Goal: Task Accomplishment & Management: Complete application form

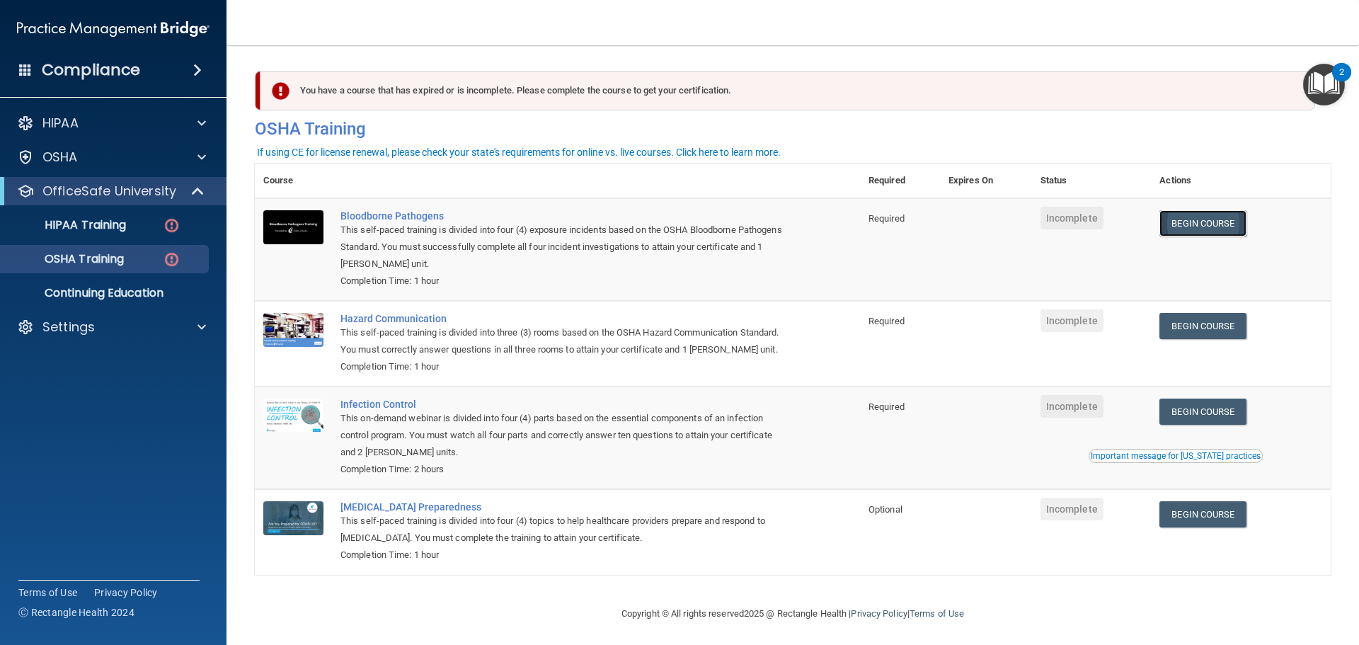
click at [1184, 228] on link "Begin Course" at bounding box center [1202, 223] width 86 height 26
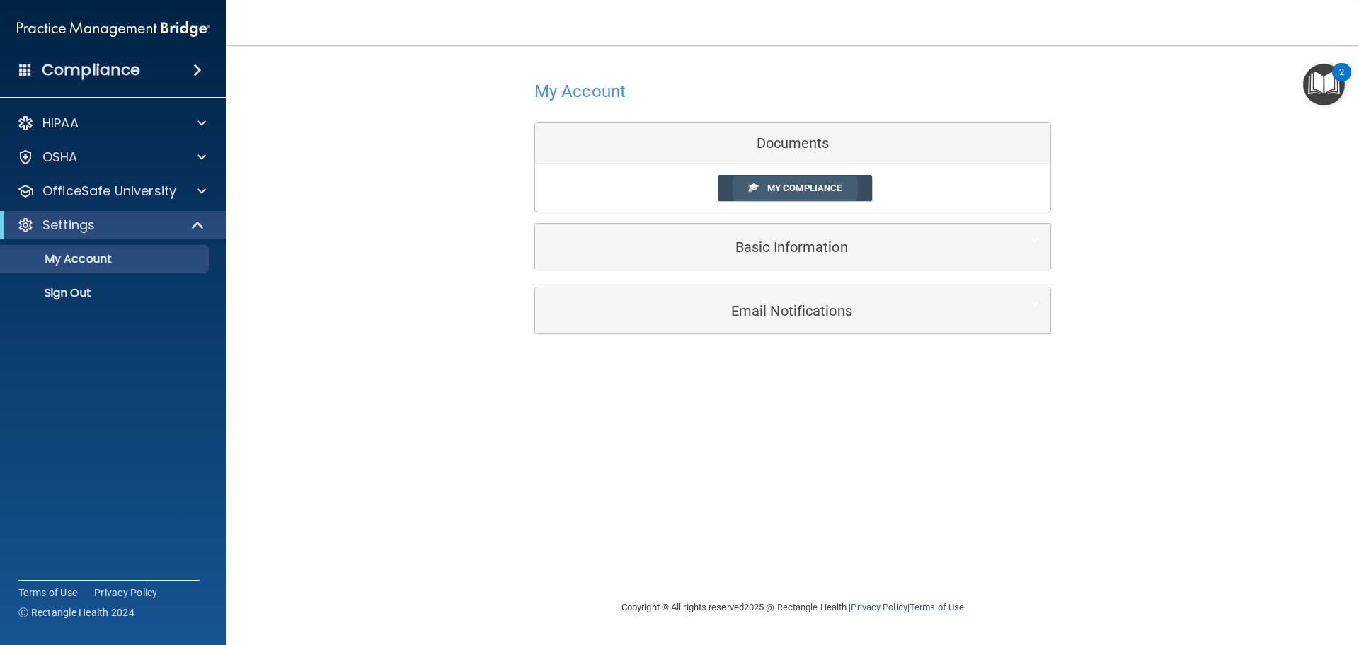
click at [814, 187] on span "My Compliance" at bounding box center [804, 188] width 74 height 11
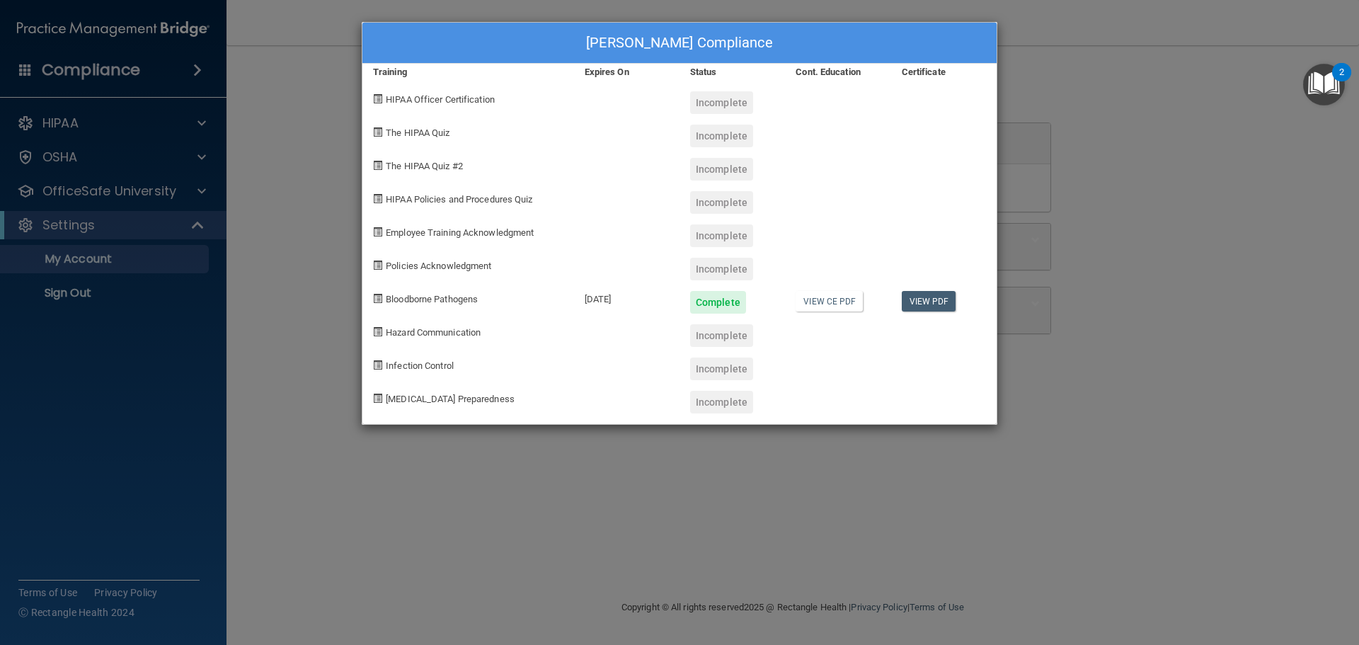
click at [718, 334] on div "Incomplete" at bounding box center [721, 335] width 63 height 23
click at [850, 304] on link "View CE PDF" at bounding box center [828, 301] width 67 height 21
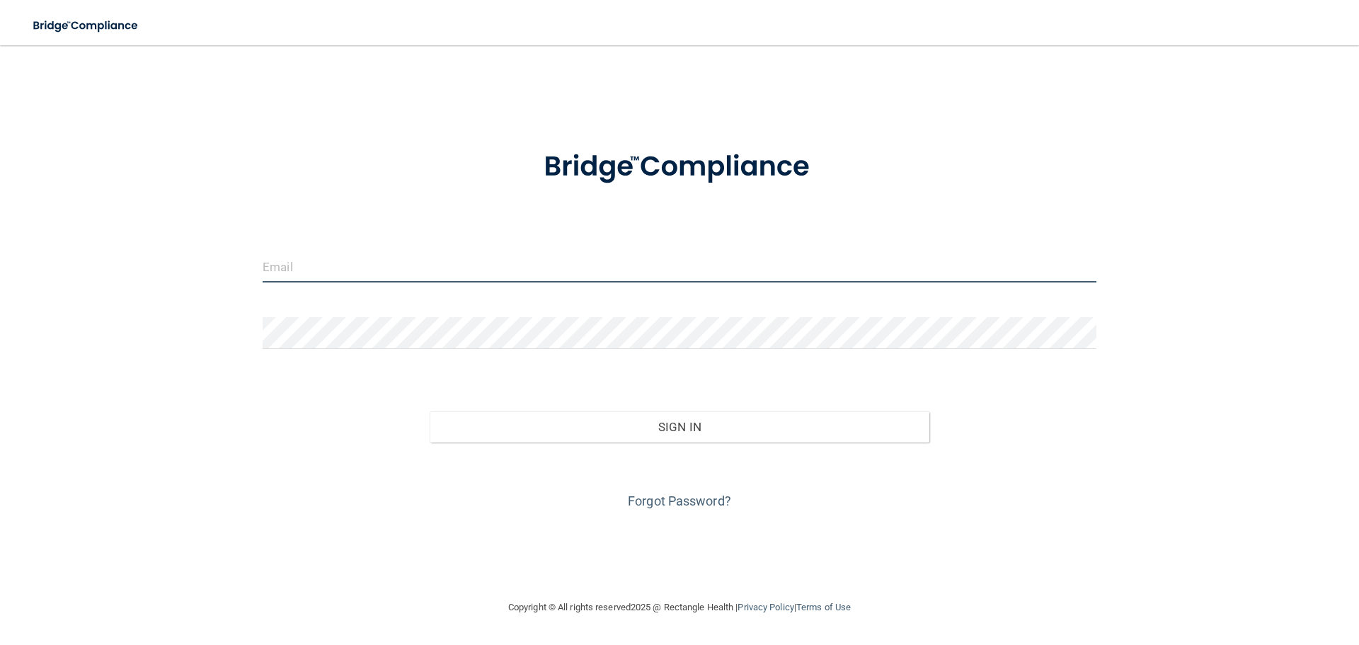
click at [531, 265] on input "email" at bounding box center [680, 266] width 834 height 32
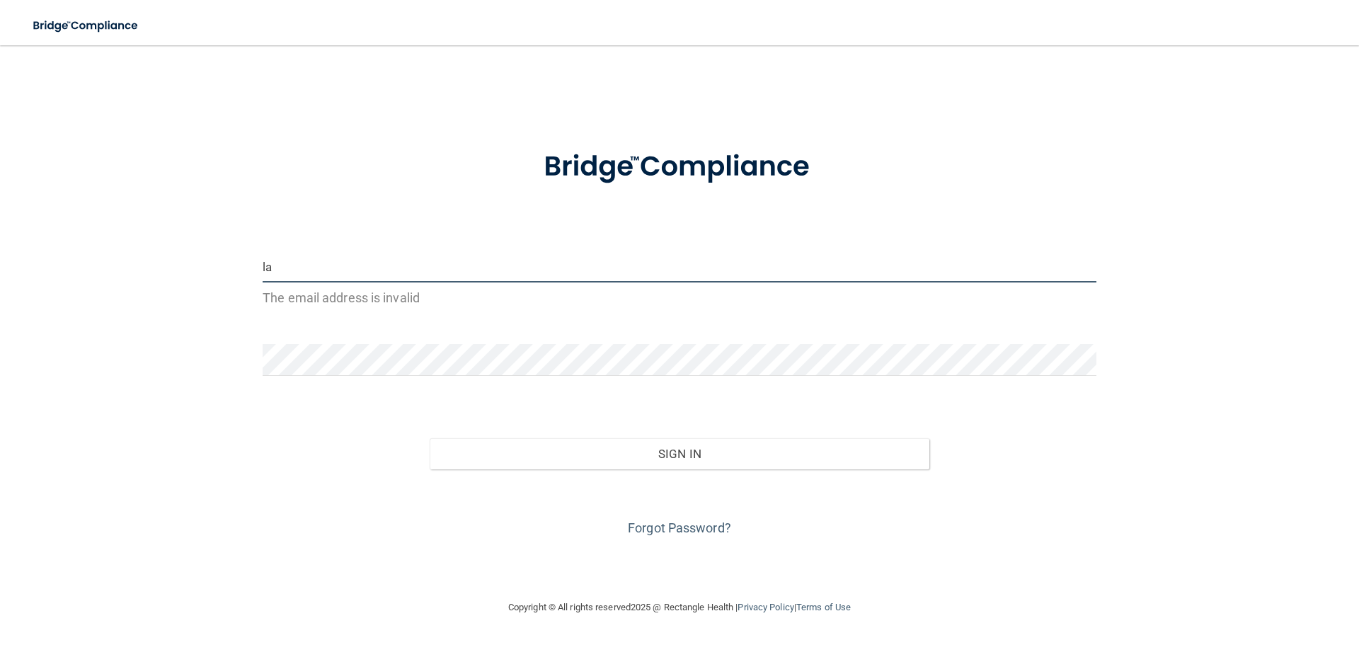
type input "[EMAIL_ADDRESS][DOMAIN_NAME]"
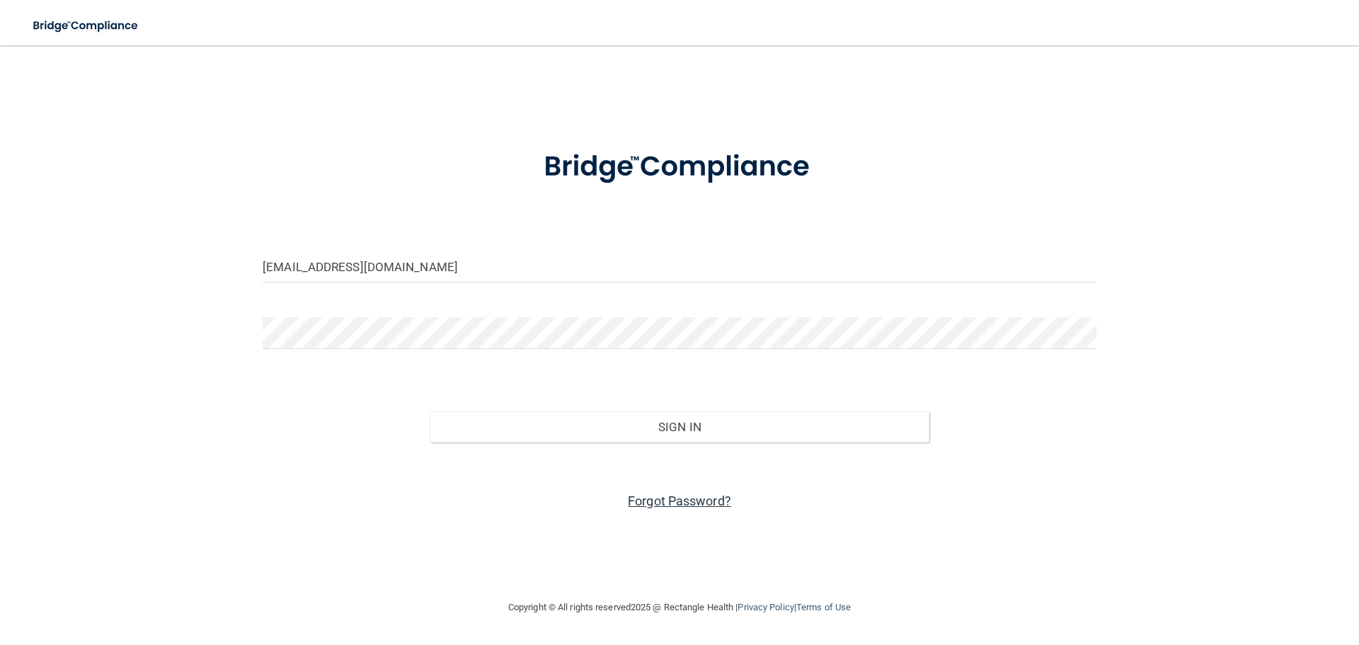
click at [681, 498] on link "Forgot Password?" at bounding box center [679, 500] width 103 height 15
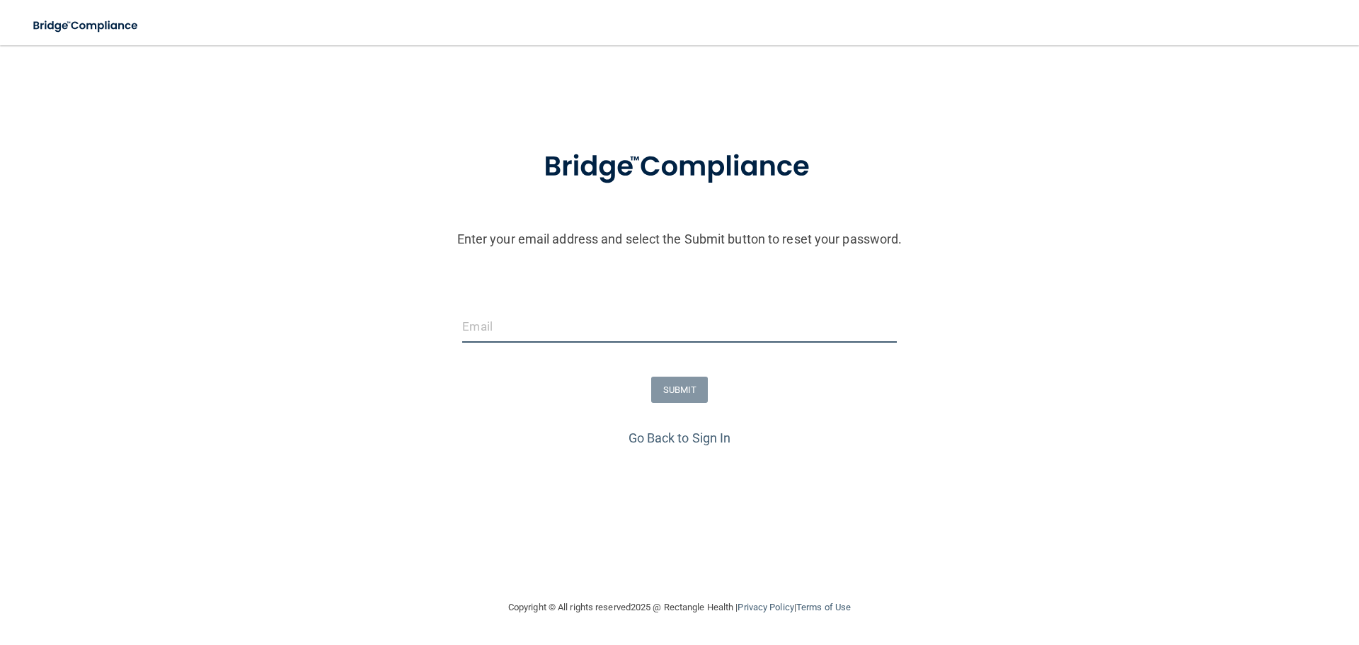
click at [625, 330] on input "email" at bounding box center [679, 327] width 434 height 32
type input "[EMAIL_ADDRESS][DOMAIN_NAME]"
click at [693, 391] on button "SUBMIT" at bounding box center [679, 389] width 57 height 26
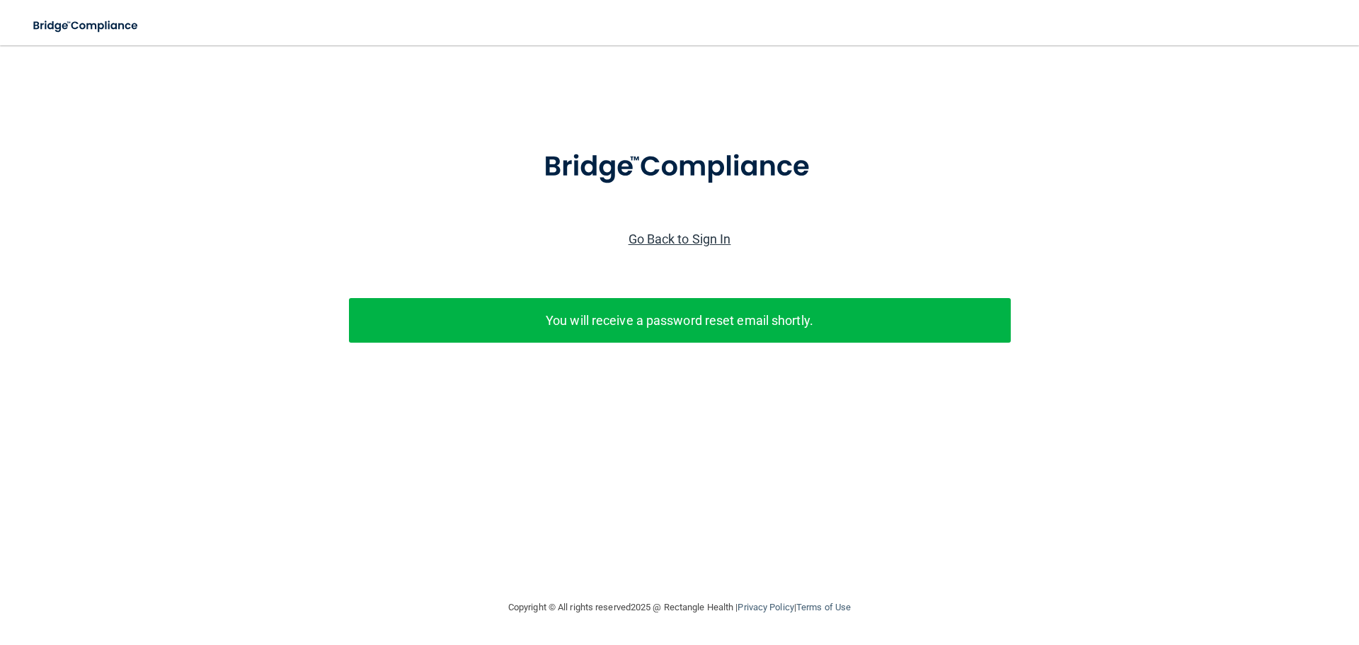
click at [694, 239] on link "Go Back to Sign In" at bounding box center [679, 238] width 103 height 15
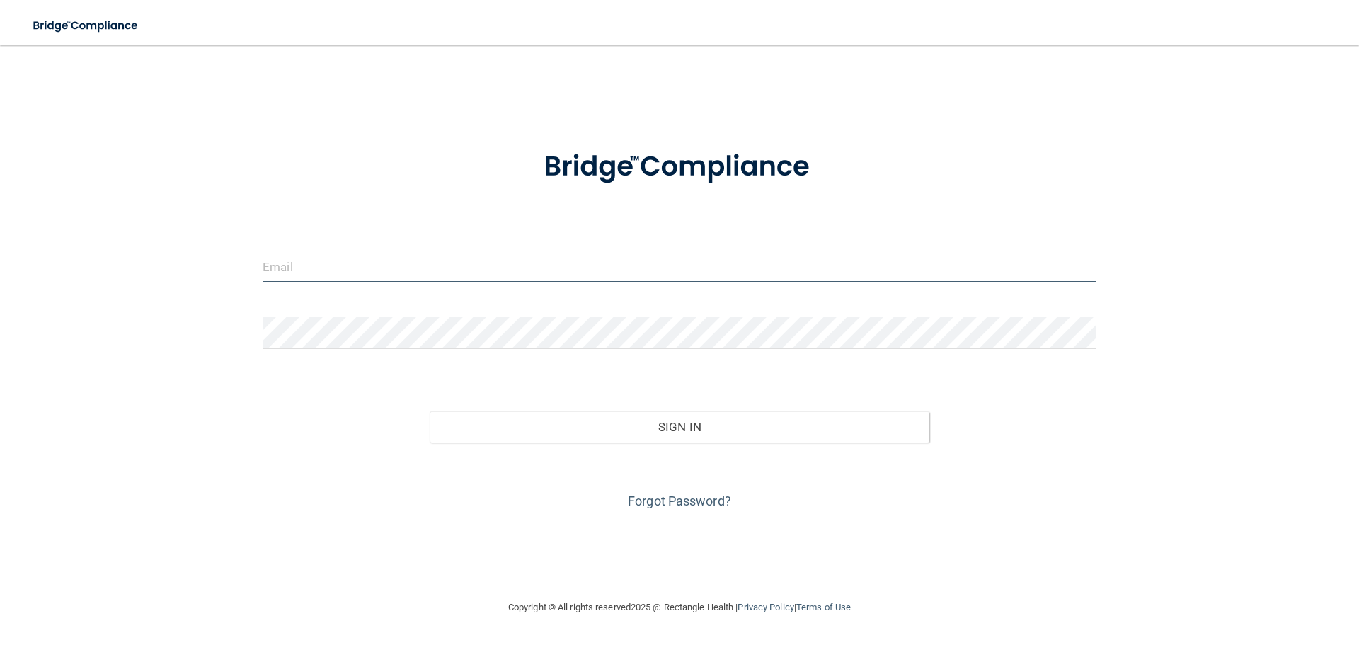
click at [391, 267] on input "email" at bounding box center [680, 266] width 834 height 32
type input "[EMAIL_ADDRESS][DOMAIN_NAME]"
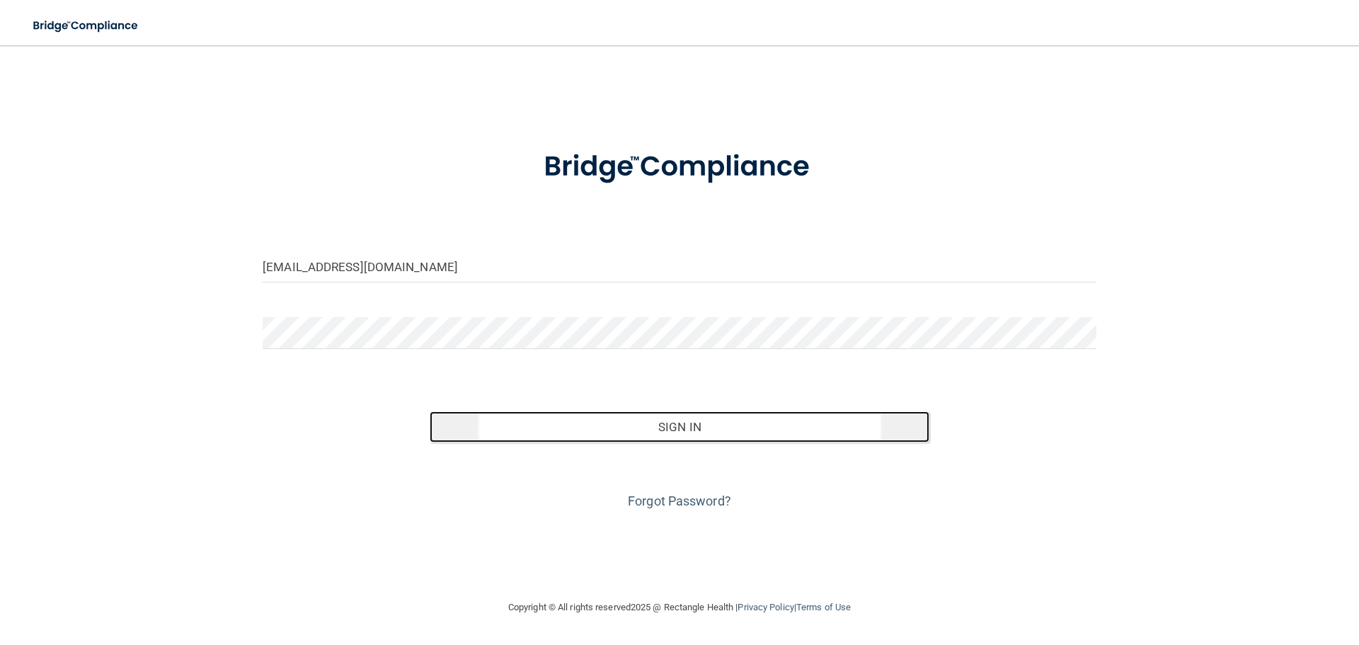
click at [697, 427] on button "Sign In" at bounding box center [680, 426] width 500 height 31
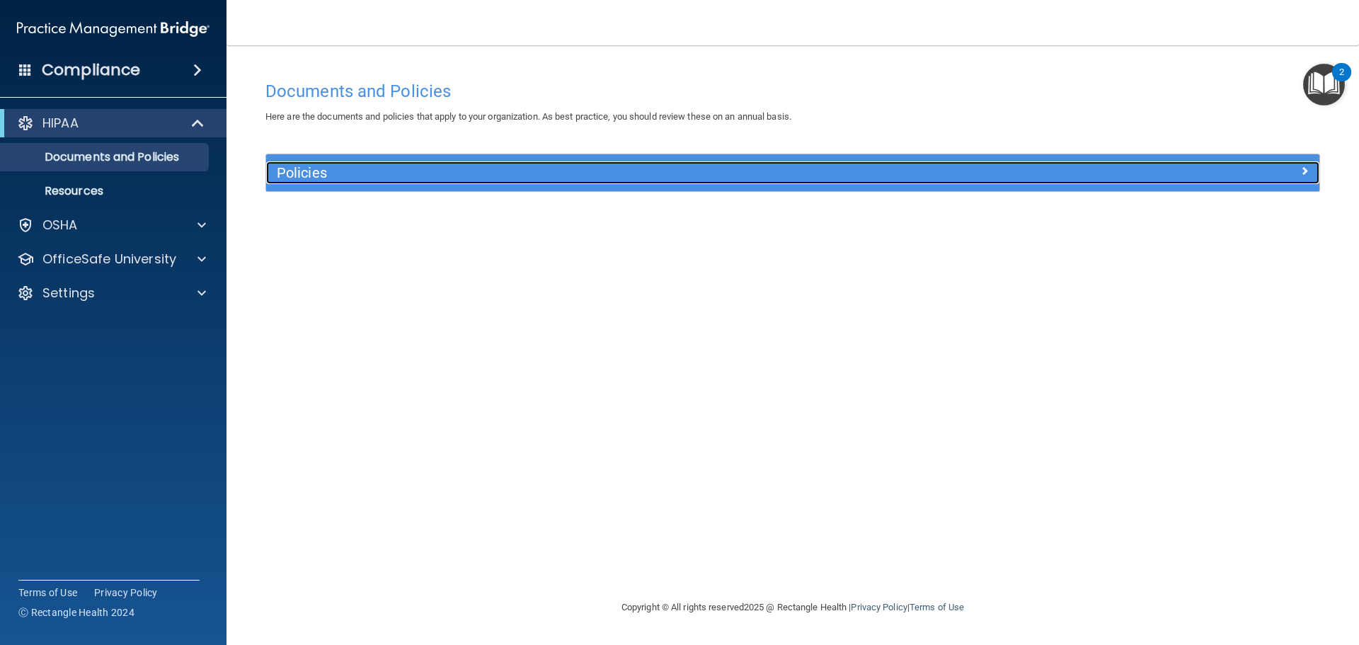
click at [878, 174] on h5 "Policies" at bounding box center [661, 173] width 768 height 16
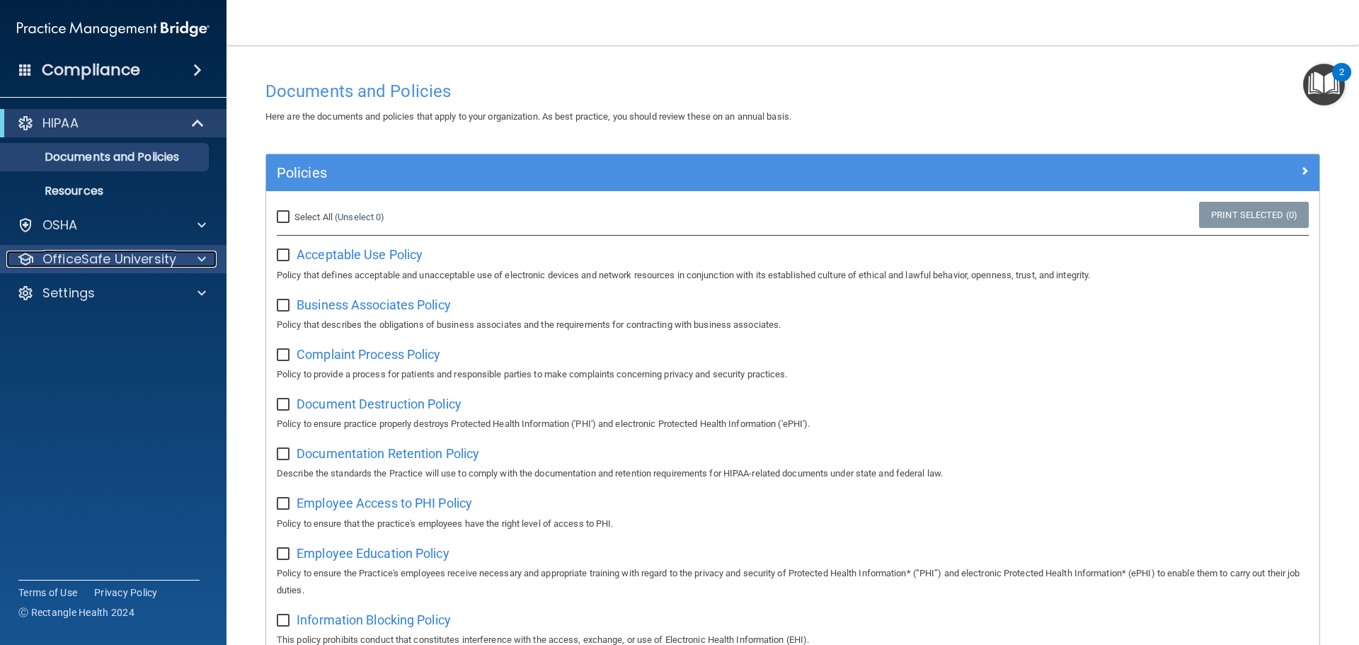
click at [194, 263] on div at bounding box center [199, 258] width 35 height 17
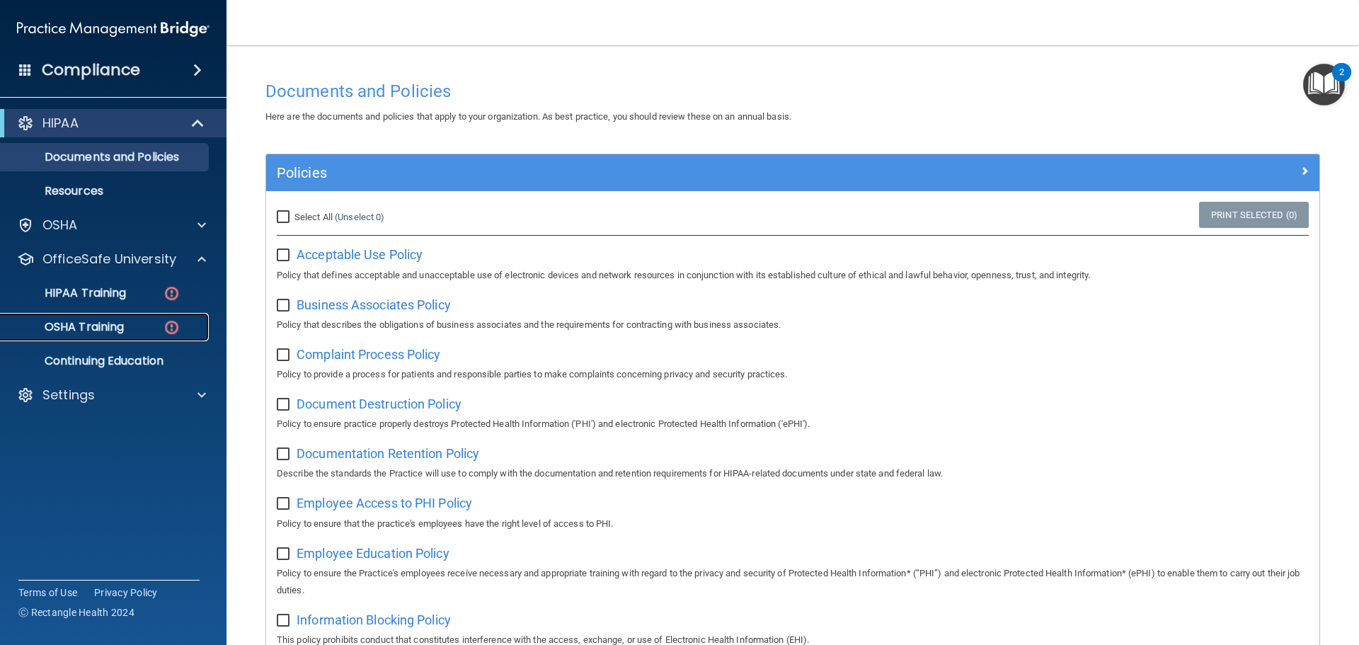
click at [131, 328] on div "OSHA Training" at bounding box center [105, 327] width 193 height 14
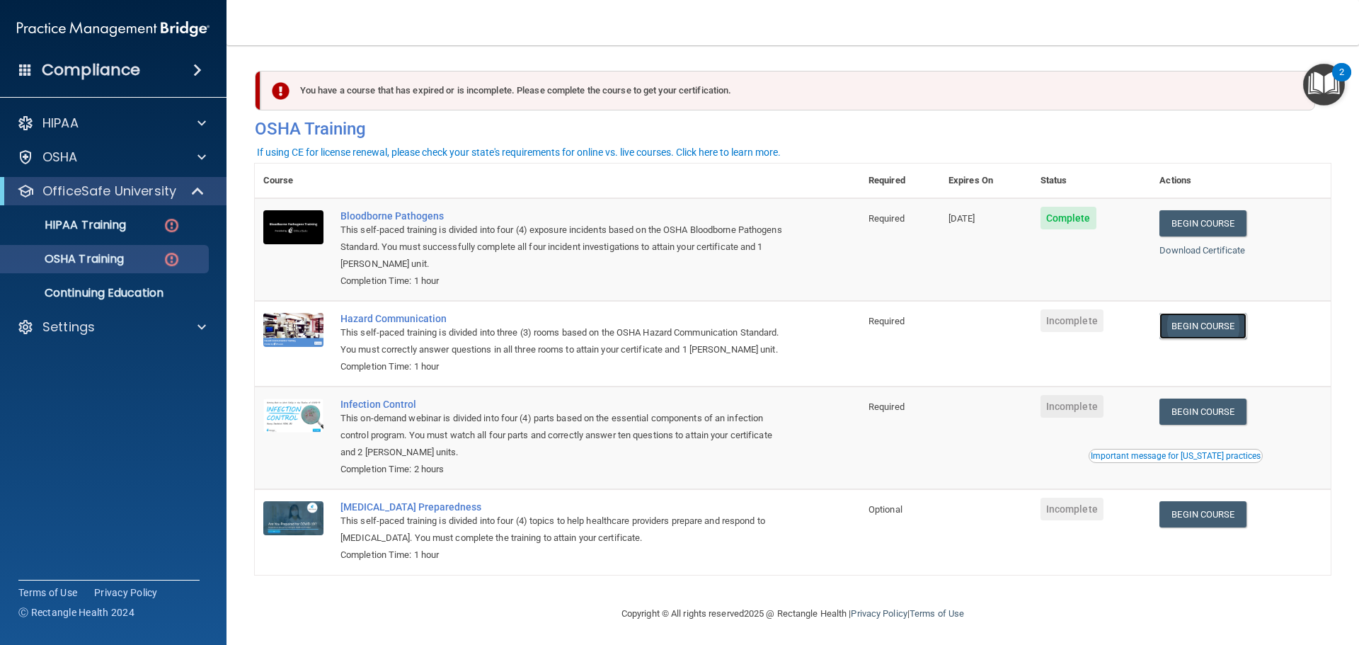
click at [1185, 325] on link "Begin Course" at bounding box center [1202, 326] width 86 height 26
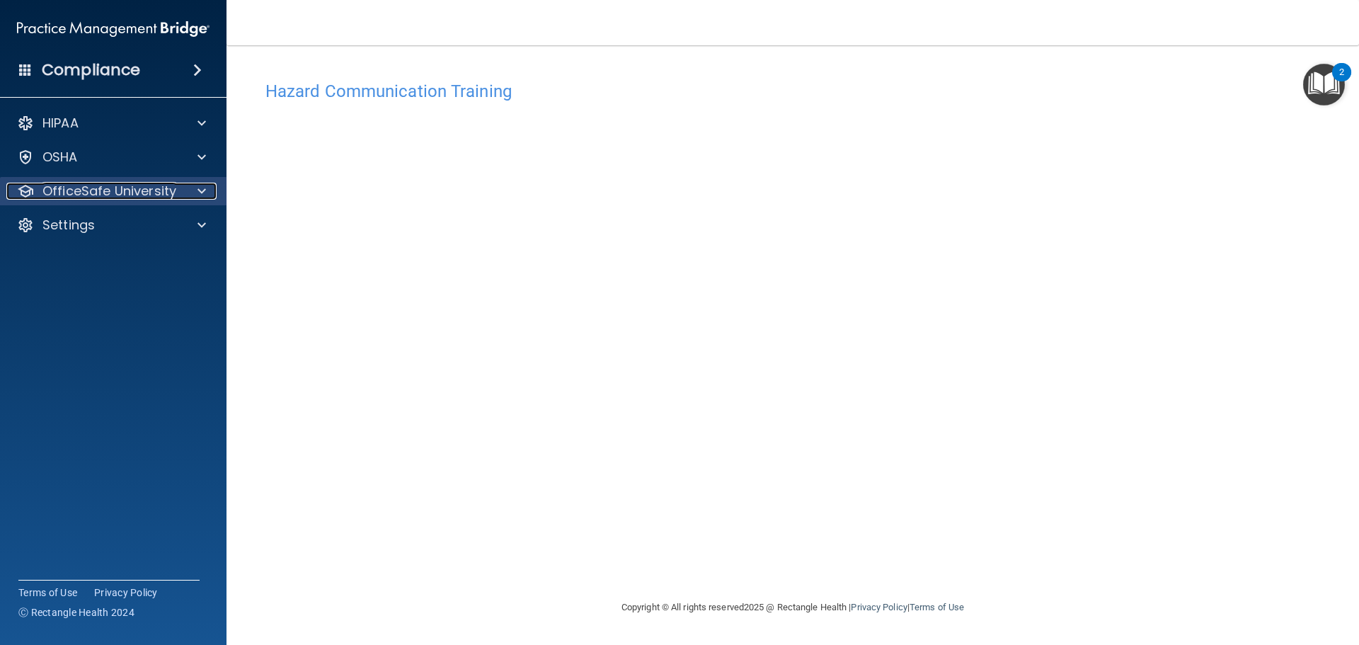
click at [196, 196] on div at bounding box center [199, 191] width 35 height 17
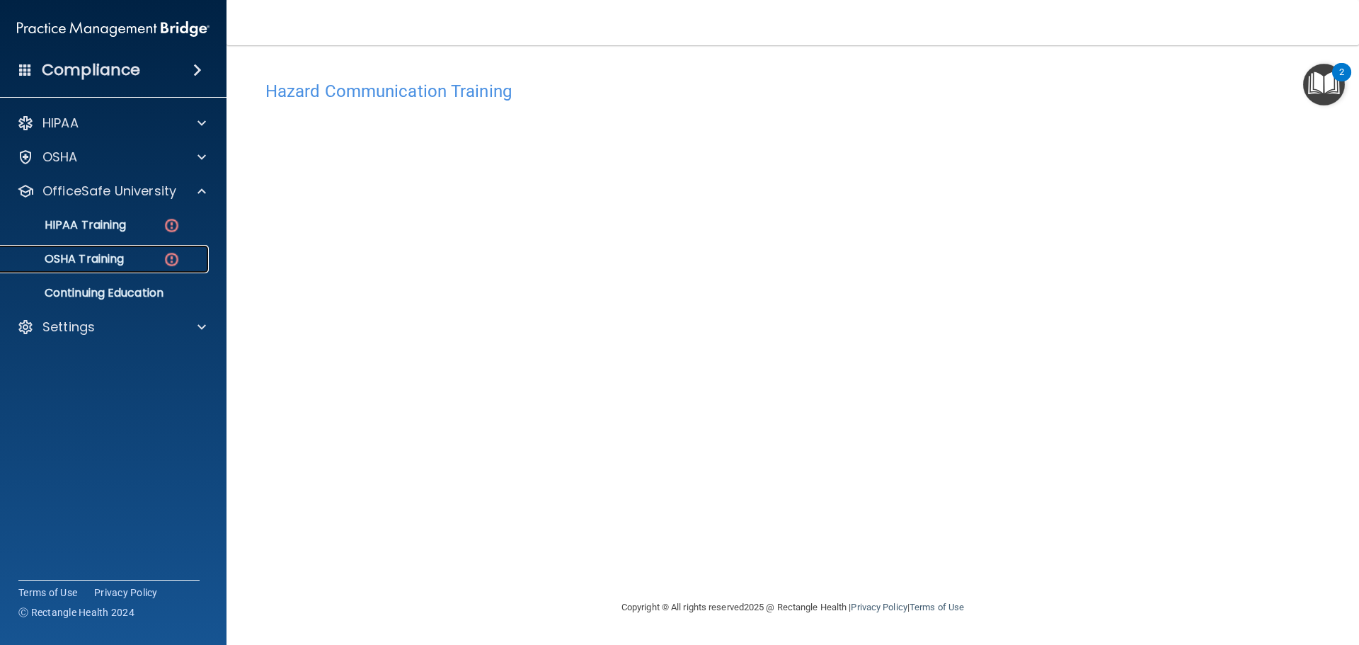
click at [144, 263] on div "OSHA Training" at bounding box center [105, 259] width 193 height 14
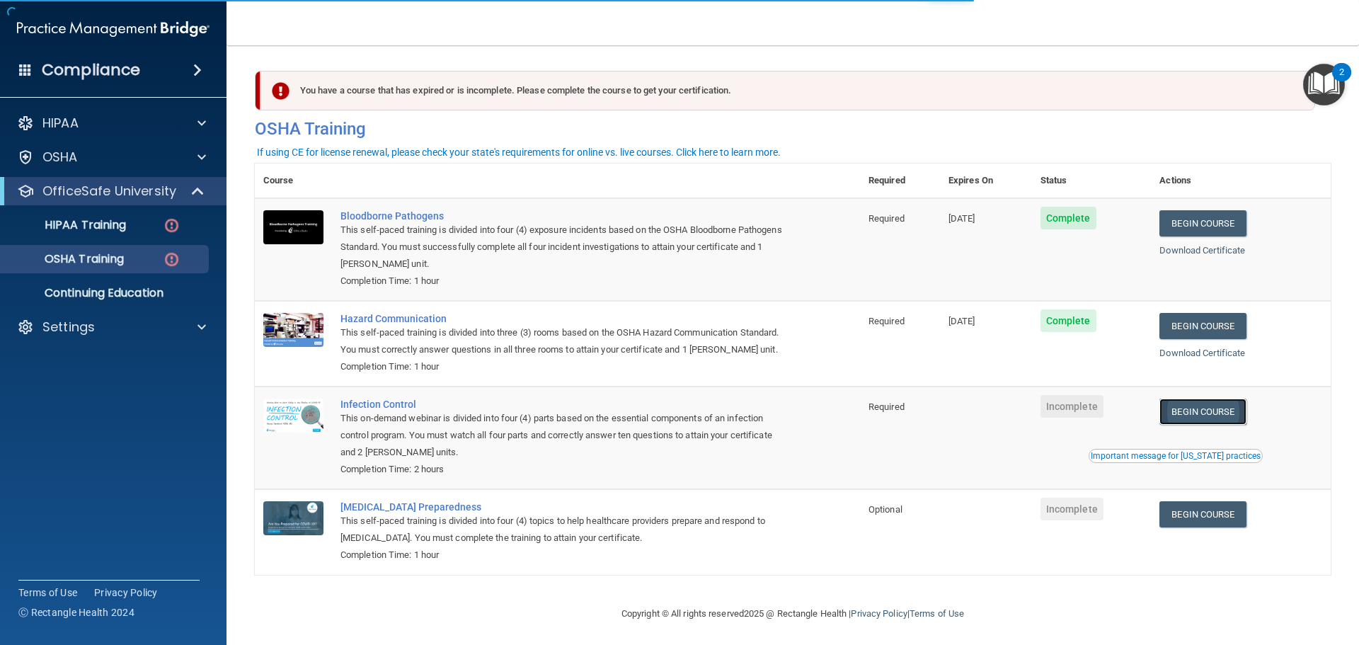
click at [1184, 425] on link "Begin Course" at bounding box center [1202, 411] width 86 height 26
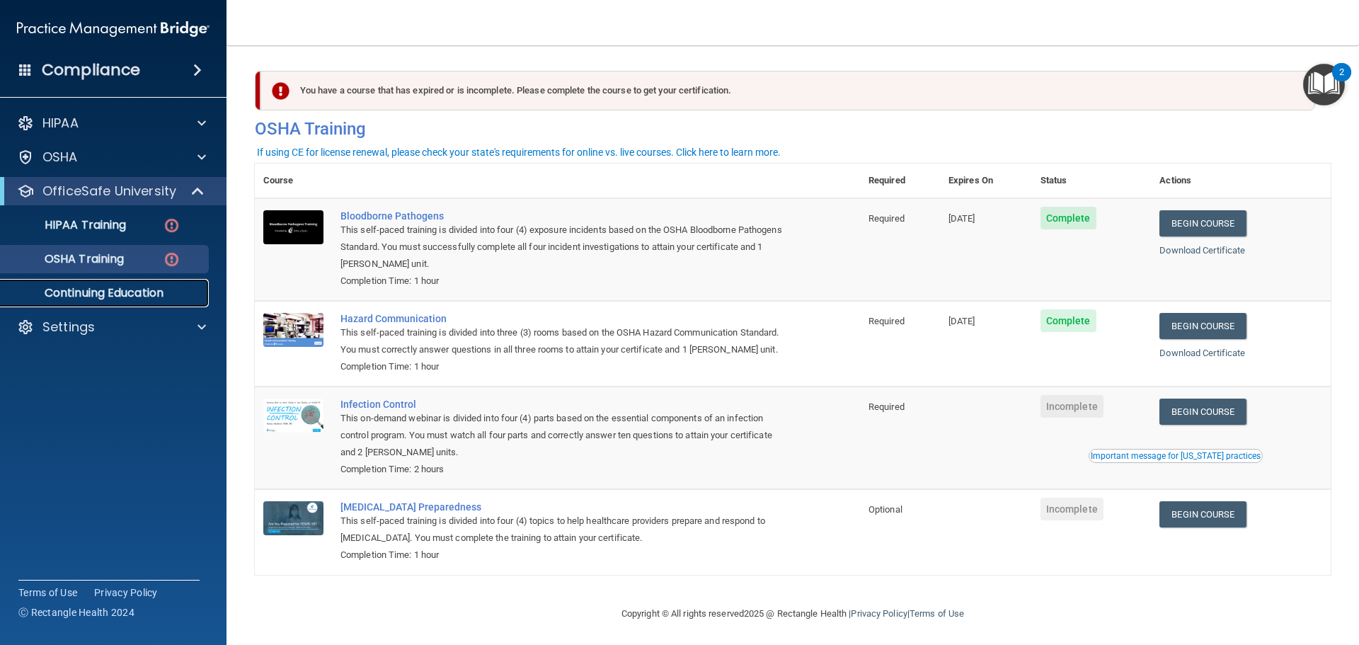
click at [161, 293] on p "Continuing Education" at bounding box center [105, 293] width 193 height 14
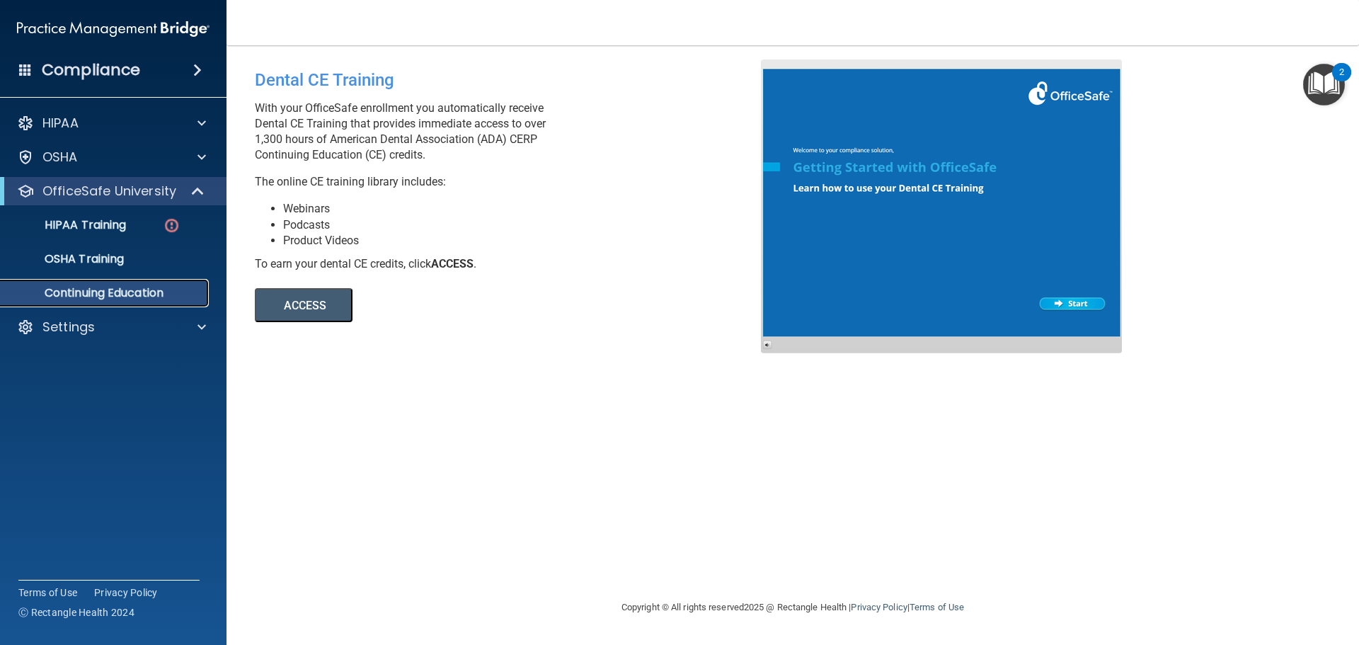
click at [145, 292] on p "Continuing Education" at bounding box center [105, 293] width 193 height 14
click at [122, 195] on p "OfficeSafe University" at bounding box center [109, 191] width 134 height 17
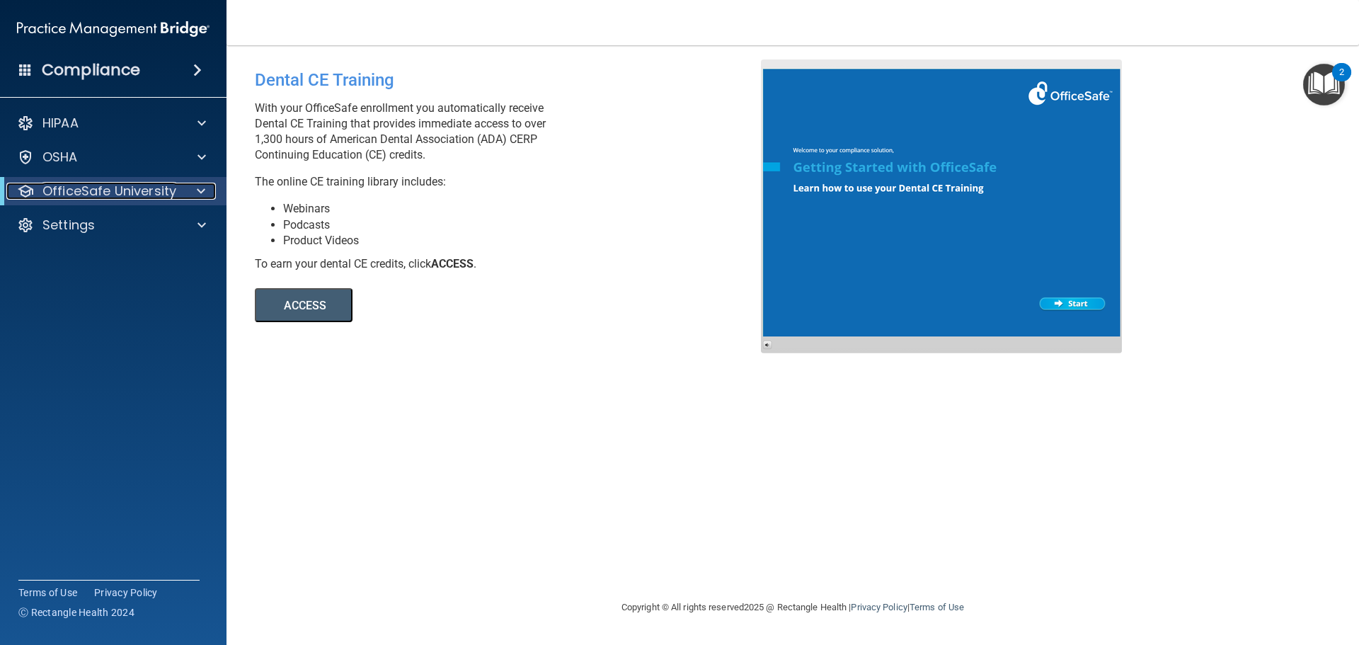
click at [204, 186] on span at bounding box center [201, 191] width 8 height 17
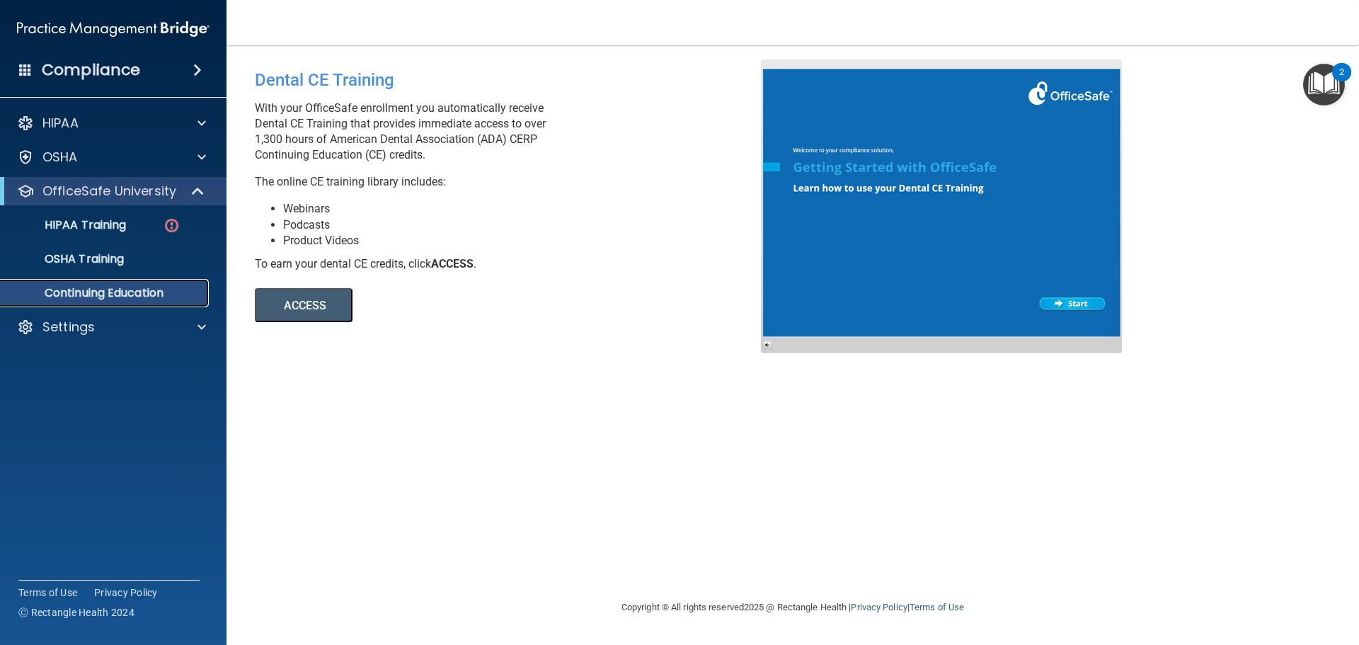
click at [171, 290] on p "Continuing Education" at bounding box center [105, 293] width 193 height 14
click at [346, 325] on div "Dental CE Training With your OfficeSafe enrollment you automatically receive De…" at bounding box center [793, 321] width 1076 height 525
click at [301, 297] on button "ACCESS" at bounding box center [304, 305] width 98 height 34
click at [144, 223] on div "HIPAA Training" at bounding box center [105, 225] width 193 height 14
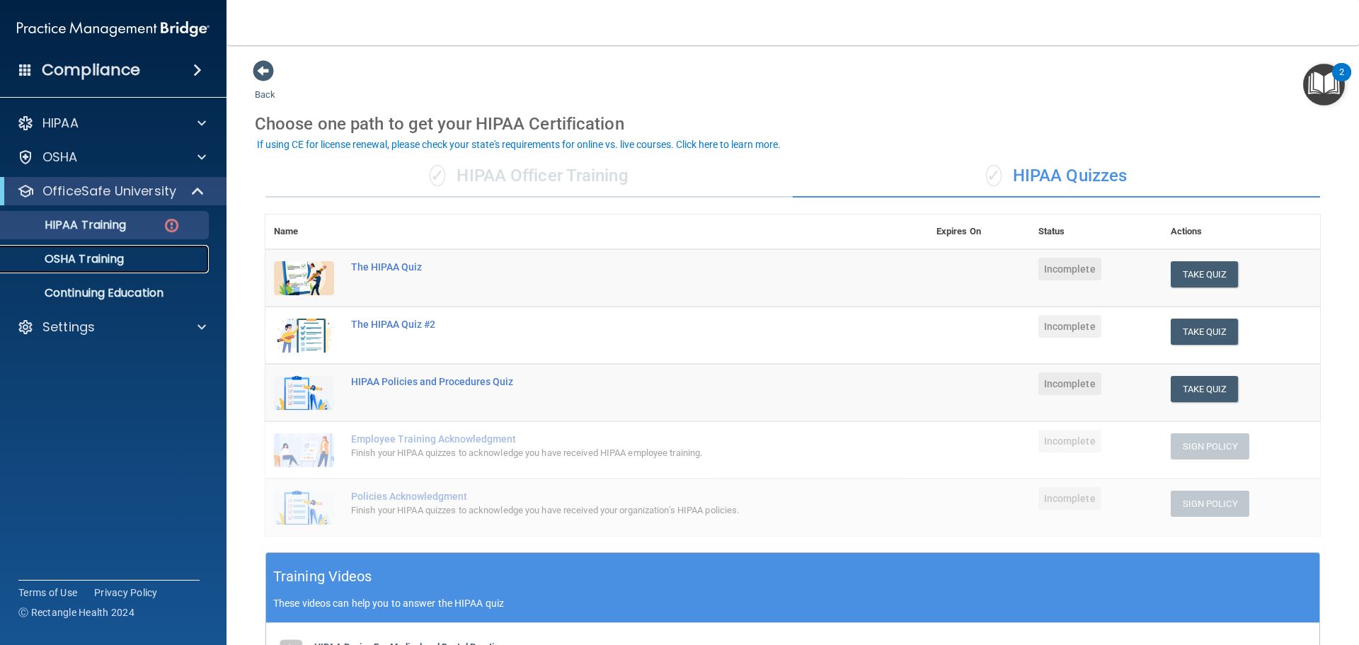
click at [115, 257] on p "OSHA Training" at bounding box center [66, 259] width 115 height 14
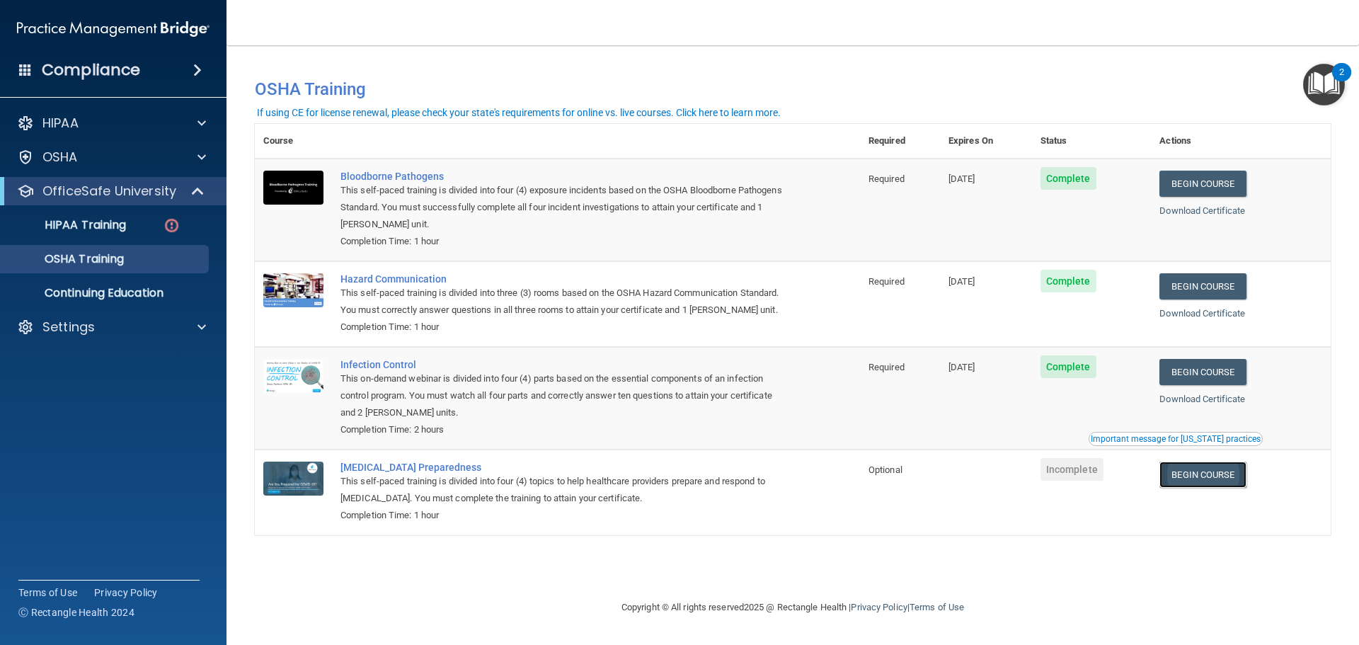
click at [1186, 476] on link "Begin Course" at bounding box center [1202, 474] width 86 height 26
click at [74, 226] on p "HIPAA Training" at bounding box center [67, 225] width 117 height 14
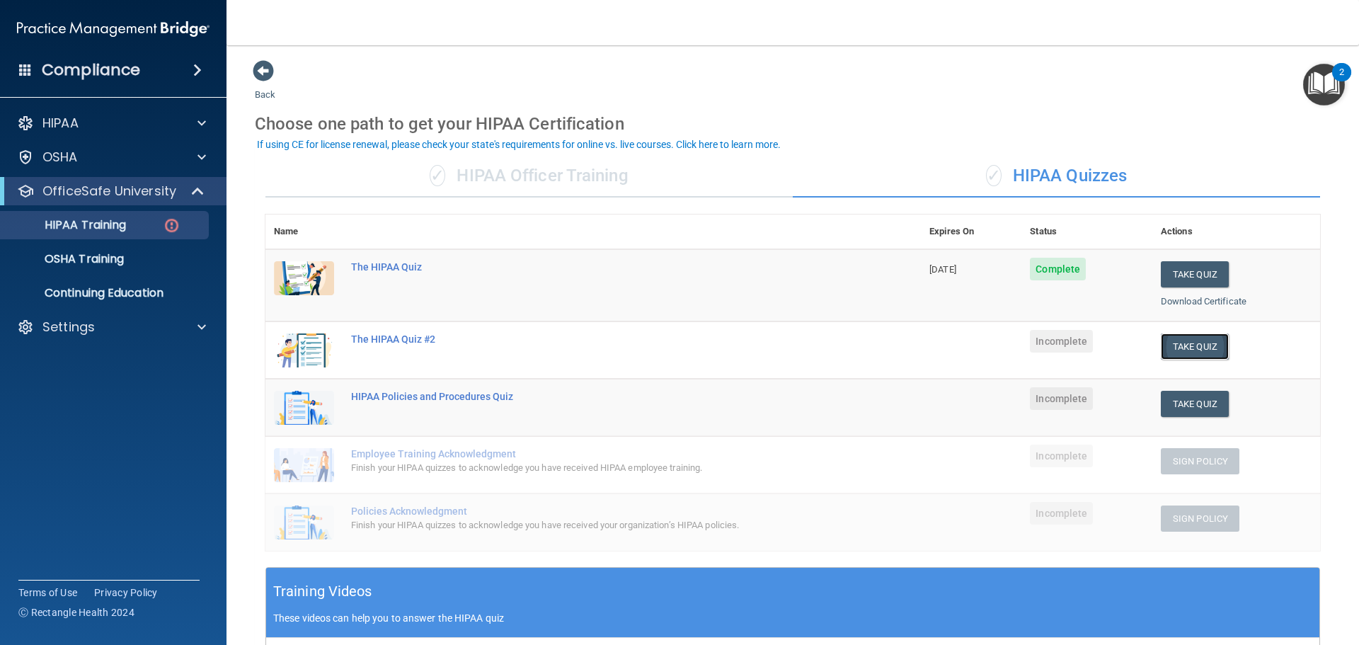
click at [1189, 342] on button "Take Quiz" at bounding box center [1194, 346] width 68 height 26
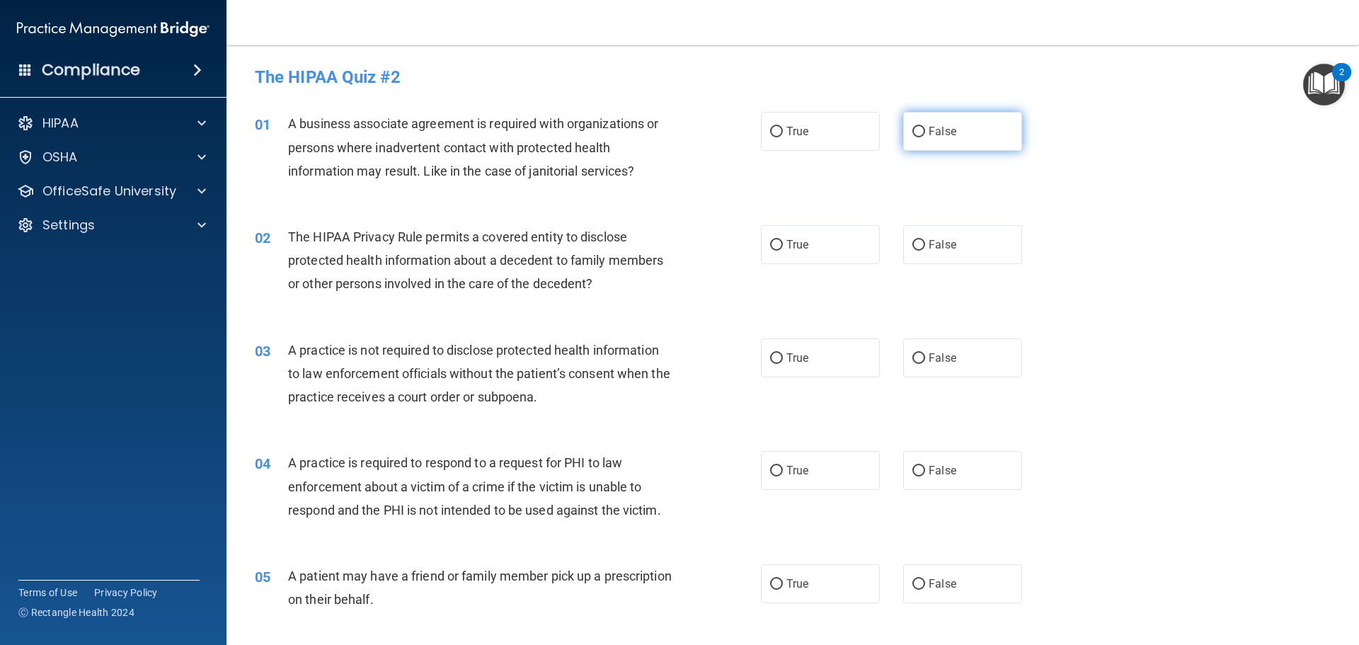
drag, startPoint x: 911, startPoint y: 136, endPoint x: 904, endPoint y: 138, distance: 7.4
click at [912, 137] on input "False" at bounding box center [918, 132] width 13 height 11
radio input "true"
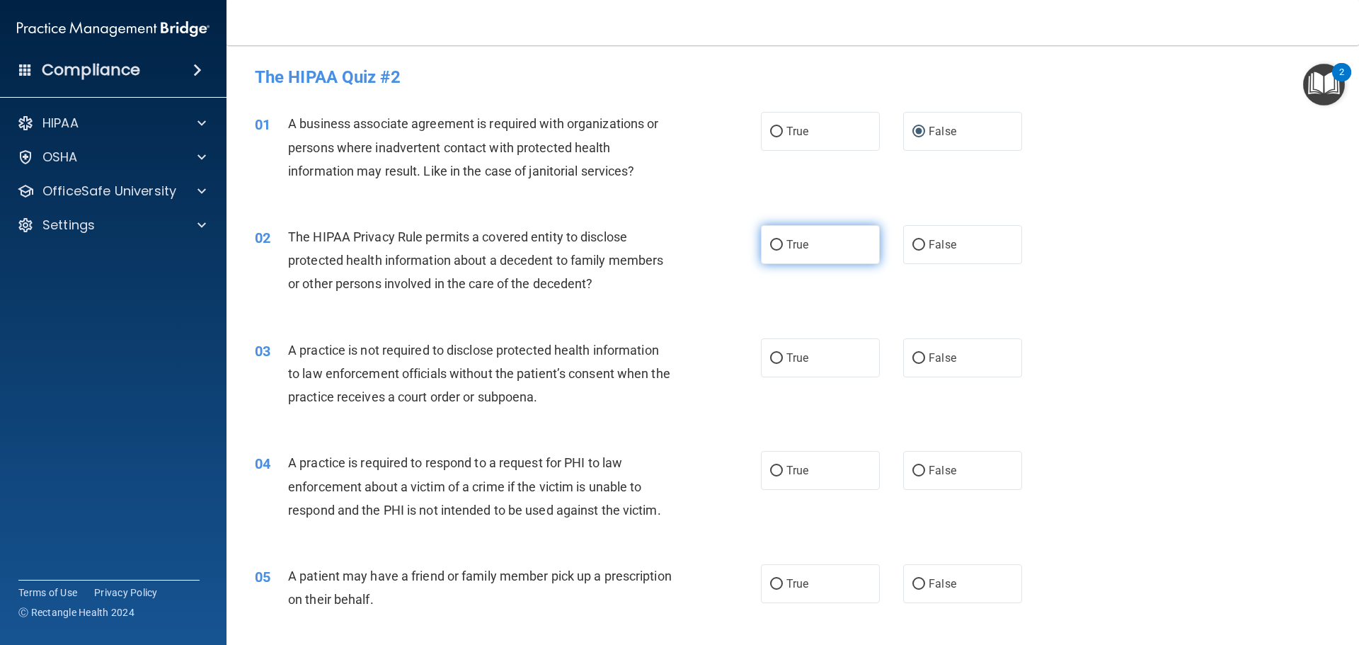
click at [770, 245] on input "True" at bounding box center [776, 245] width 13 height 11
radio input "true"
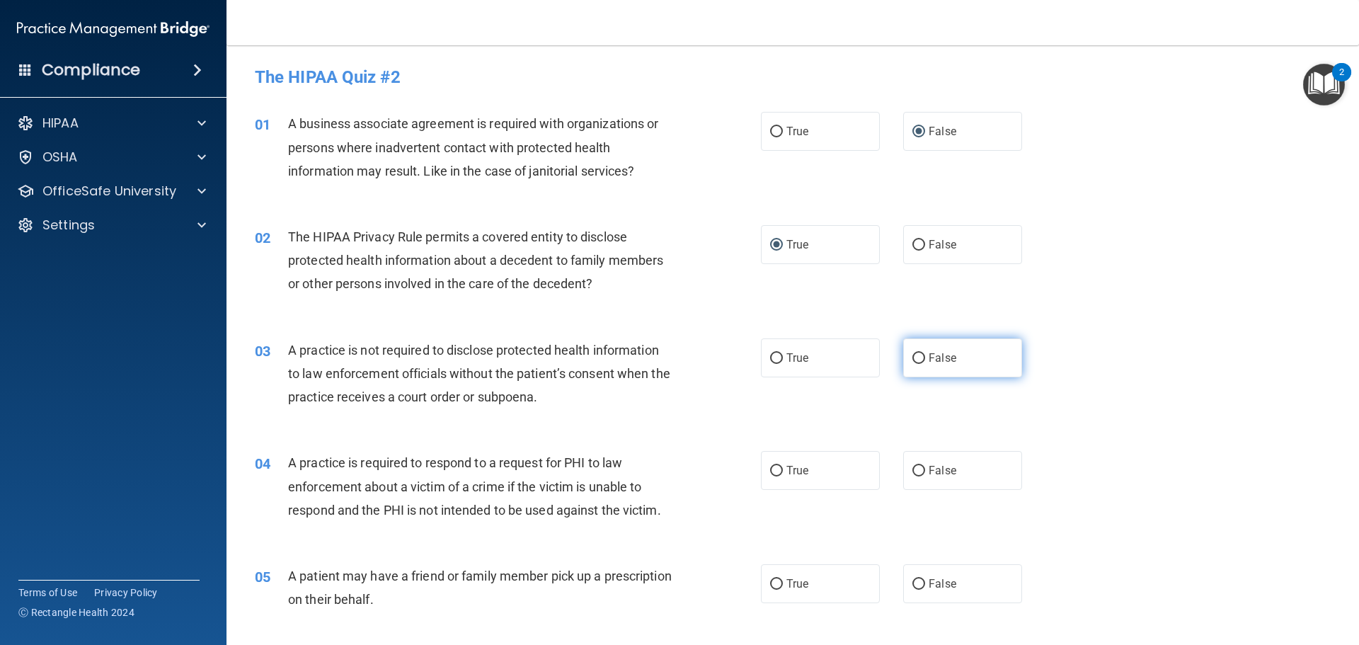
click at [912, 357] on input "False" at bounding box center [918, 358] width 13 height 11
radio input "true"
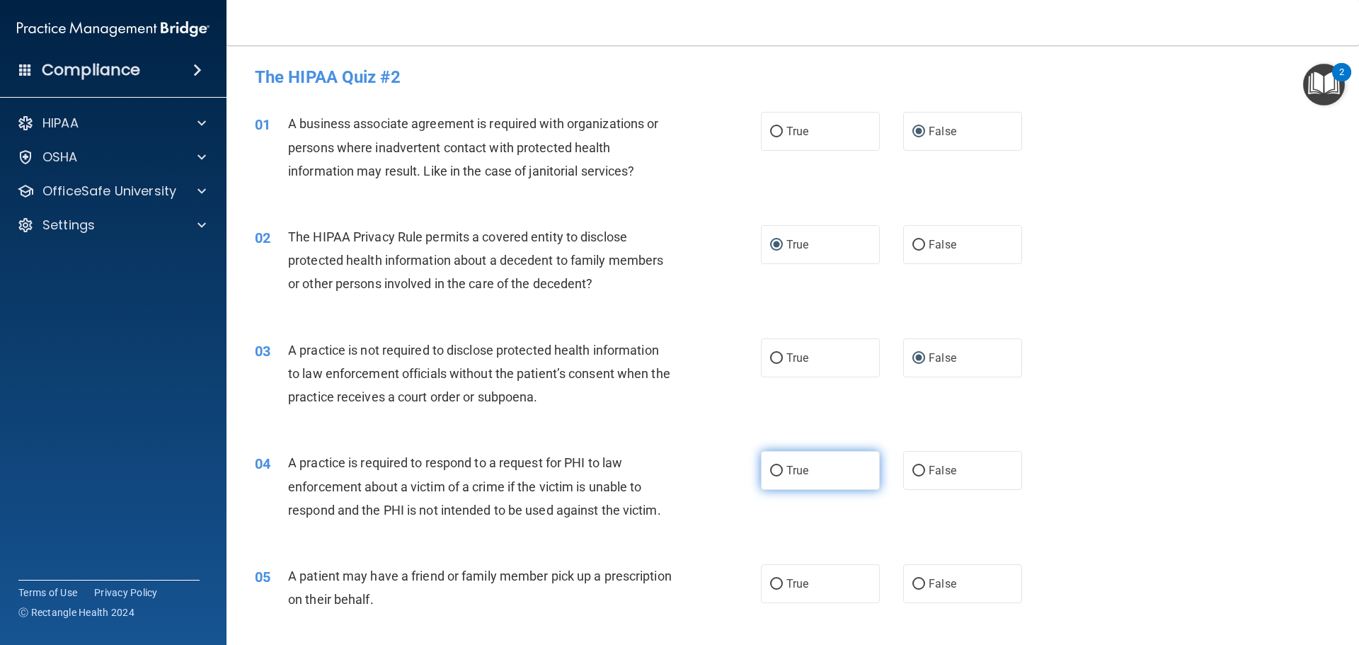
click at [770, 469] on input "True" at bounding box center [776, 471] width 13 height 11
radio input "true"
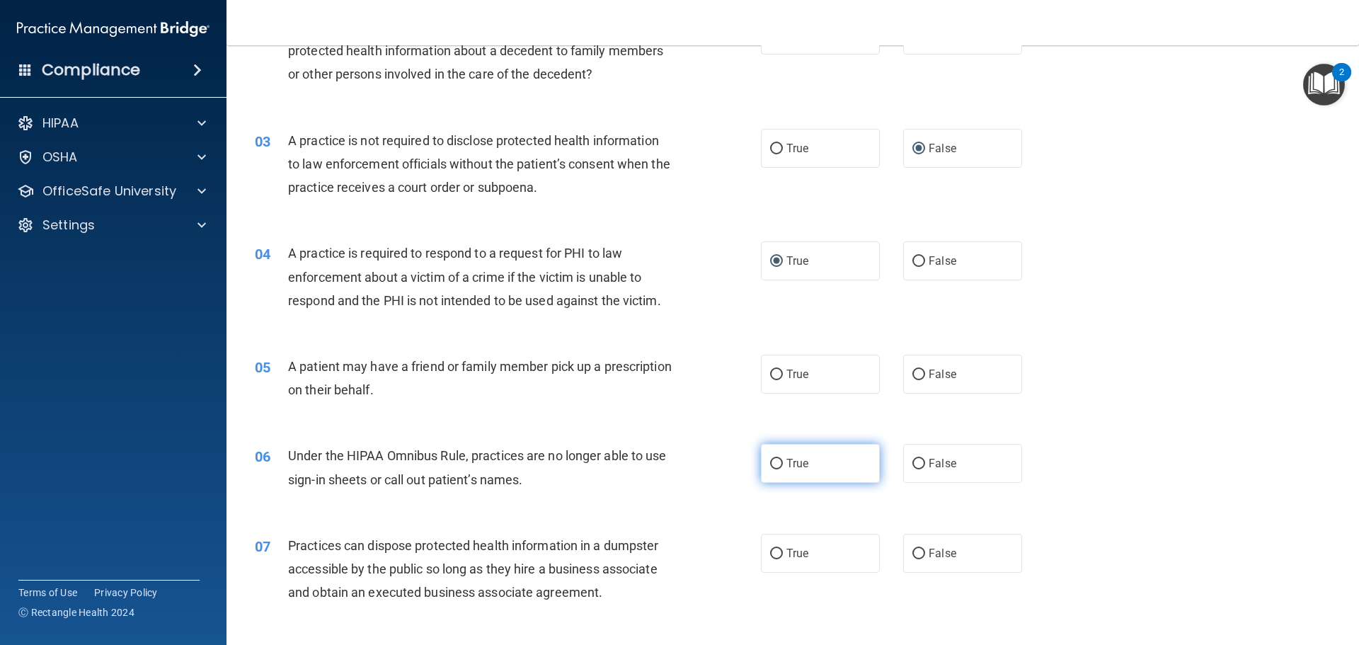
scroll to position [212, 0]
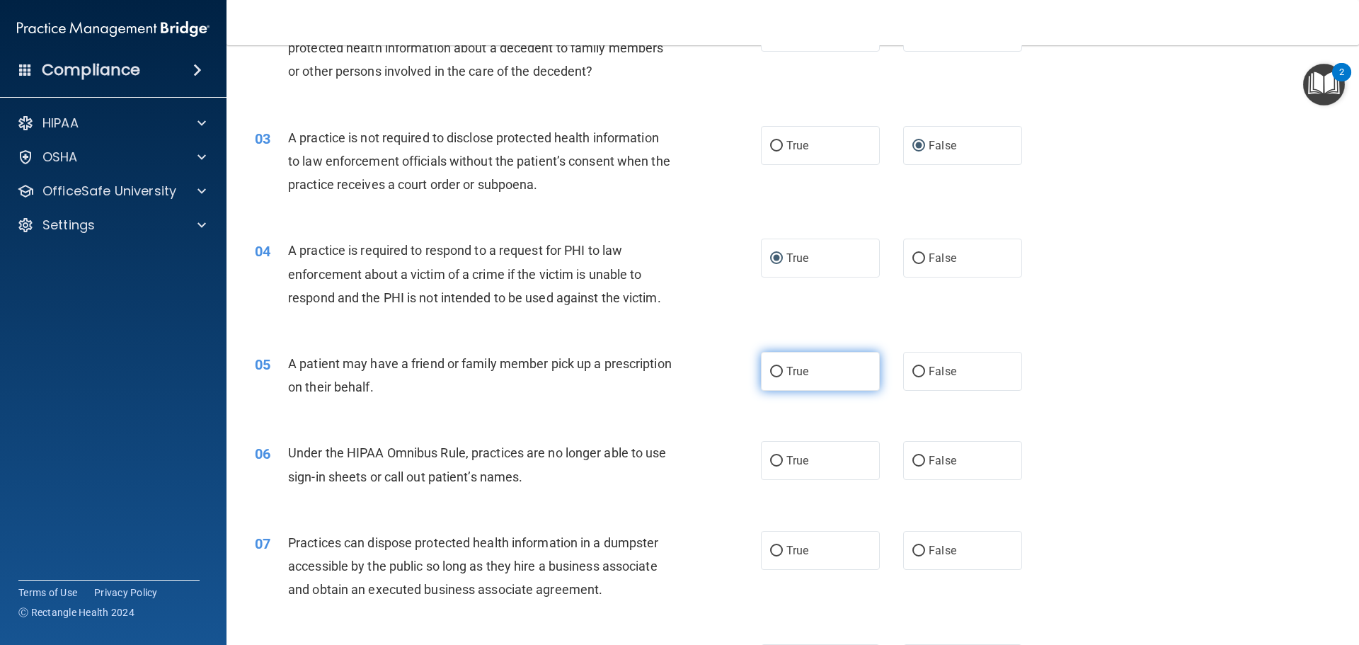
click at [772, 374] on input "True" at bounding box center [776, 372] width 13 height 11
radio input "true"
click at [917, 465] on input "False" at bounding box center [918, 461] width 13 height 11
radio input "true"
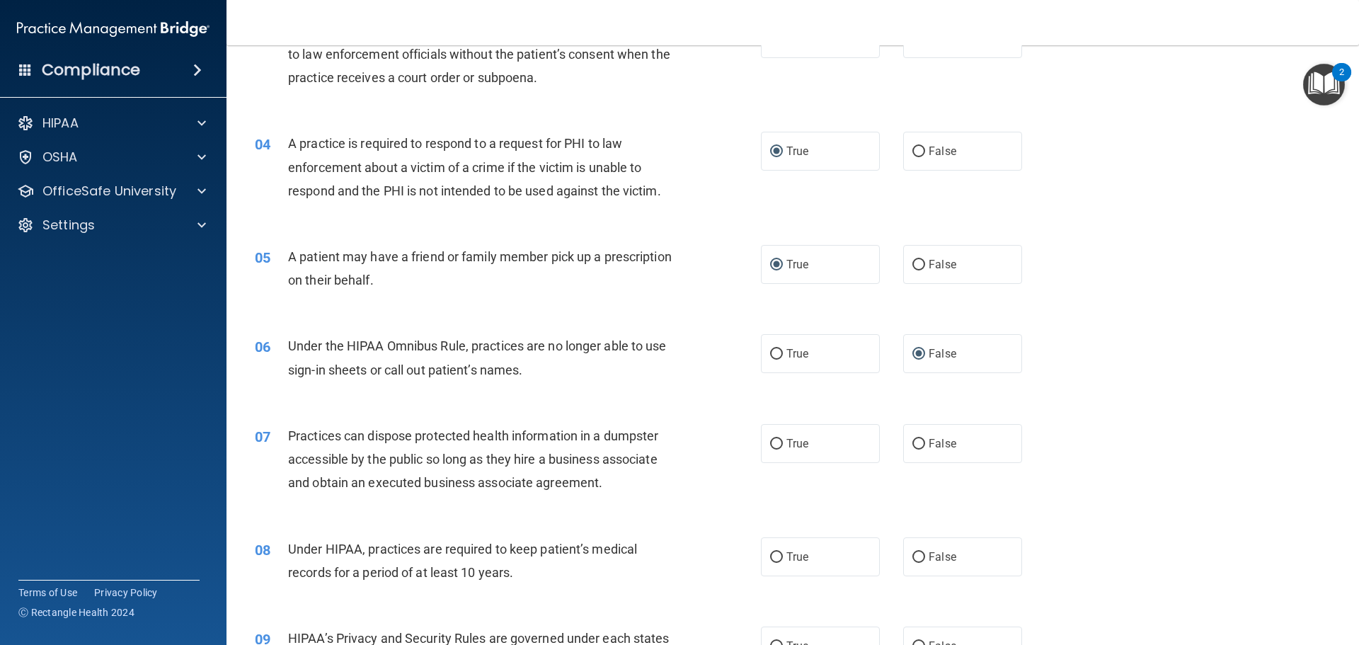
scroll to position [354, 0]
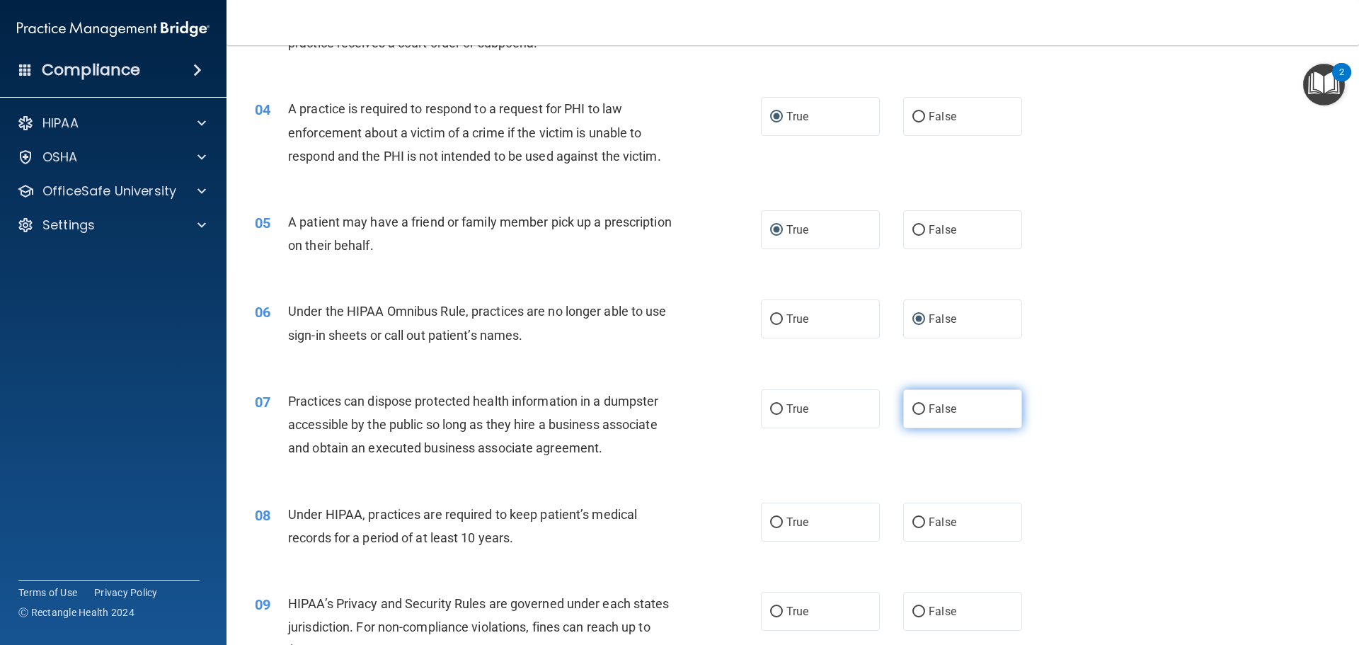
click at [914, 408] on input "False" at bounding box center [918, 409] width 13 height 11
radio input "true"
click at [915, 521] on input "False" at bounding box center [918, 522] width 13 height 11
radio input "true"
click at [913, 610] on input "False" at bounding box center [918, 611] width 13 height 11
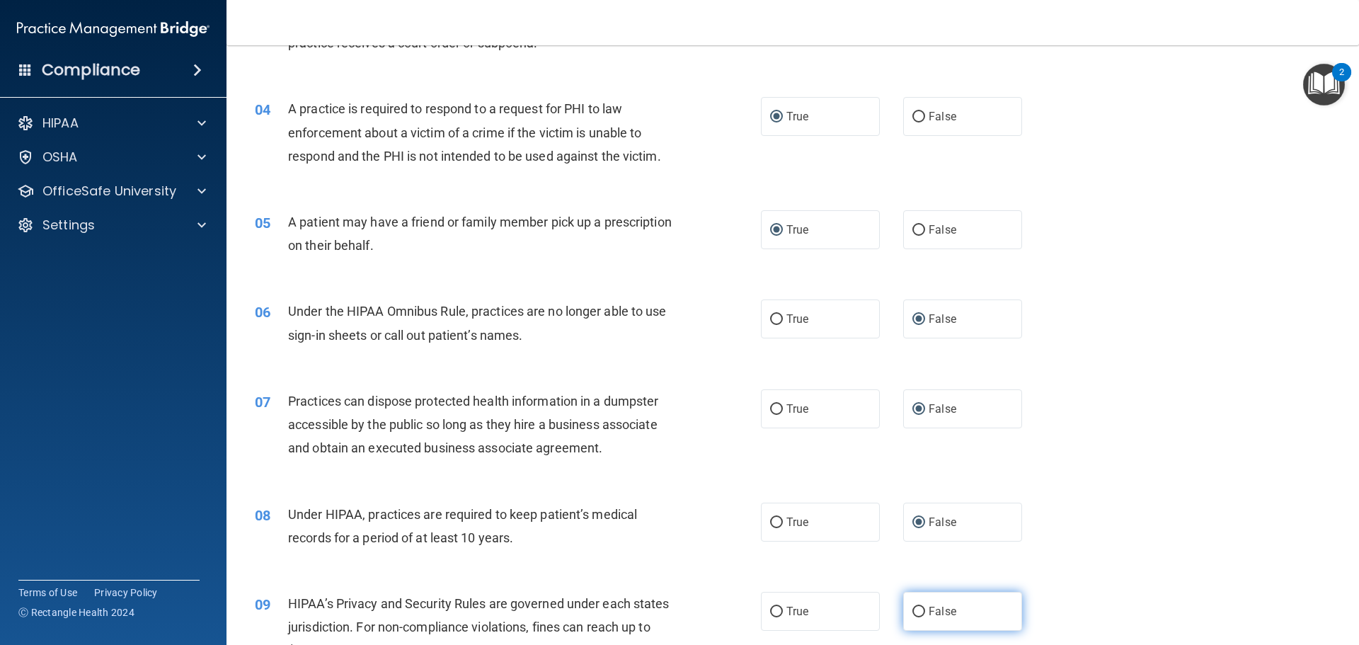
radio input "true"
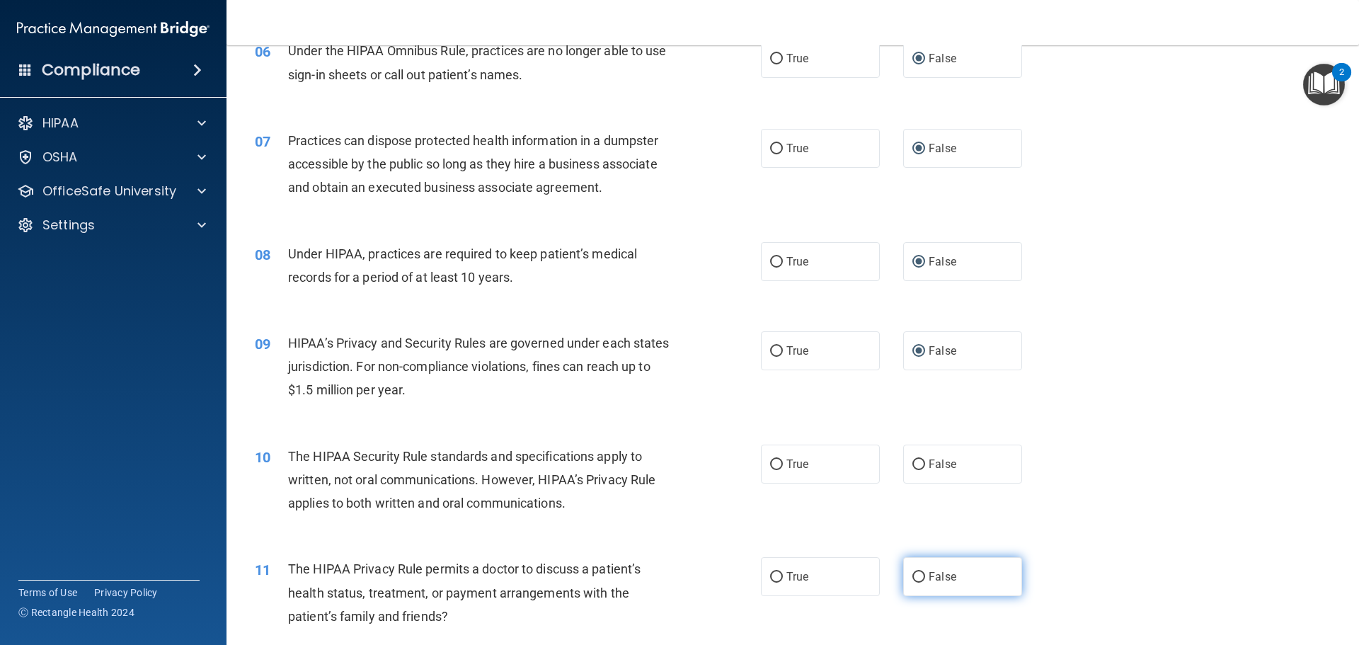
scroll to position [708, 0]
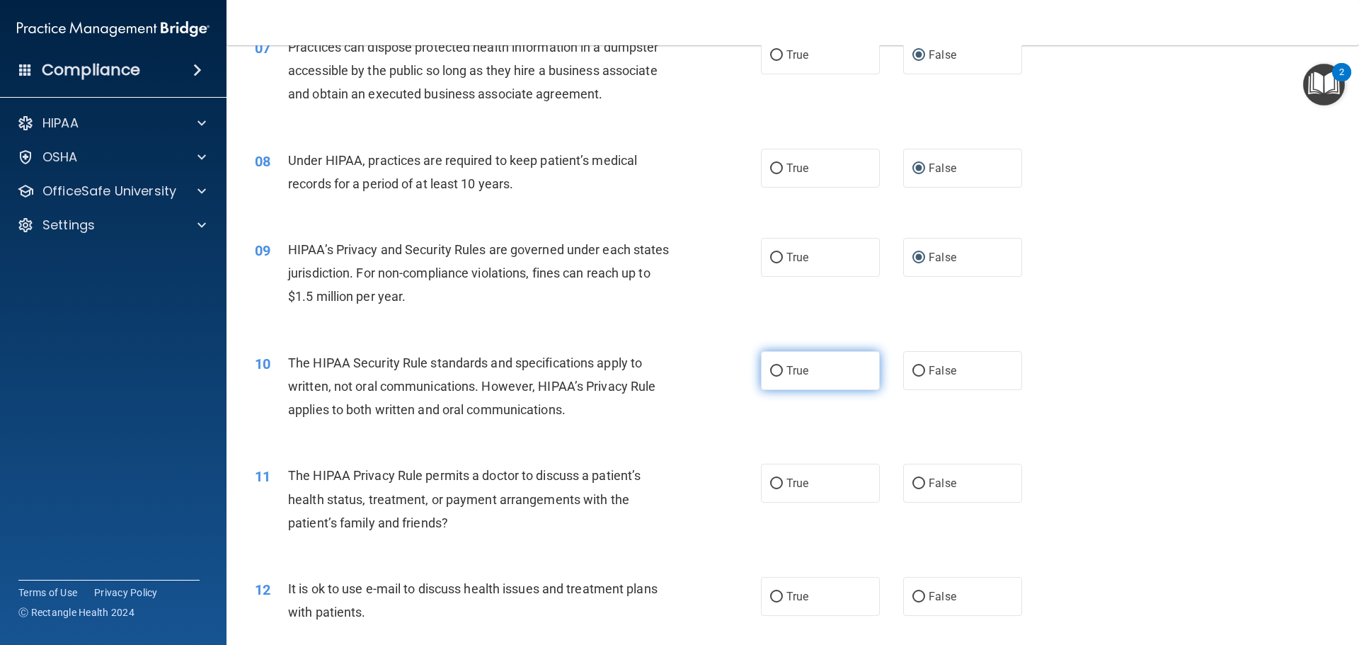
click at [777, 371] on input "True" at bounding box center [776, 371] width 13 height 11
radio input "true"
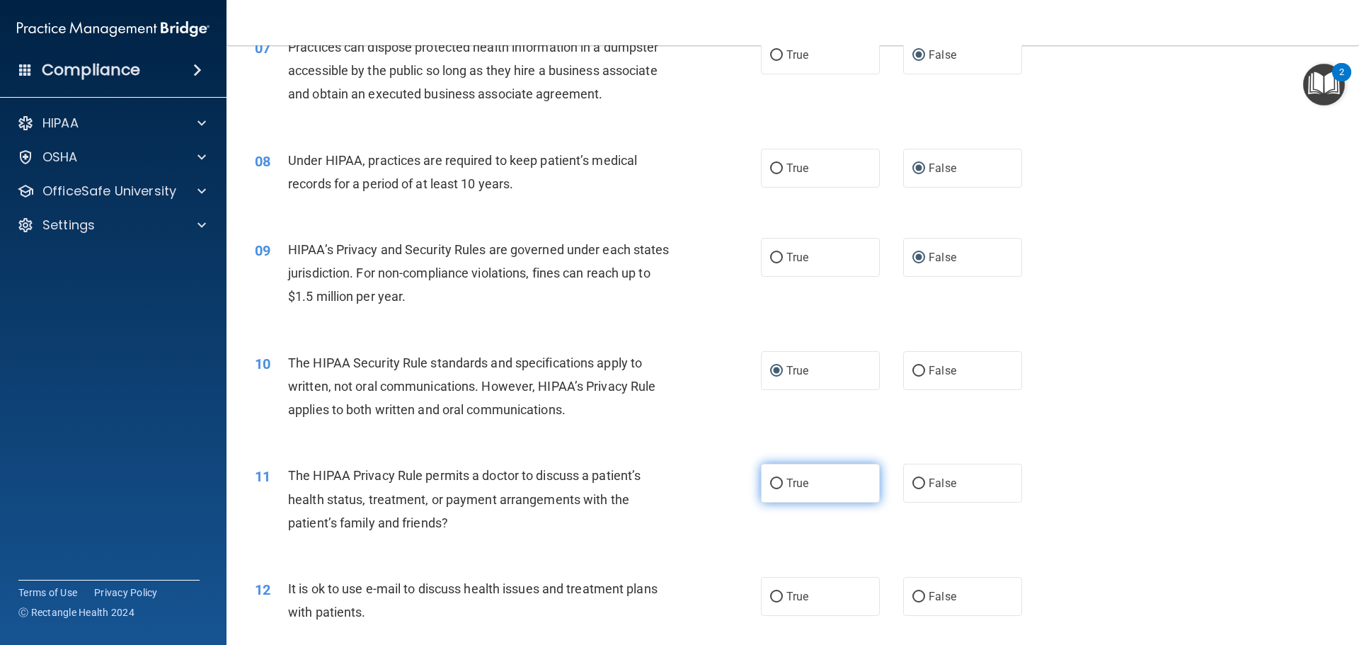
click at [776, 482] on input "True" at bounding box center [776, 483] width 13 height 11
radio input "true"
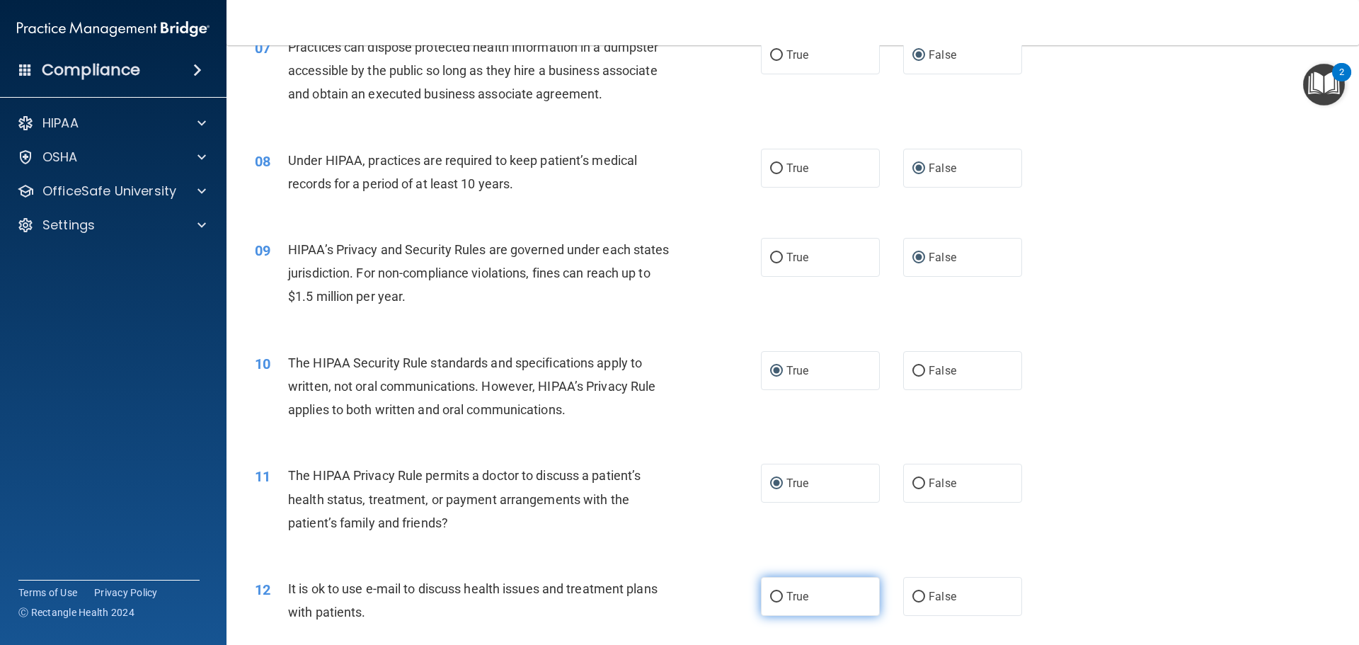
click at [772, 594] on input "True" at bounding box center [776, 597] width 13 height 11
radio input "true"
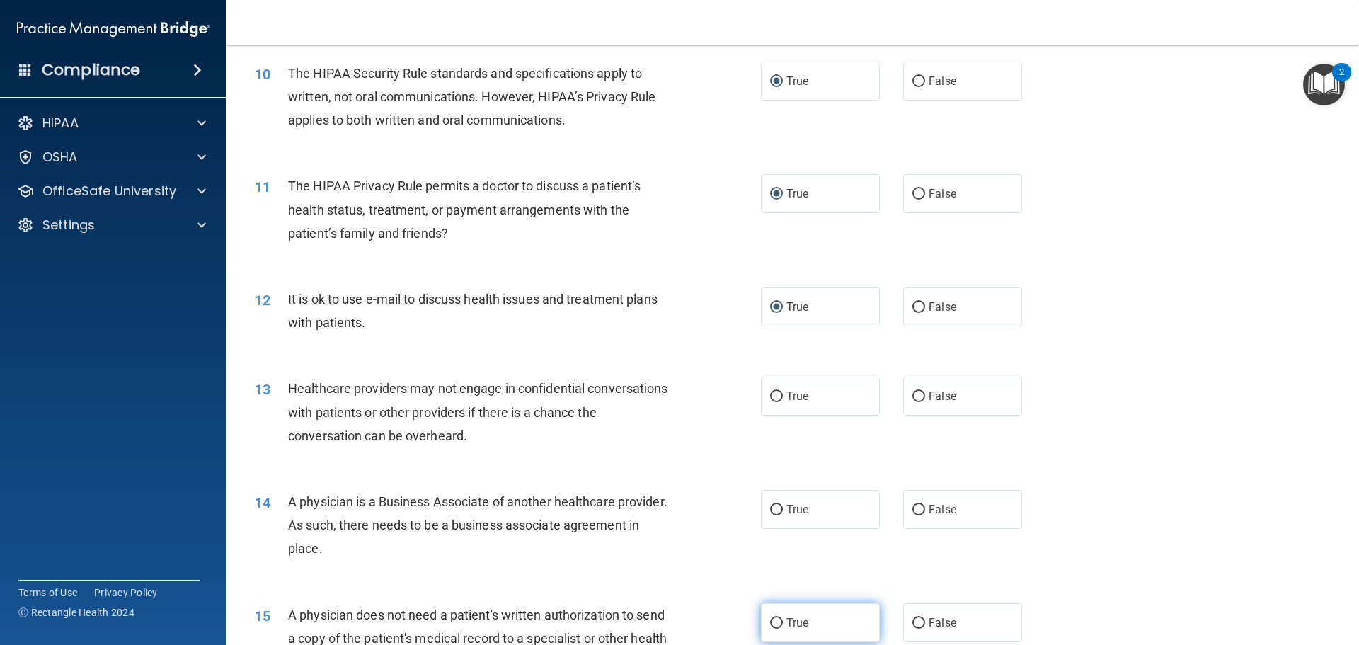
scroll to position [1061, 0]
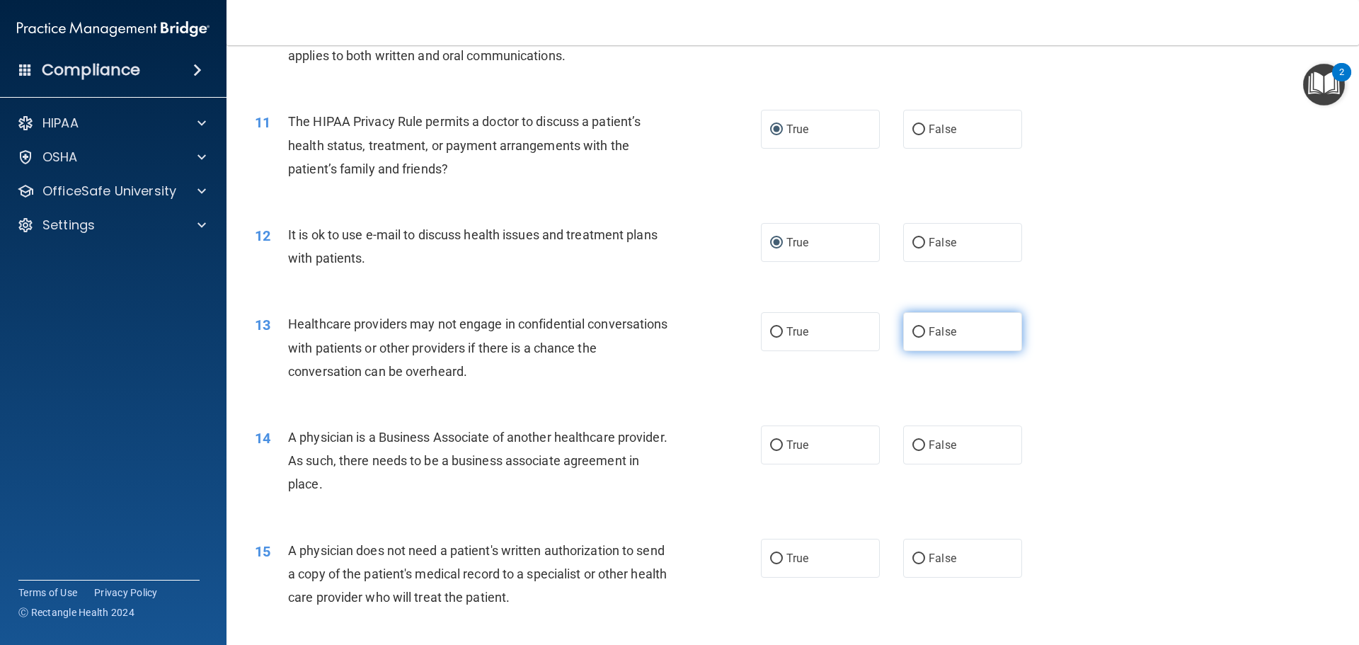
drag, startPoint x: 914, startPoint y: 331, endPoint x: 915, endPoint y: 343, distance: 12.0
click at [915, 335] on input "False" at bounding box center [918, 332] width 13 height 11
radio input "true"
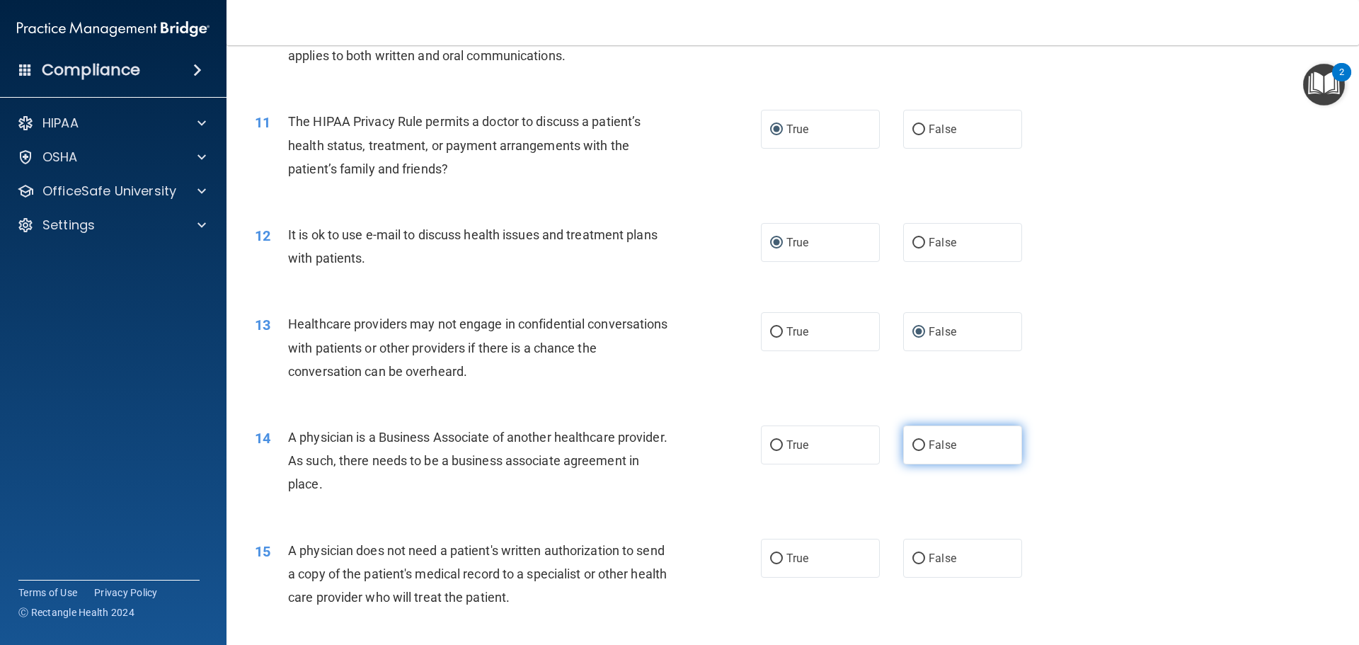
click at [913, 444] on input "False" at bounding box center [918, 445] width 13 height 11
radio input "true"
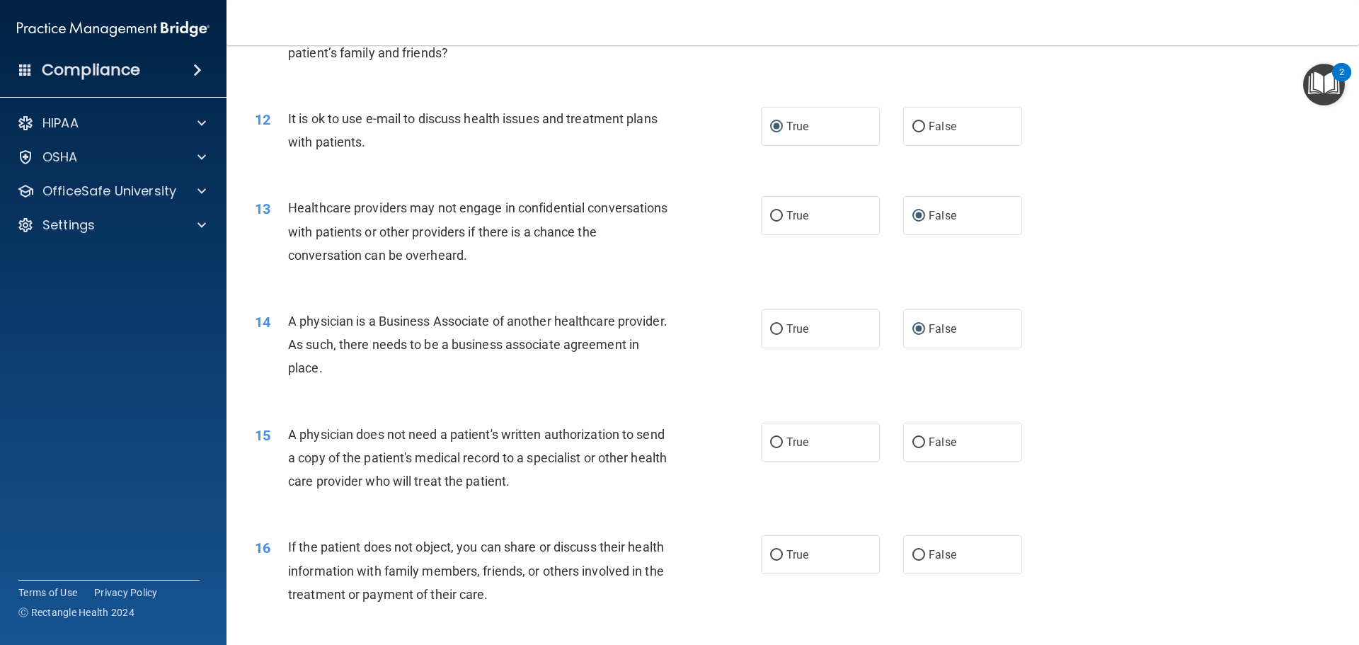
scroll to position [1203, 0]
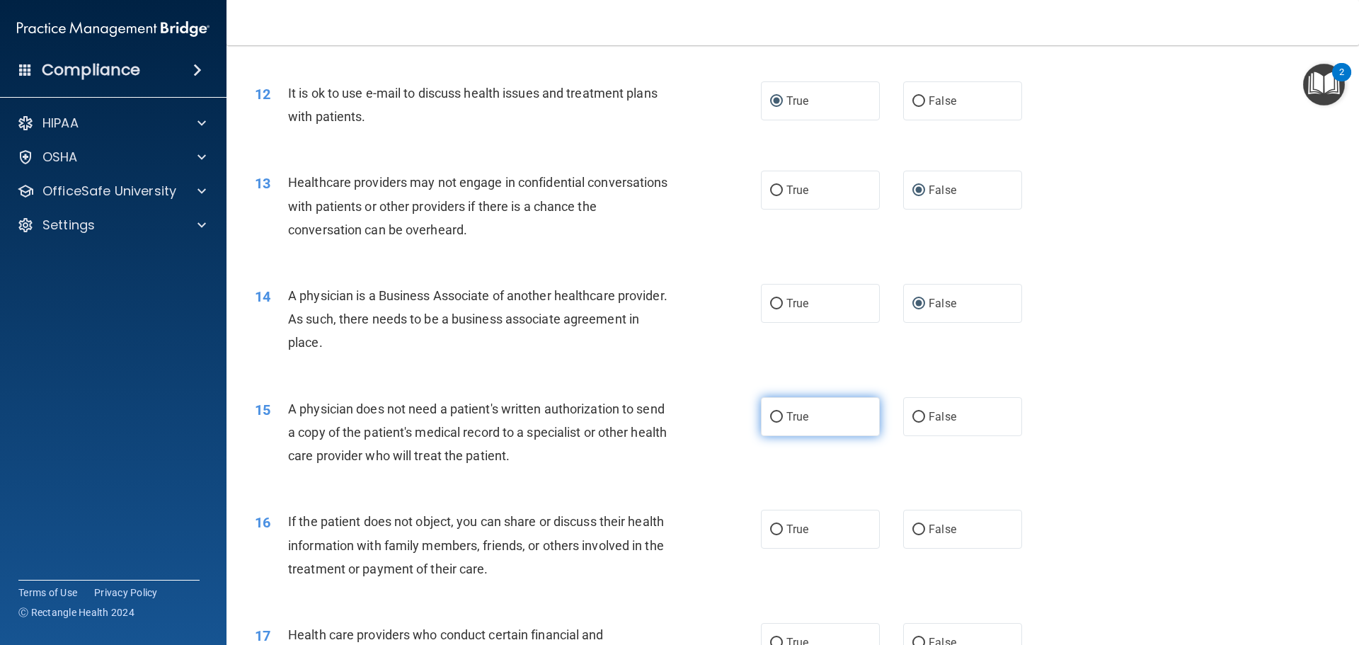
click at [773, 416] on input "True" at bounding box center [776, 417] width 13 height 11
radio input "true"
click at [777, 524] on input "True" at bounding box center [776, 529] width 13 height 11
radio input "true"
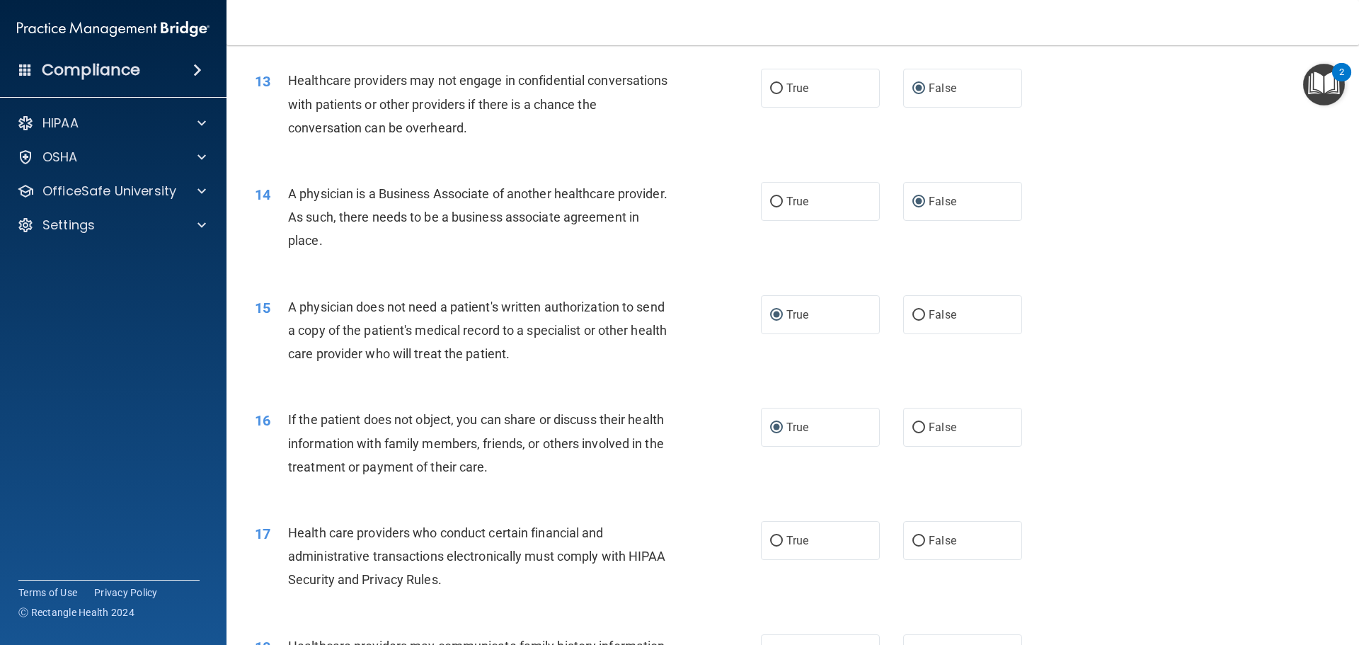
scroll to position [1344, 0]
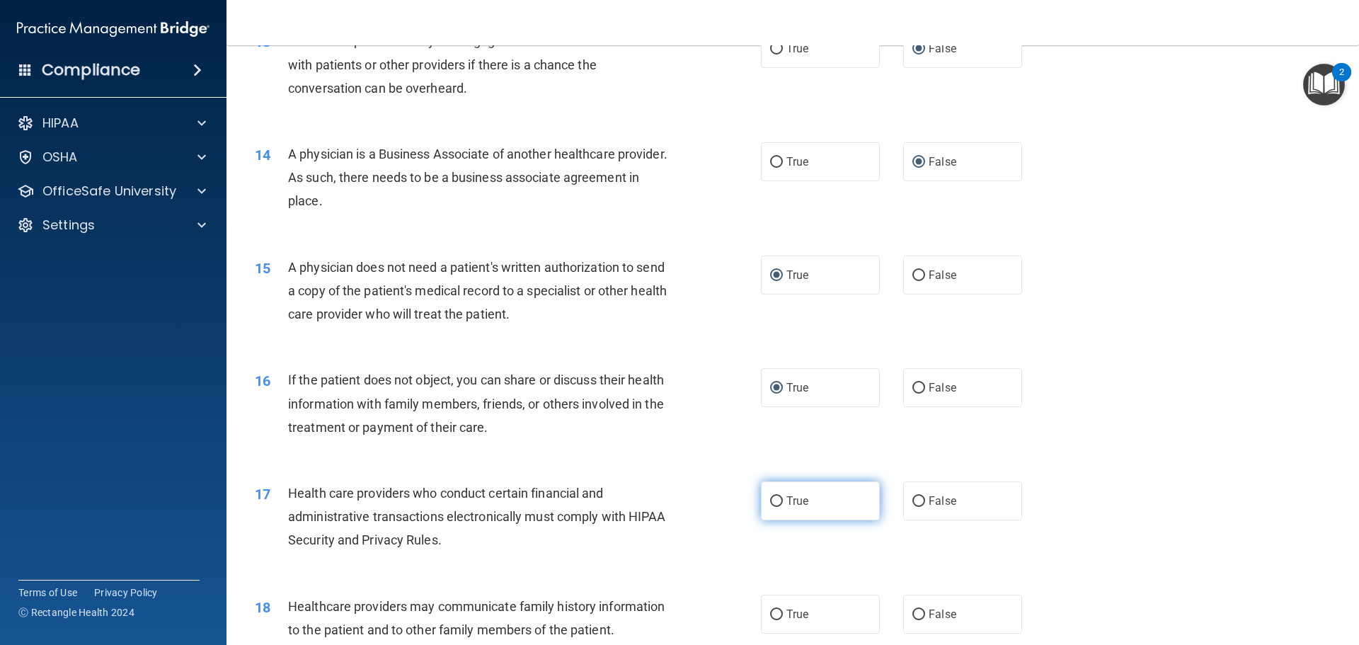
click at [771, 496] on input "True" at bounding box center [776, 501] width 13 height 11
radio input "true"
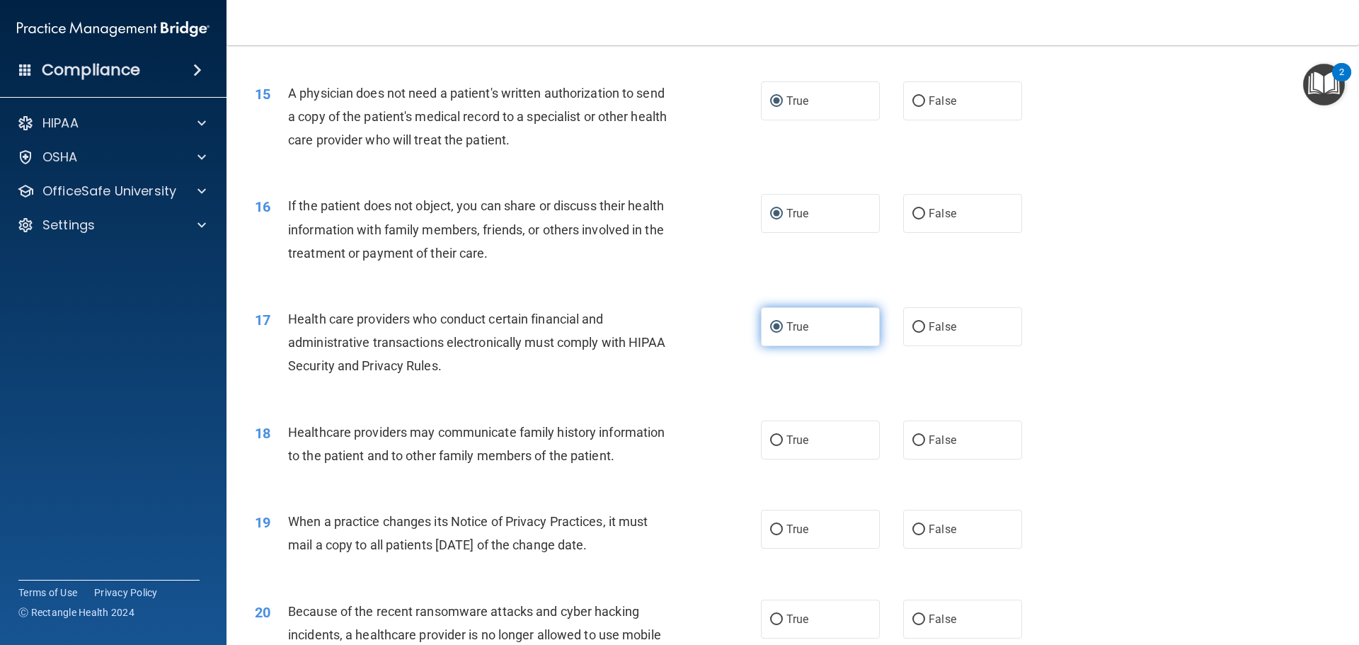
scroll to position [1557, 0]
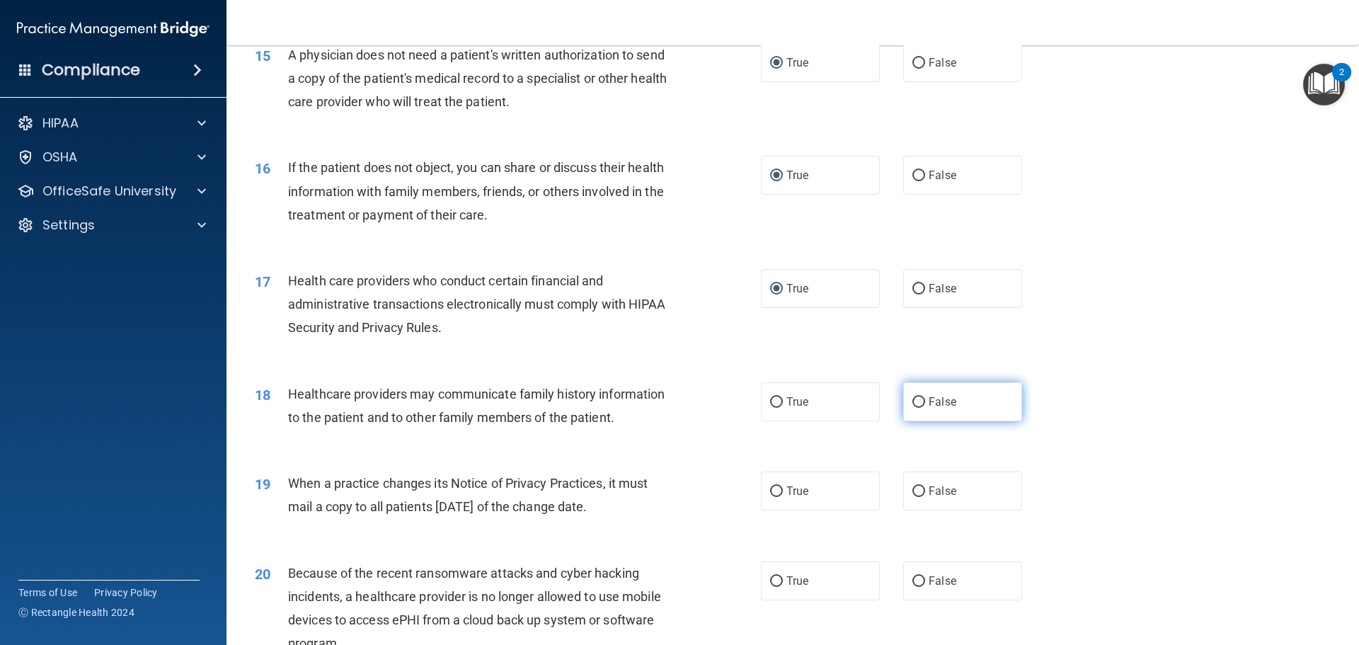
click at [916, 406] on input "False" at bounding box center [918, 402] width 13 height 11
radio input "true"
click at [912, 488] on input "False" at bounding box center [918, 491] width 13 height 11
radio input "true"
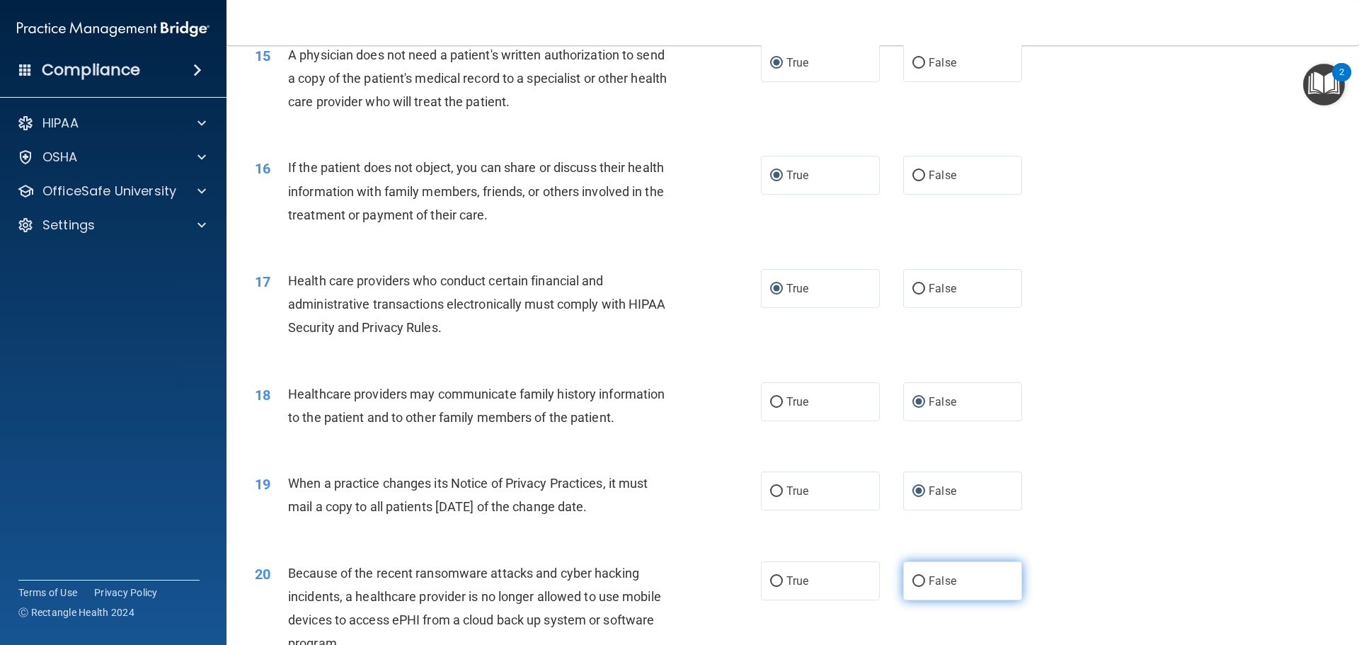
click at [913, 577] on input "False" at bounding box center [918, 581] width 13 height 11
radio input "true"
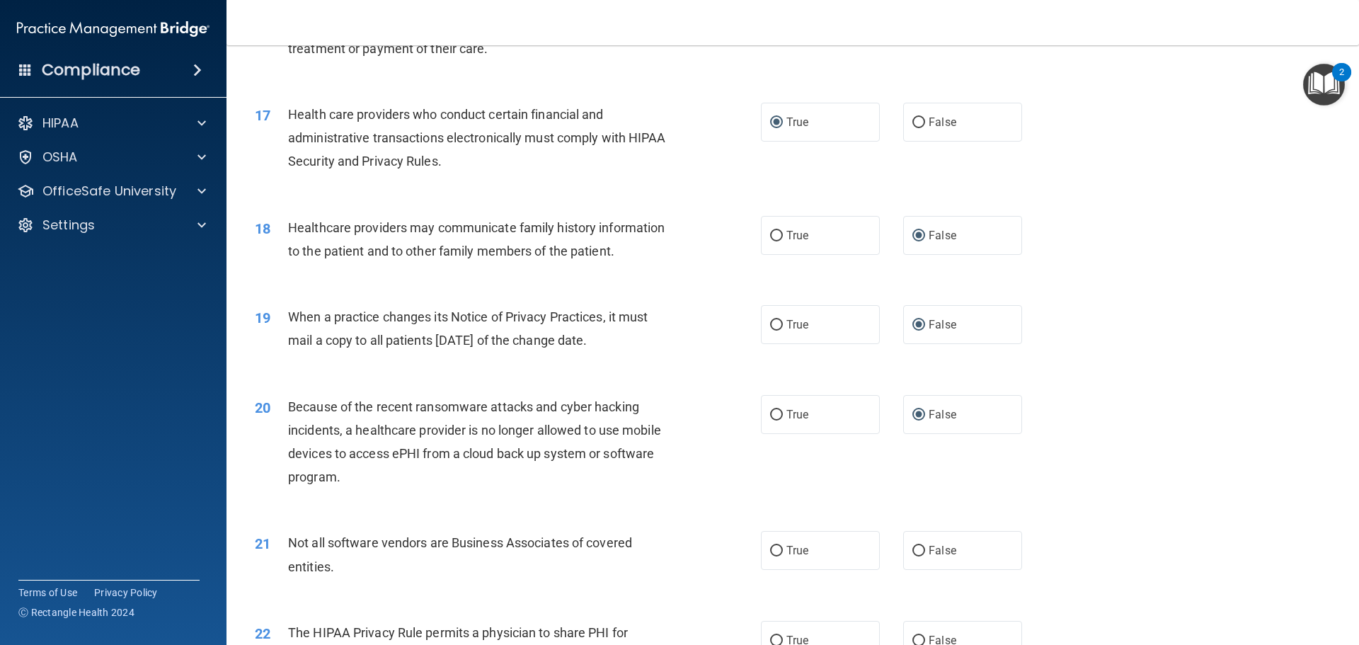
scroll to position [1769, 0]
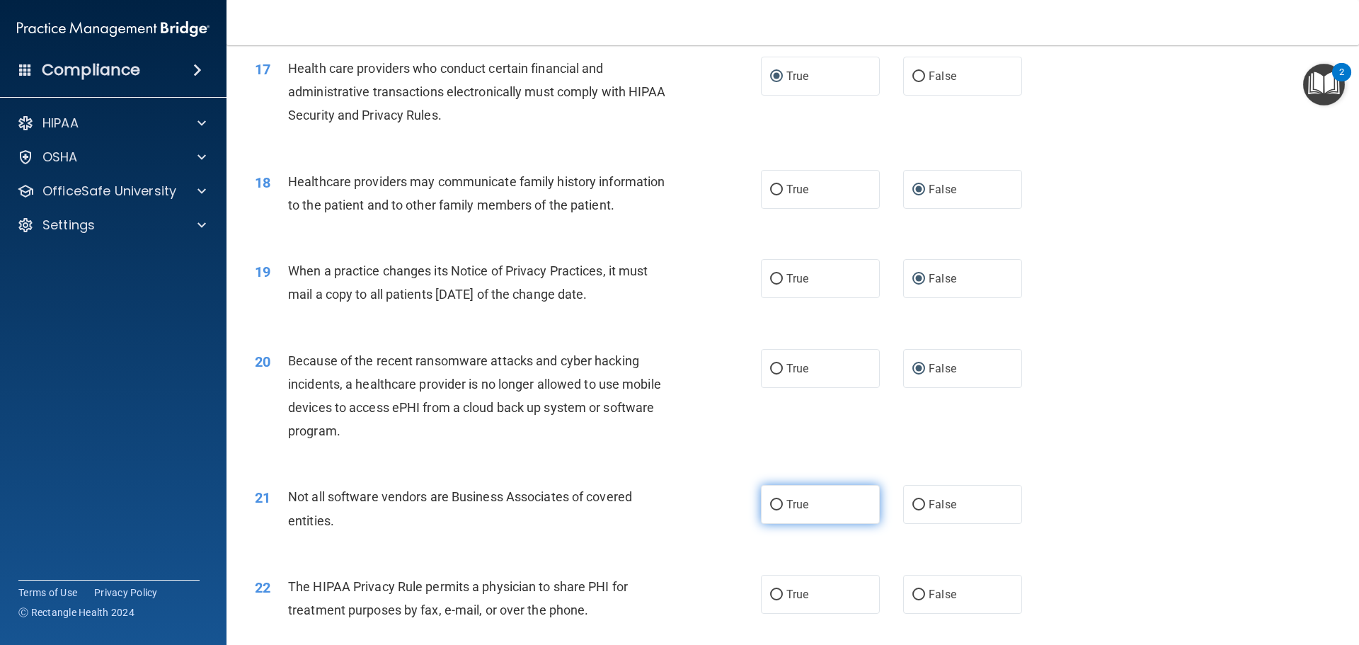
click at [774, 505] on input "True" at bounding box center [776, 505] width 13 height 11
radio input "true"
click at [770, 589] on input "True" at bounding box center [776, 594] width 13 height 11
radio input "true"
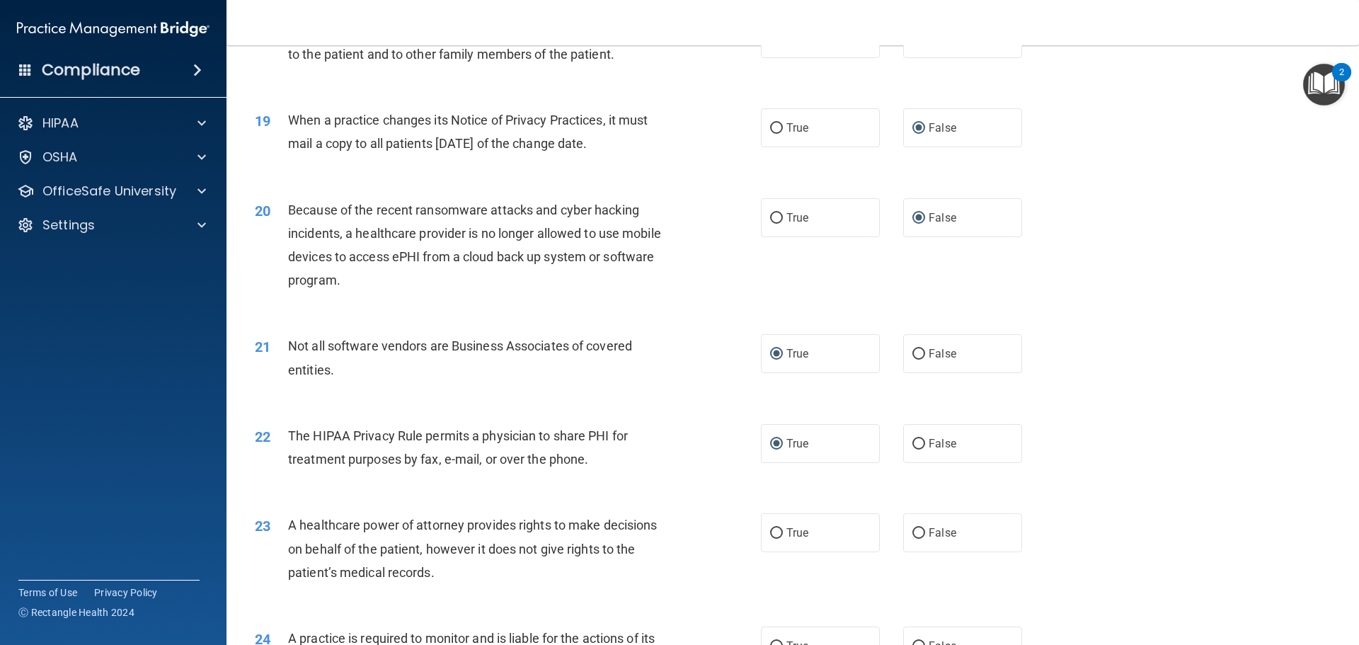
scroll to position [1981, 0]
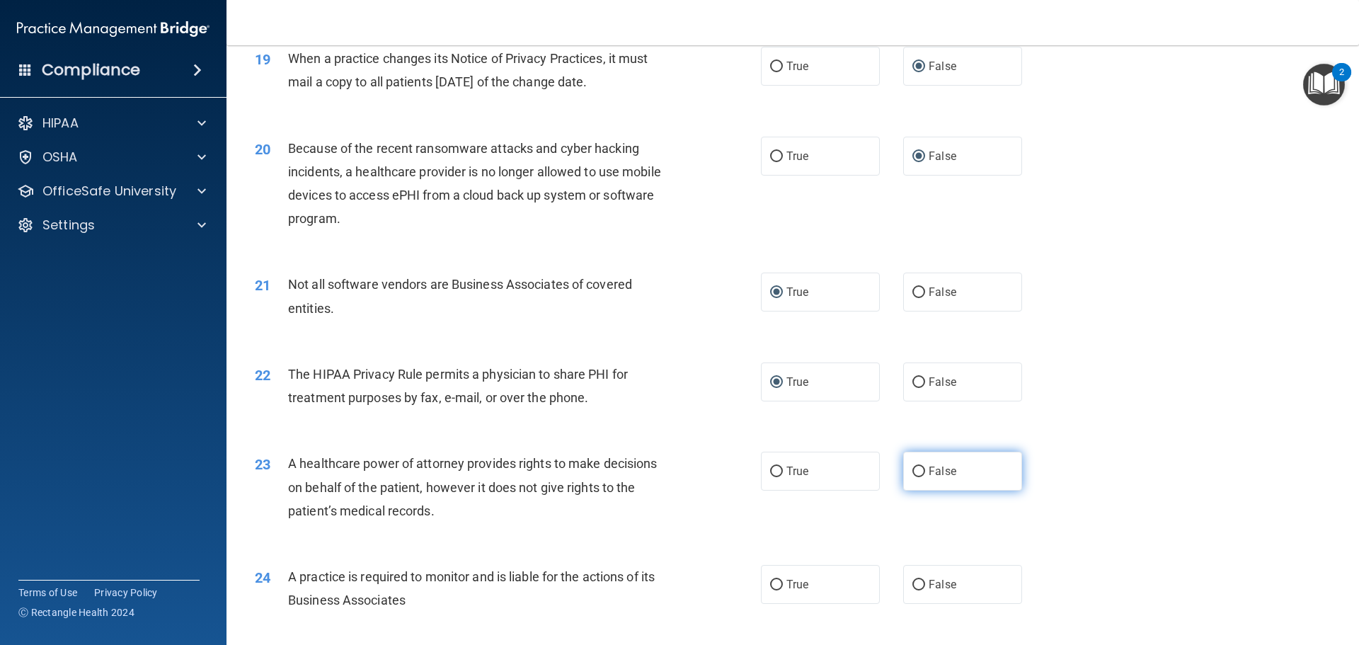
click at [913, 474] on input "False" at bounding box center [918, 471] width 13 height 11
radio input "true"
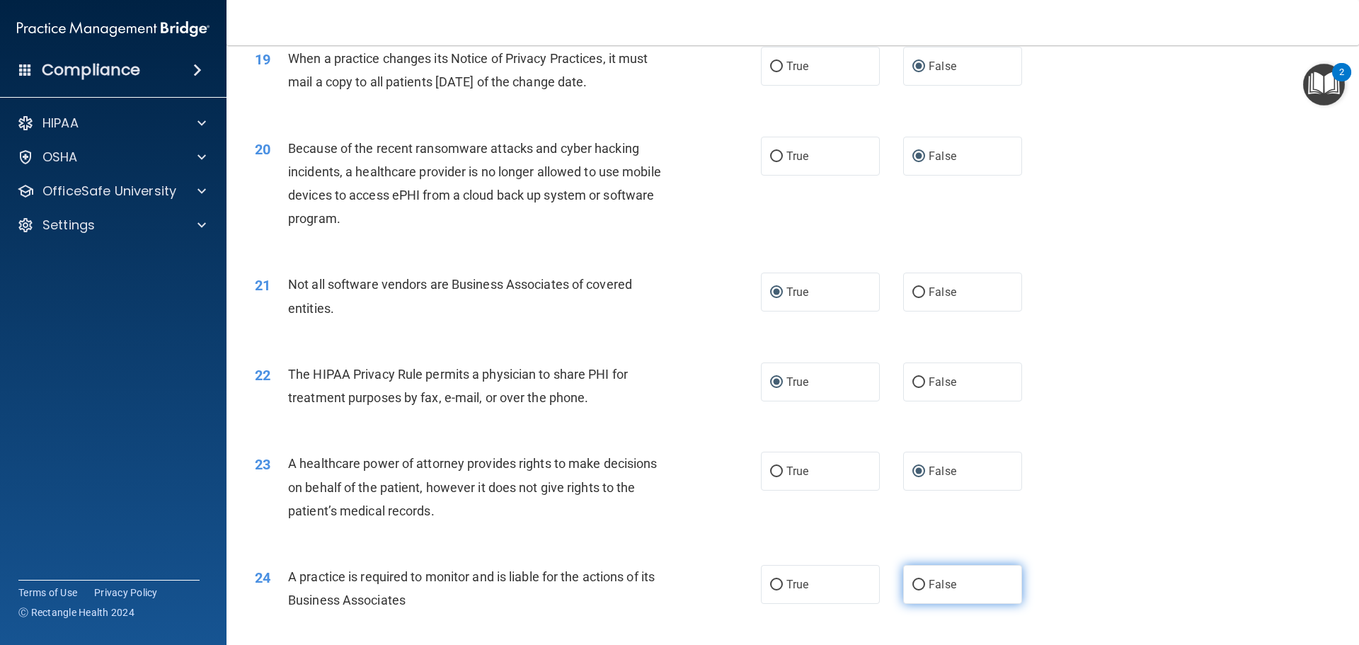
click at [912, 580] on input "False" at bounding box center [918, 585] width 13 height 11
radio input "true"
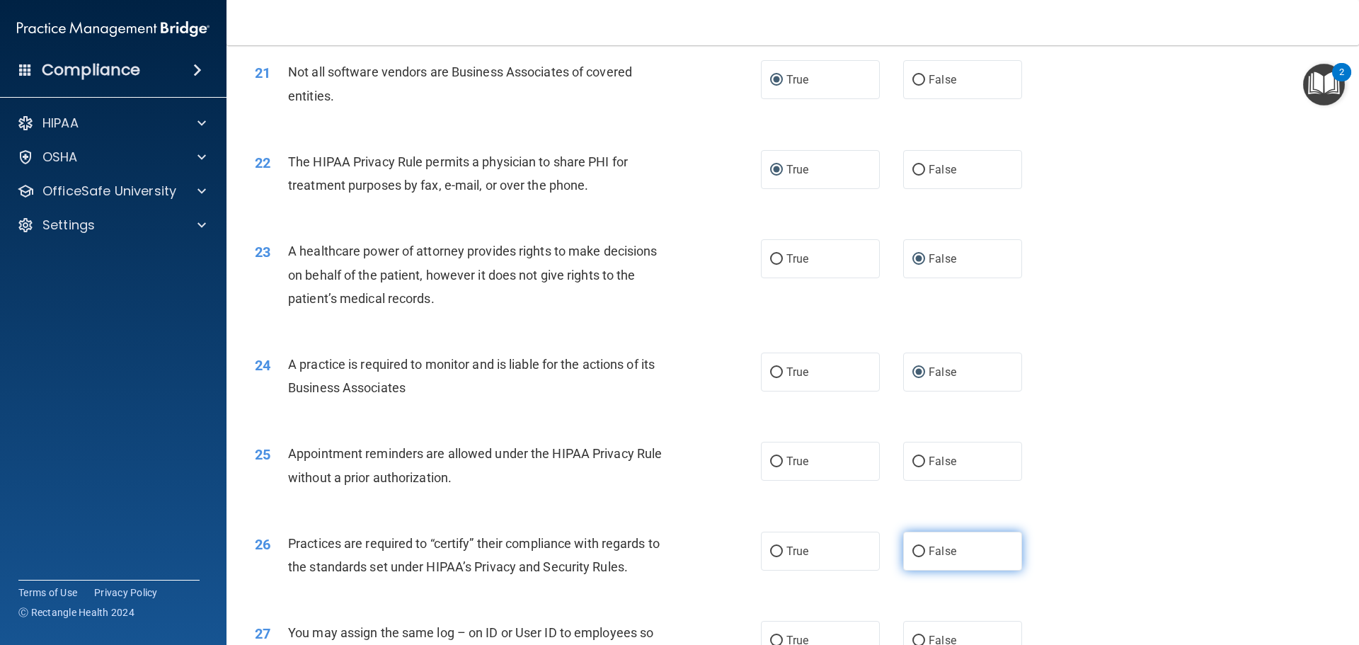
scroll to position [2264, 0]
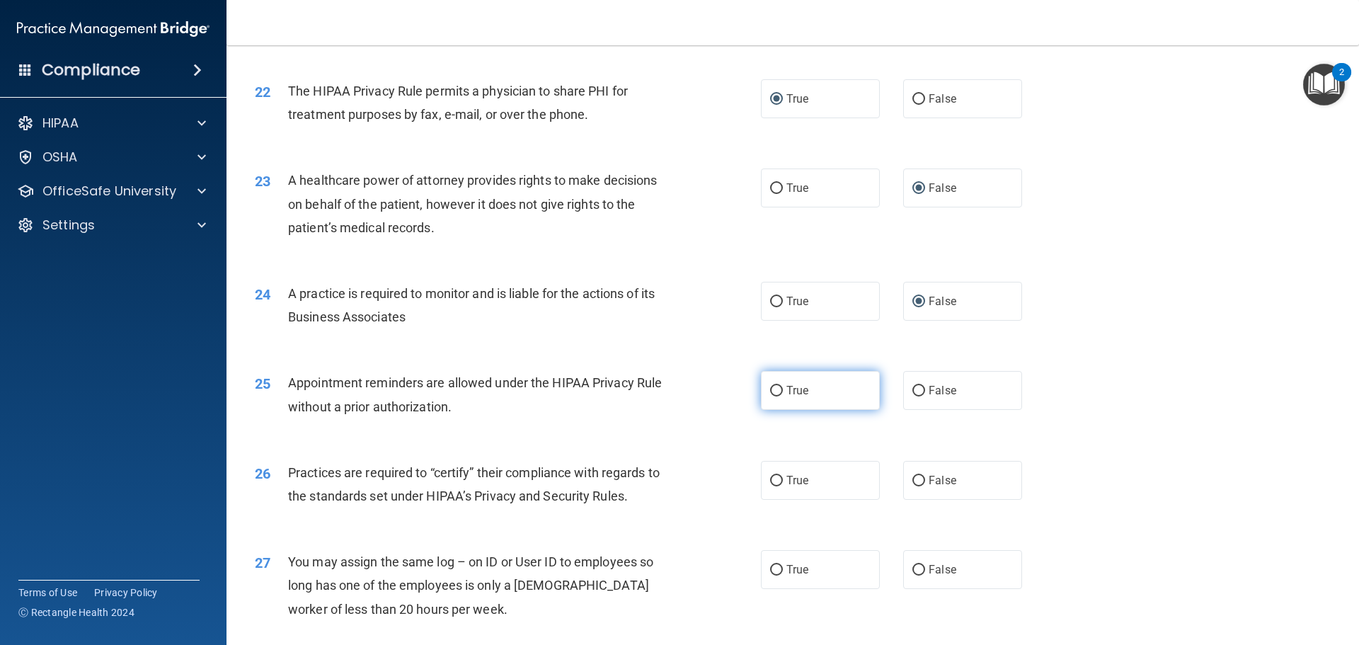
click at [773, 389] on input "True" at bounding box center [776, 391] width 13 height 11
radio input "true"
click at [916, 480] on input "False" at bounding box center [918, 481] width 13 height 11
radio input "true"
click at [913, 569] on input "False" at bounding box center [918, 570] width 13 height 11
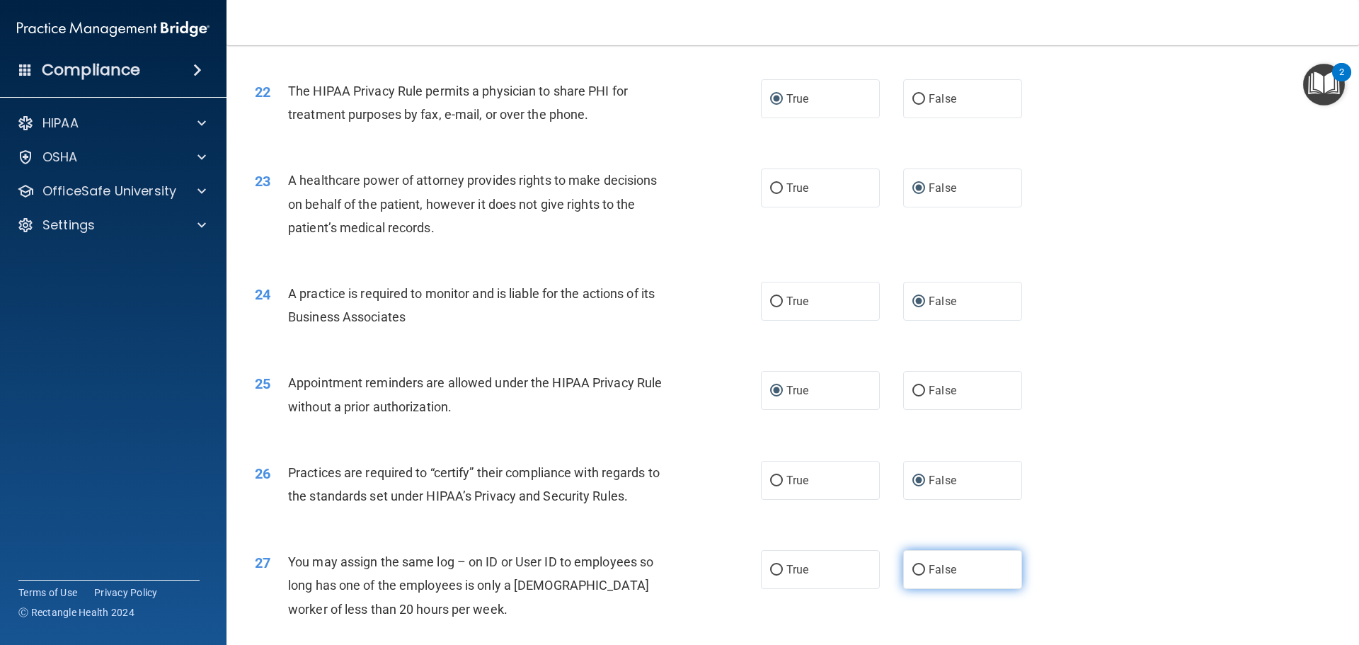
radio input "true"
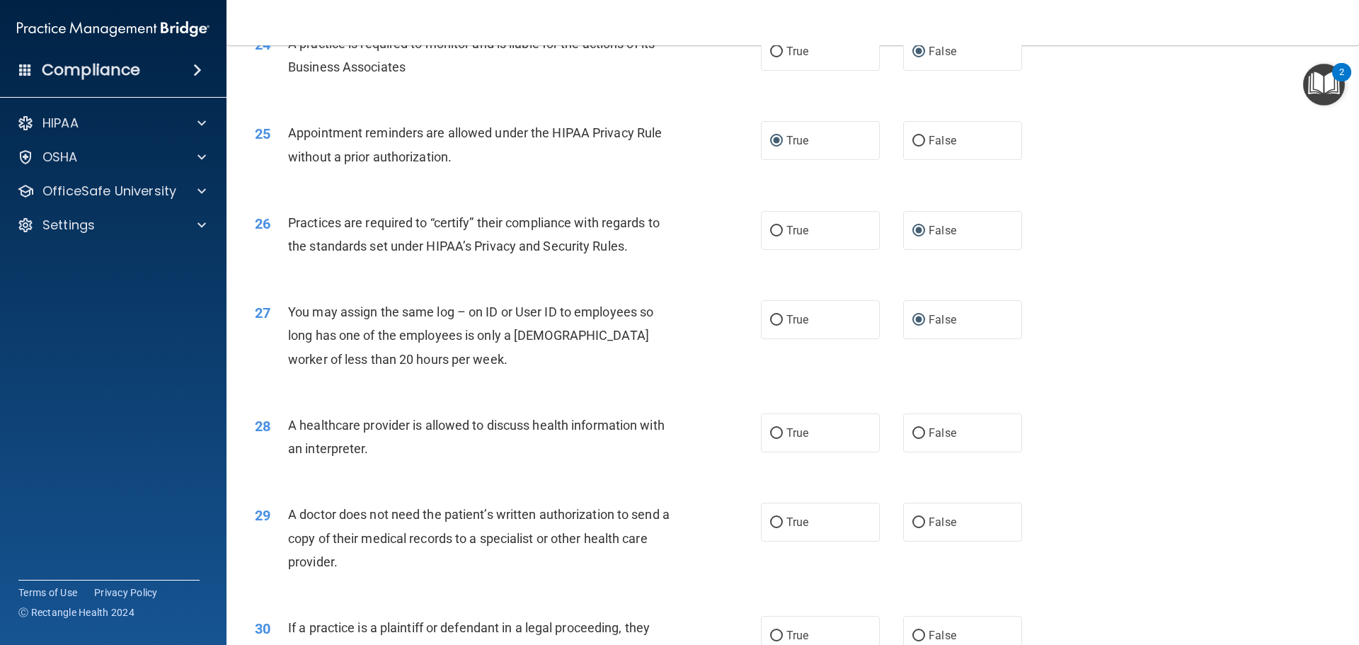
scroll to position [2547, 0]
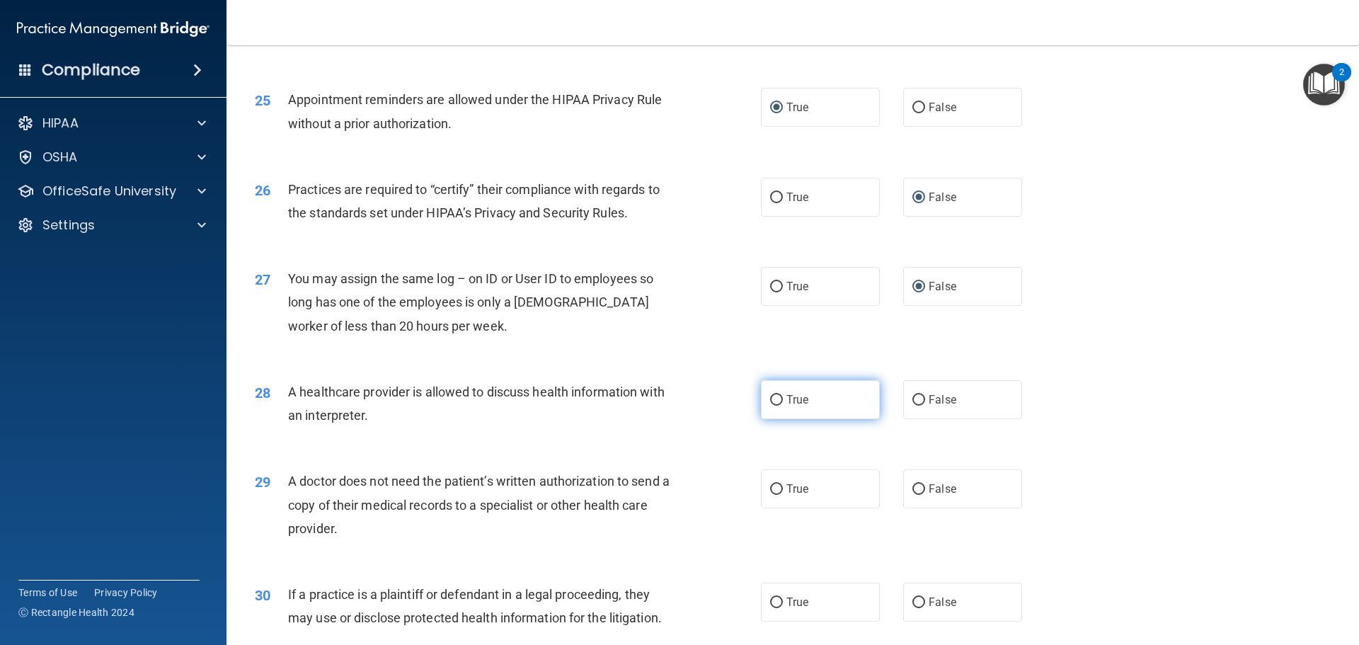
drag, startPoint x: 771, startPoint y: 401, endPoint x: 778, endPoint y: 412, distance: 12.4
click at [777, 409] on label "True" at bounding box center [820, 399] width 119 height 39
click at [777, 405] on input "True" at bounding box center [776, 400] width 13 height 11
radio input "true"
click at [771, 492] on input "True" at bounding box center [776, 489] width 13 height 11
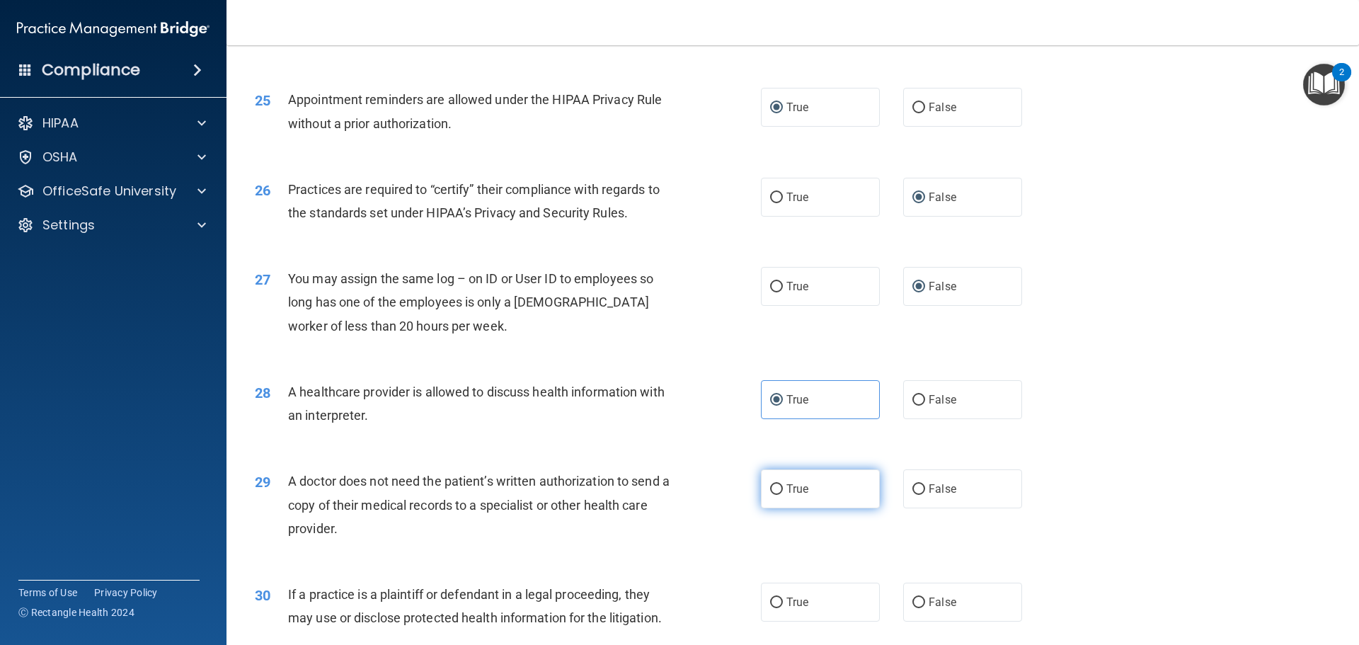
radio input "true"
click at [770, 599] on input "True" at bounding box center [776, 602] width 13 height 11
radio input "true"
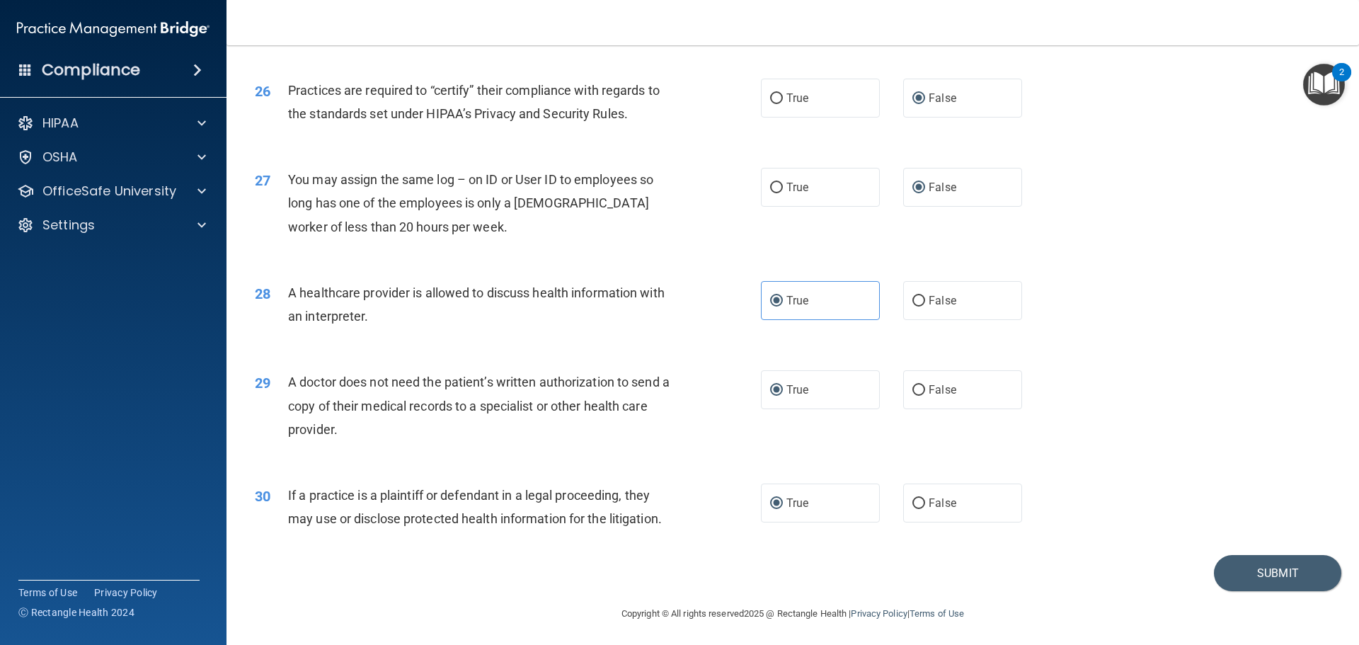
scroll to position [2649, 0]
click at [1289, 561] on button "Submit" at bounding box center [1277, 570] width 127 height 36
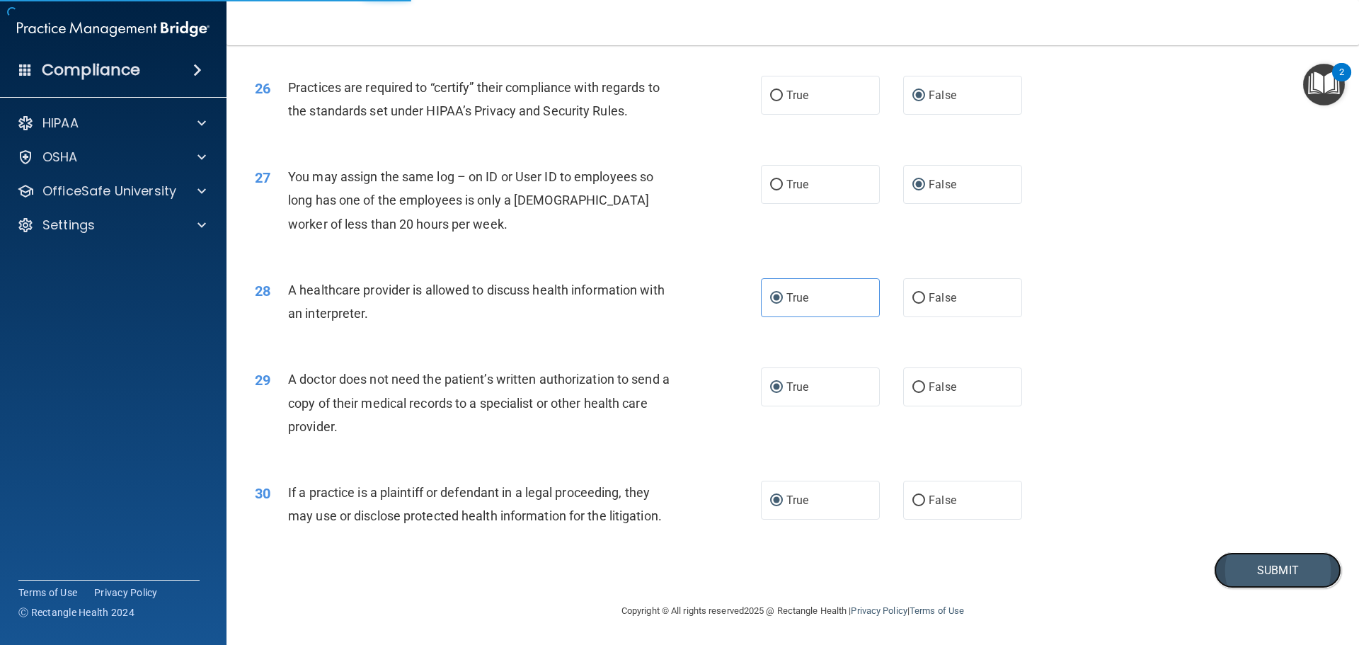
click at [1268, 570] on button "Submit" at bounding box center [1277, 570] width 127 height 36
click at [1233, 572] on button "Submit" at bounding box center [1277, 570] width 127 height 36
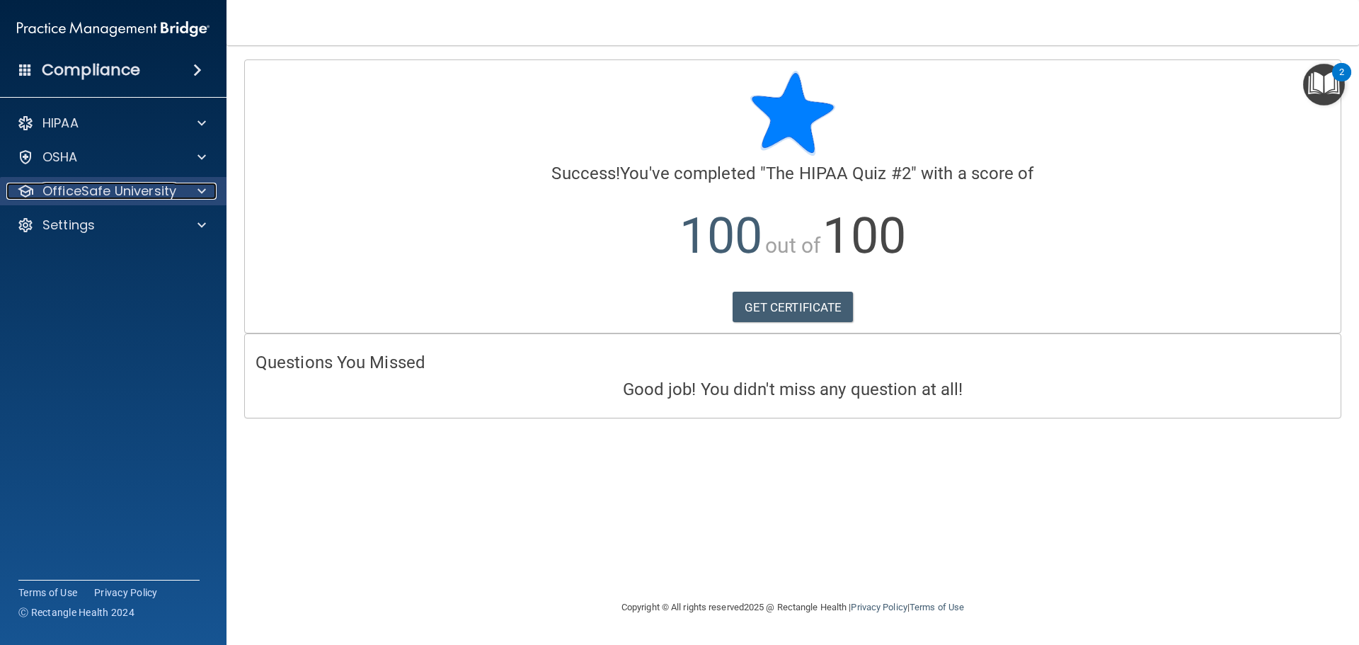
click at [175, 192] on div "OfficeSafe University" at bounding box center [93, 191] width 175 height 17
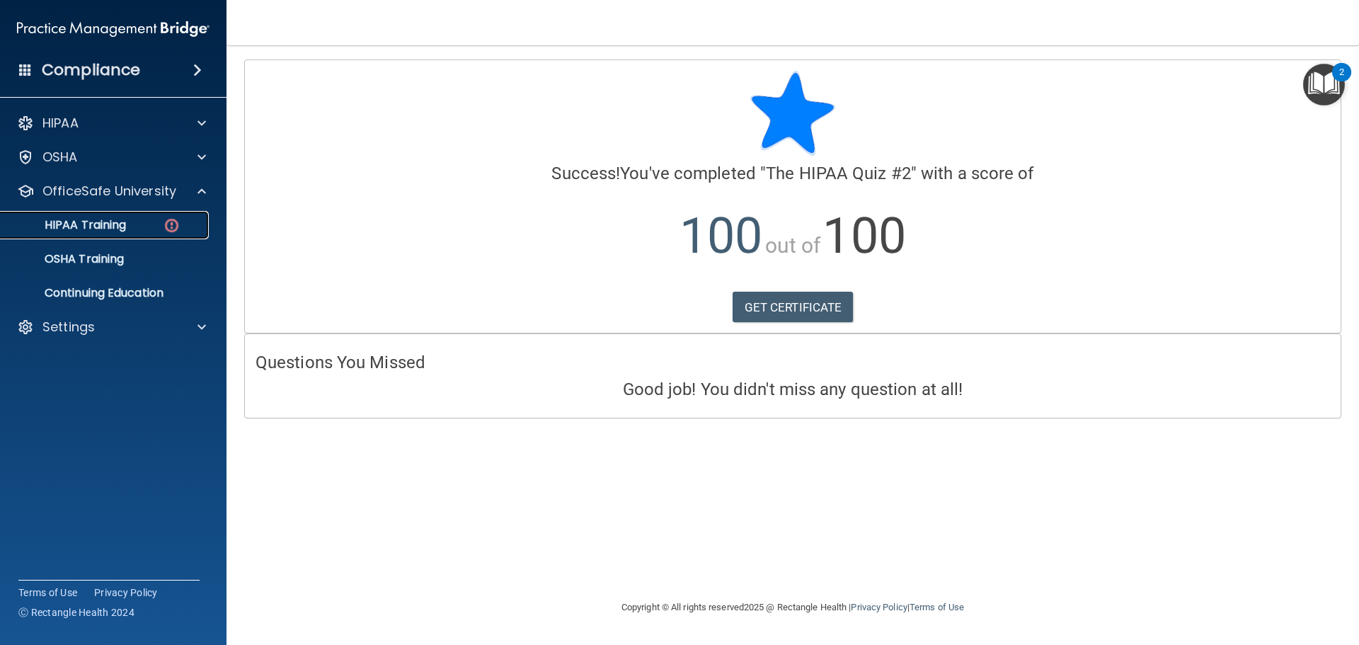
click at [125, 218] on p "HIPAA Training" at bounding box center [67, 225] width 117 height 14
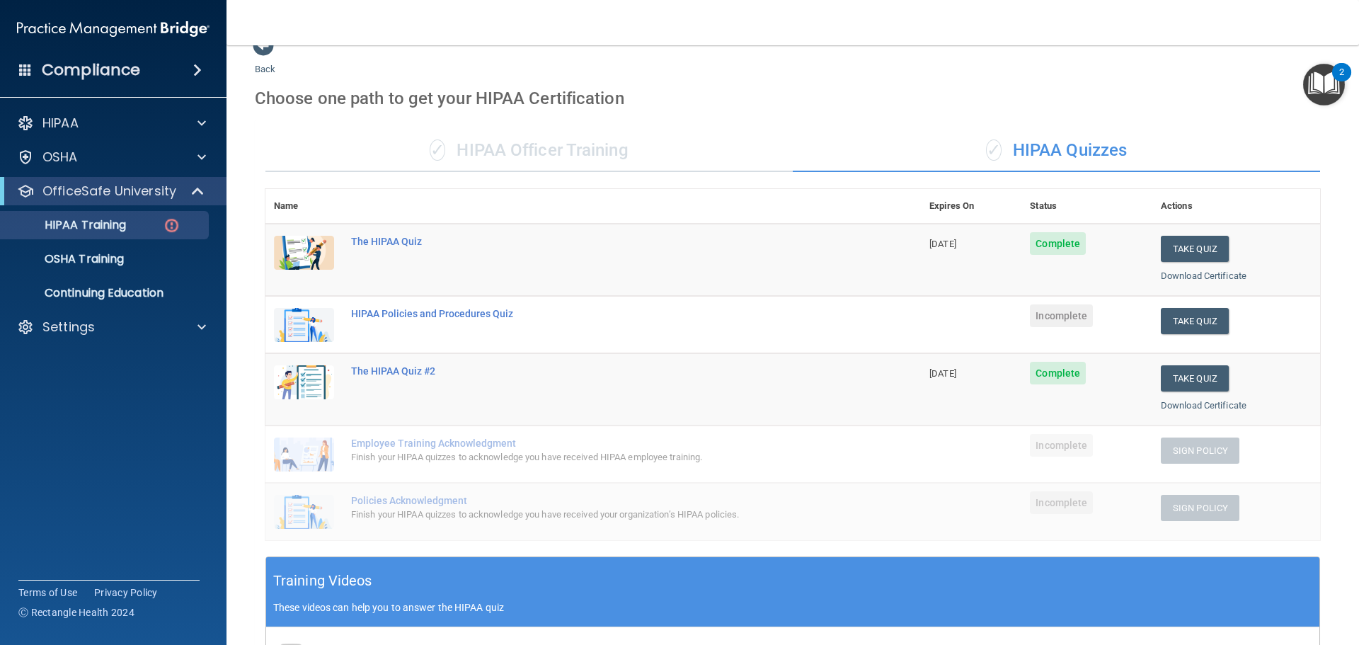
scroll to position [23, 0]
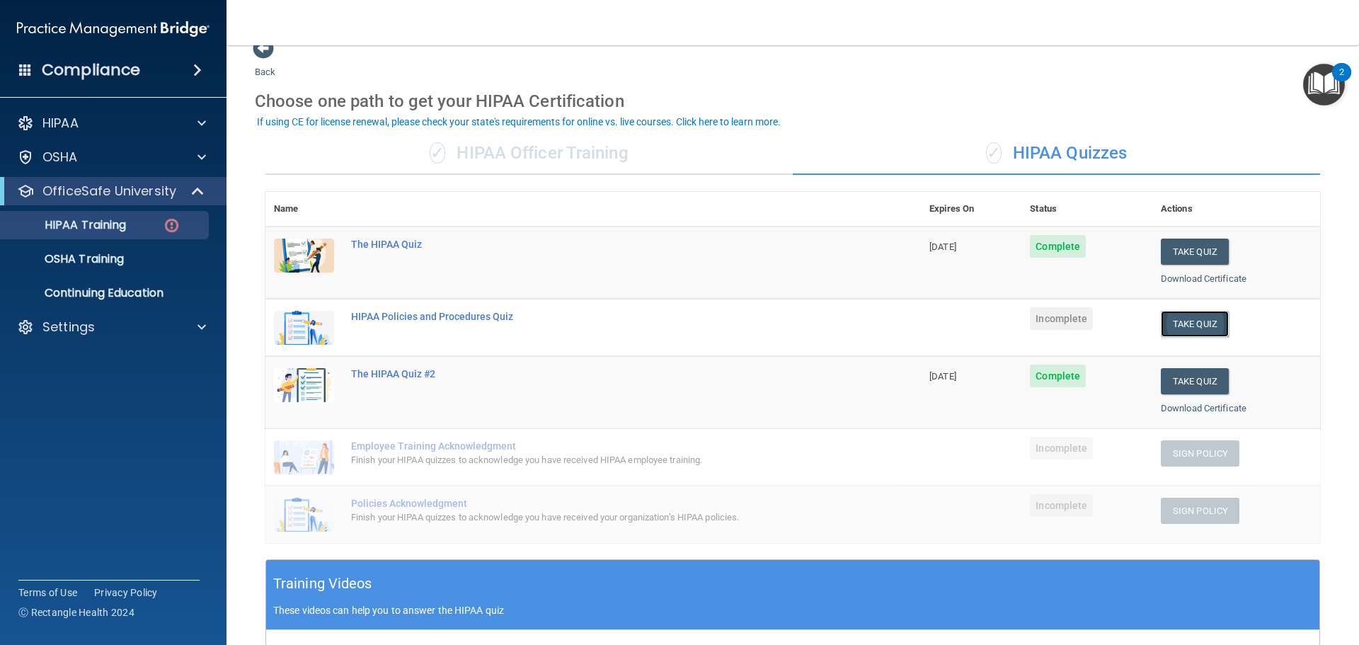
click at [1174, 318] on button "Take Quiz" at bounding box center [1194, 324] width 68 height 26
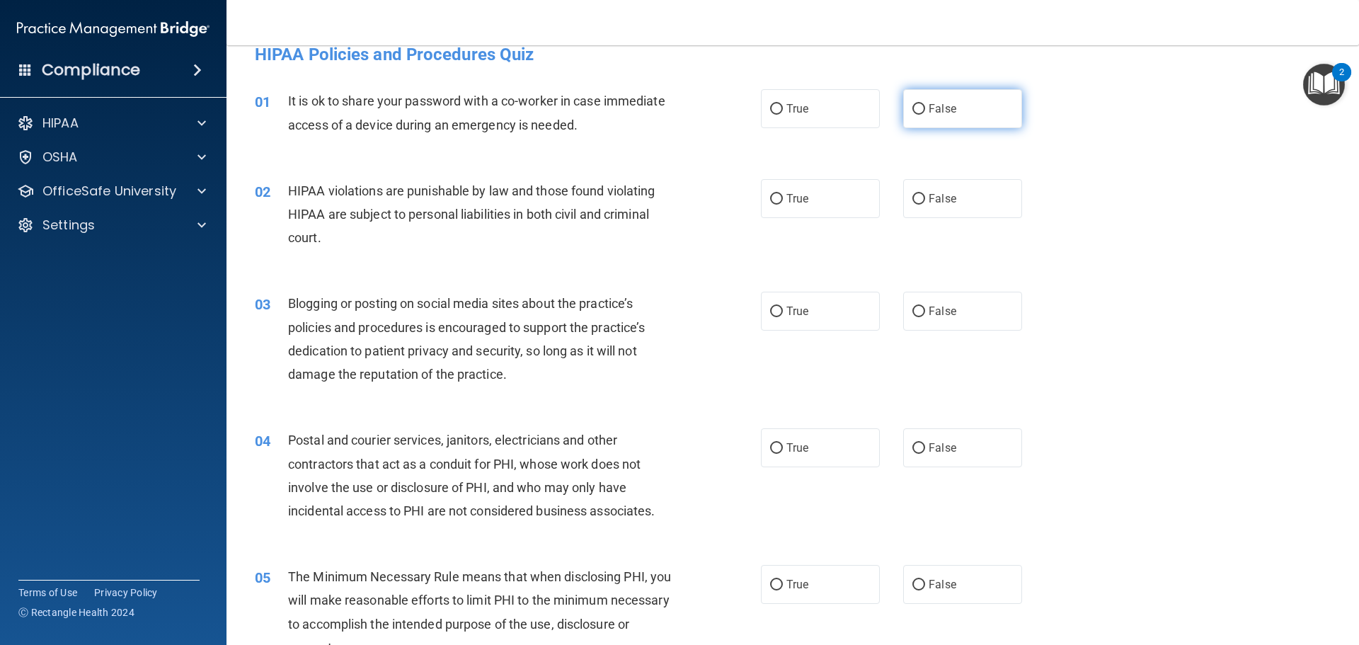
click at [912, 113] on input "False" at bounding box center [918, 109] width 13 height 11
radio input "true"
click at [773, 200] on input "True" at bounding box center [776, 199] width 13 height 11
radio input "true"
click at [918, 309] on input "False" at bounding box center [918, 311] width 13 height 11
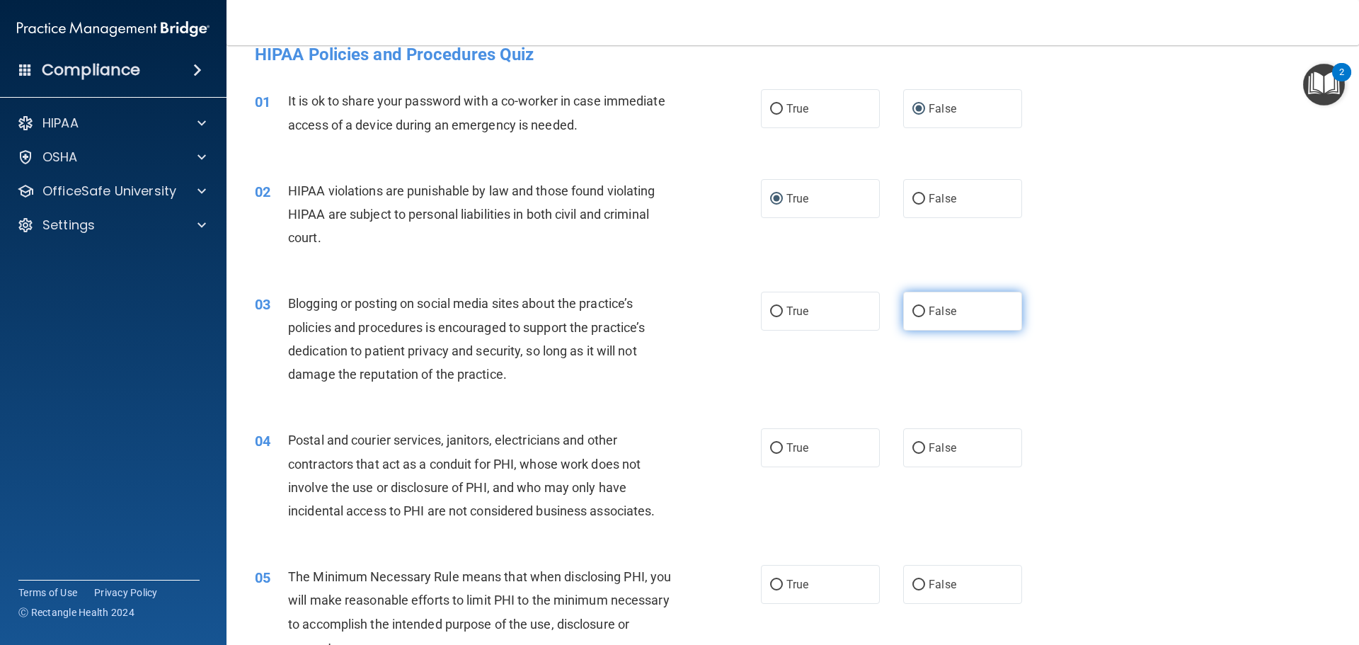
radio input "true"
drag, startPoint x: 770, startPoint y: 444, endPoint x: 769, endPoint y: 454, distance: 9.9
click at [771, 446] on input "True" at bounding box center [776, 448] width 13 height 11
radio input "true"
click at [770, 583] on input "True" at bounding box center [776, 585] width 13 height 11
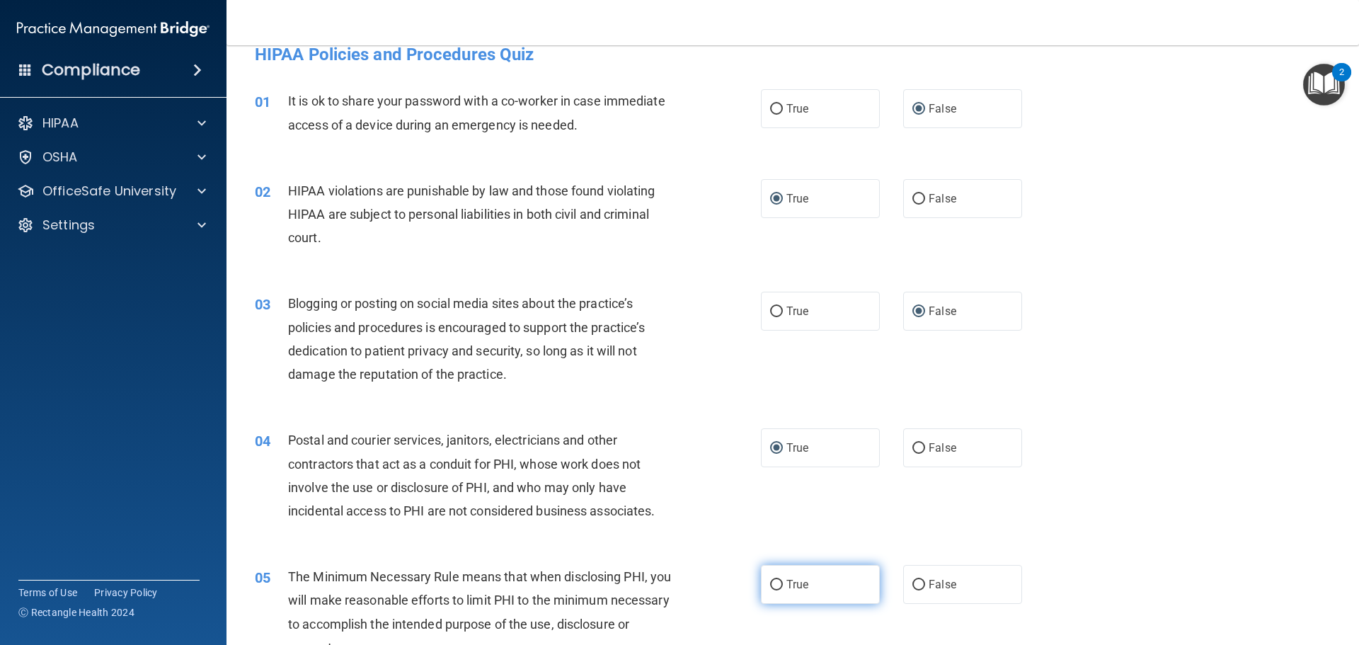
radio input "true"
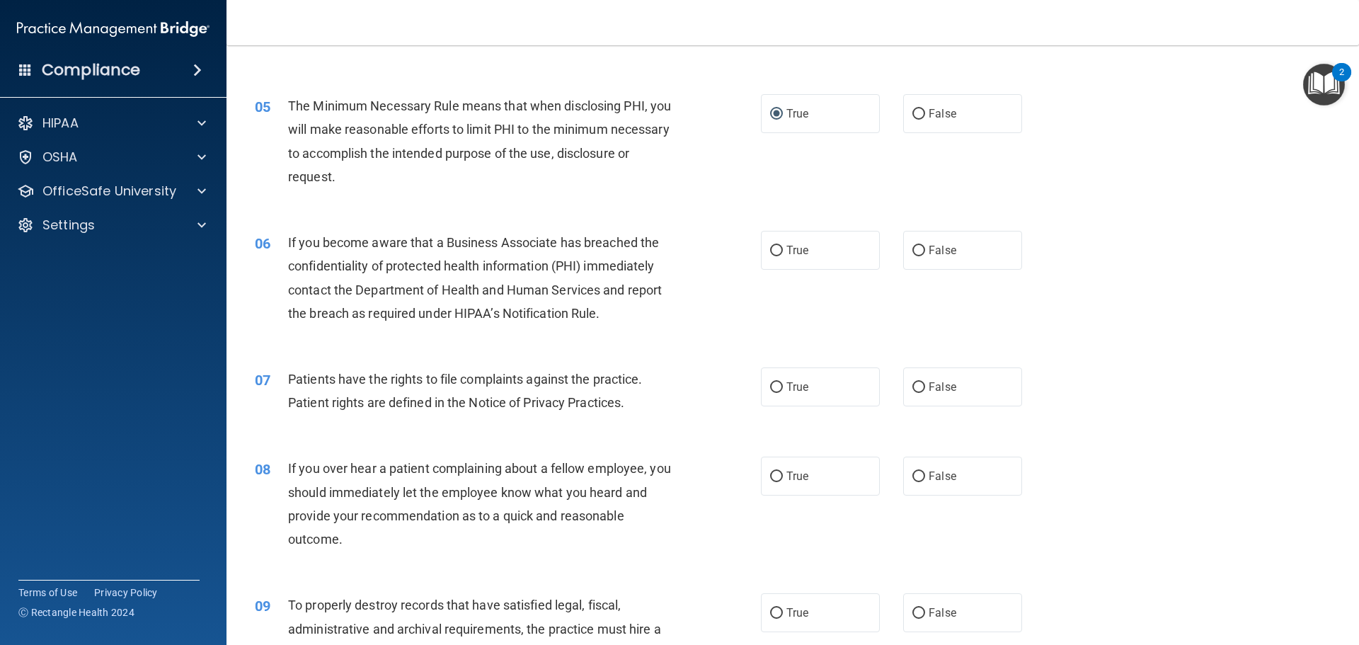
scroll to position [518, 0]
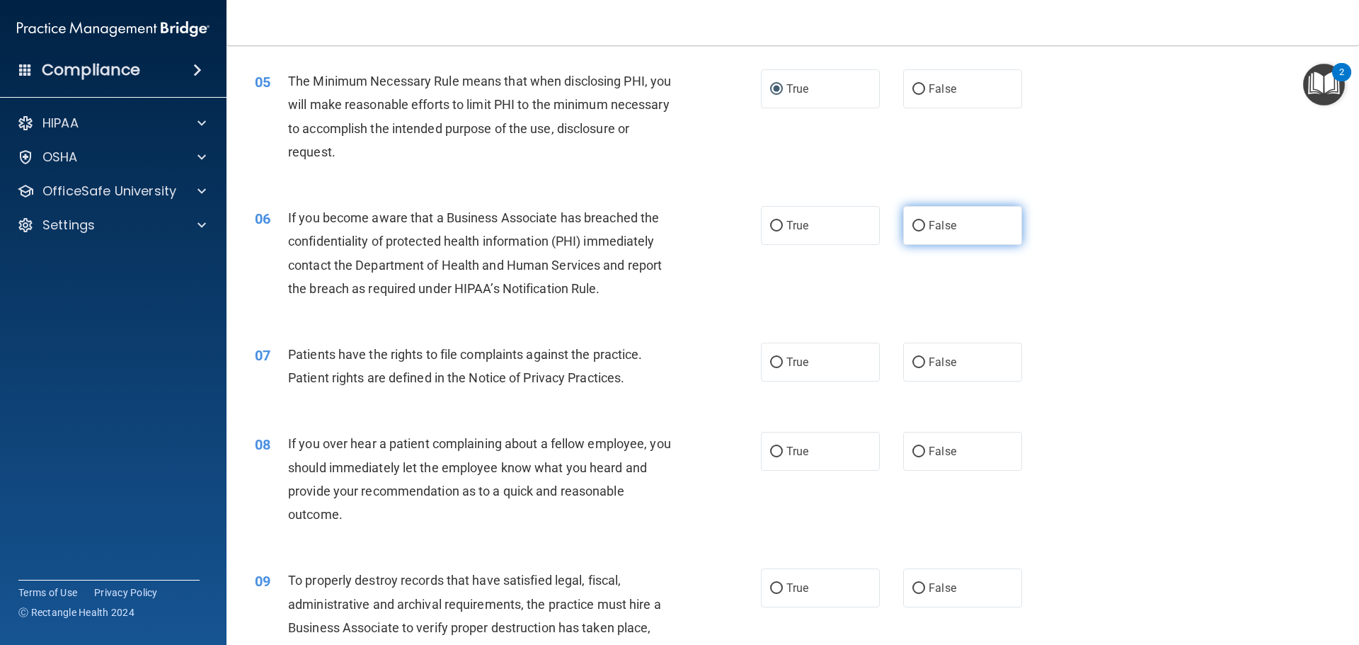
drag, startPoint x: 921, startPoint y: 219, endPoint x: 920, endPoint y: 228, distance: 8.5
click at [920, 228] on label "False" at bounding box center [962, 225] width 119 height 39
click at [920, 228] on input "False" at bounding box center [918, 226] width 13 height 11
radio input "true"
click at [774, 362] on input "True" at bounding box center [776, 362] width 13 height 11
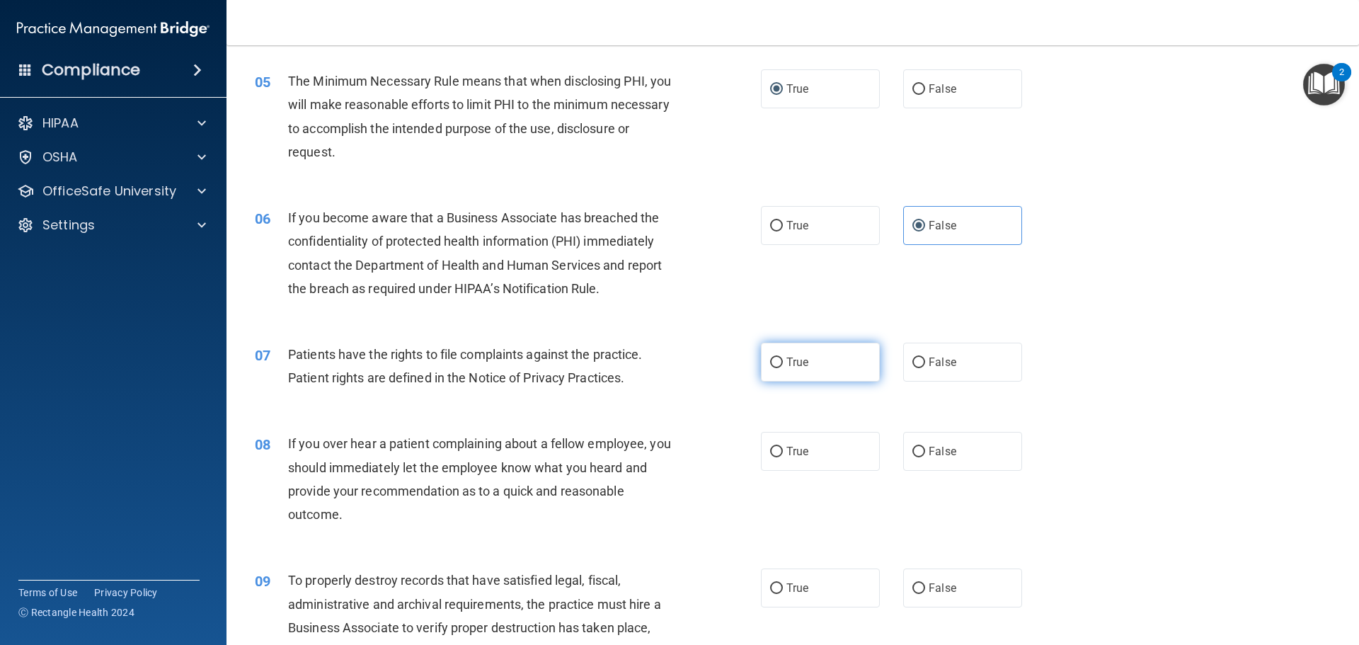
radio input "true"
drag, startPoint x: 910, startPoint y: 448, endPoint x: 899, endPoint y: 479, distance: 32.9
click at [912, 449] on input "False" at bounding box center [918, 451] width 13 height 11
radio input "true"
click at [913, 587] on input "False" at bounding box center [918, 588] width 13 height 11
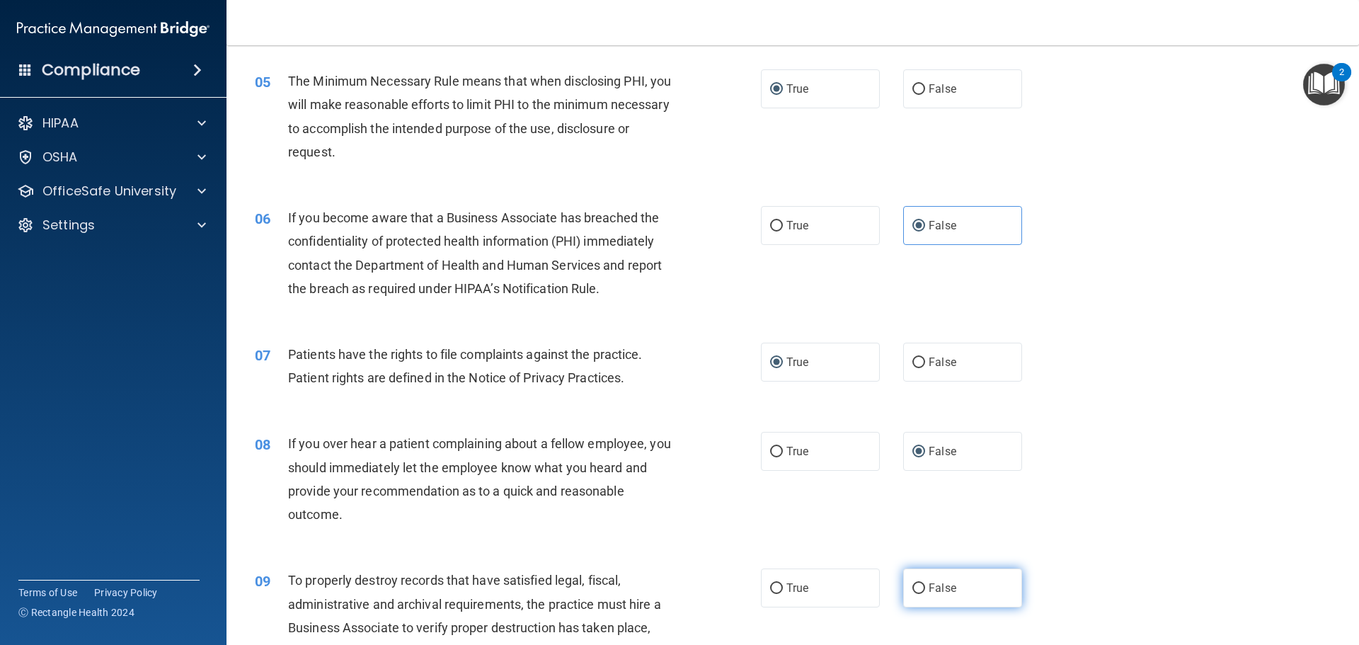
radio input "true"
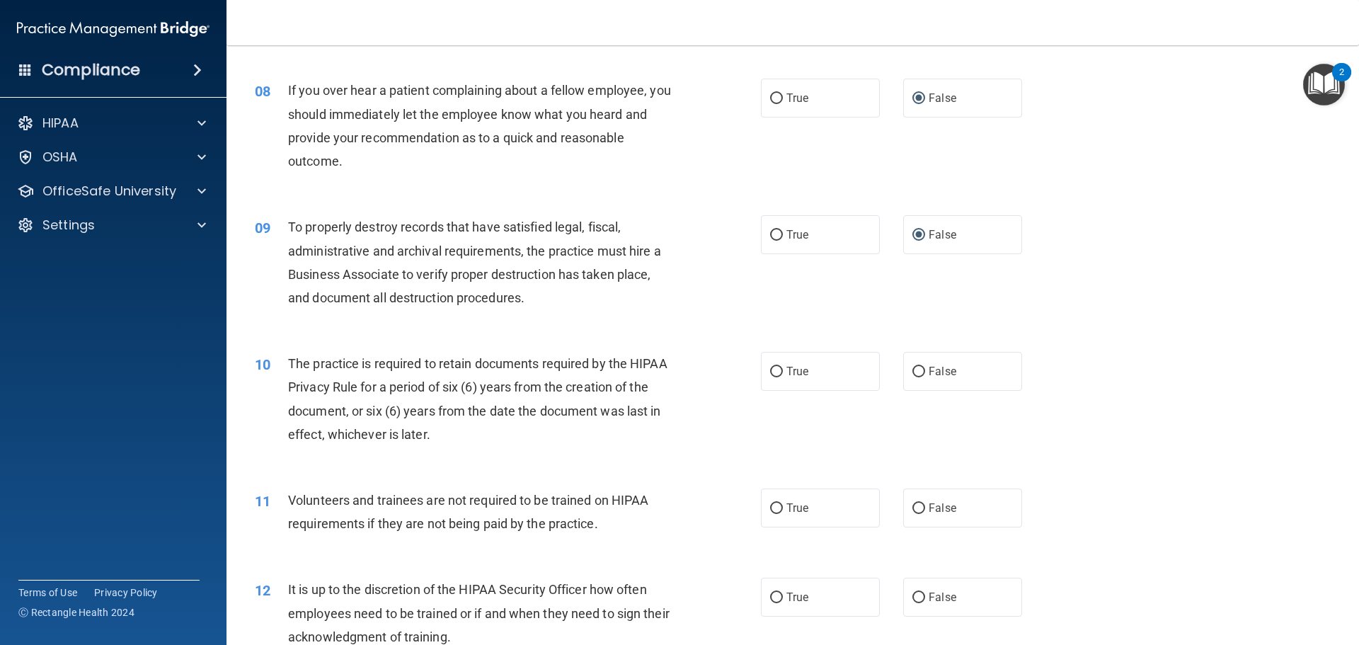
scroll to position [872, 0]
drag, startPoint x: 769, startPoint y: 374, endPoint x: 778, endPoint y: 402, distance: 28.9
click at [770, 376] on input "True" at bounding box center [776, 371] width 13 height 11
radio input "true"
click at [912, 502] on input "False" at bounding box center [918, 507] width 13 height 11
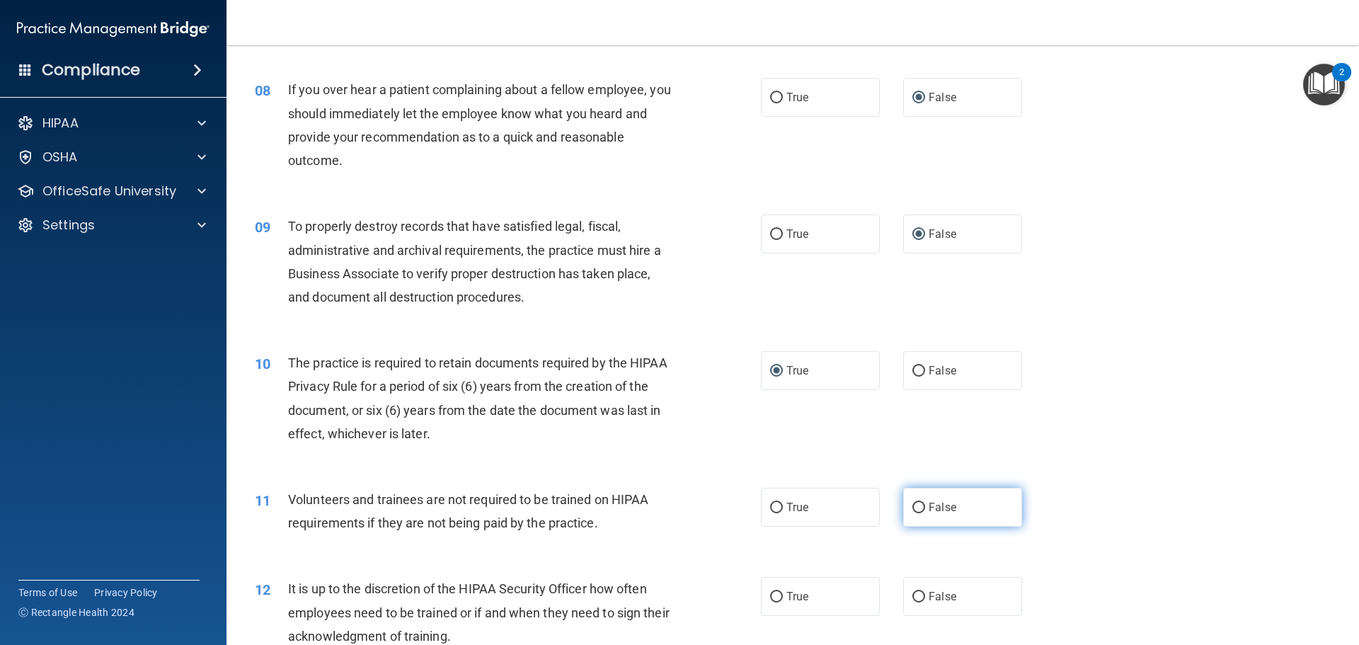
radio input "true"
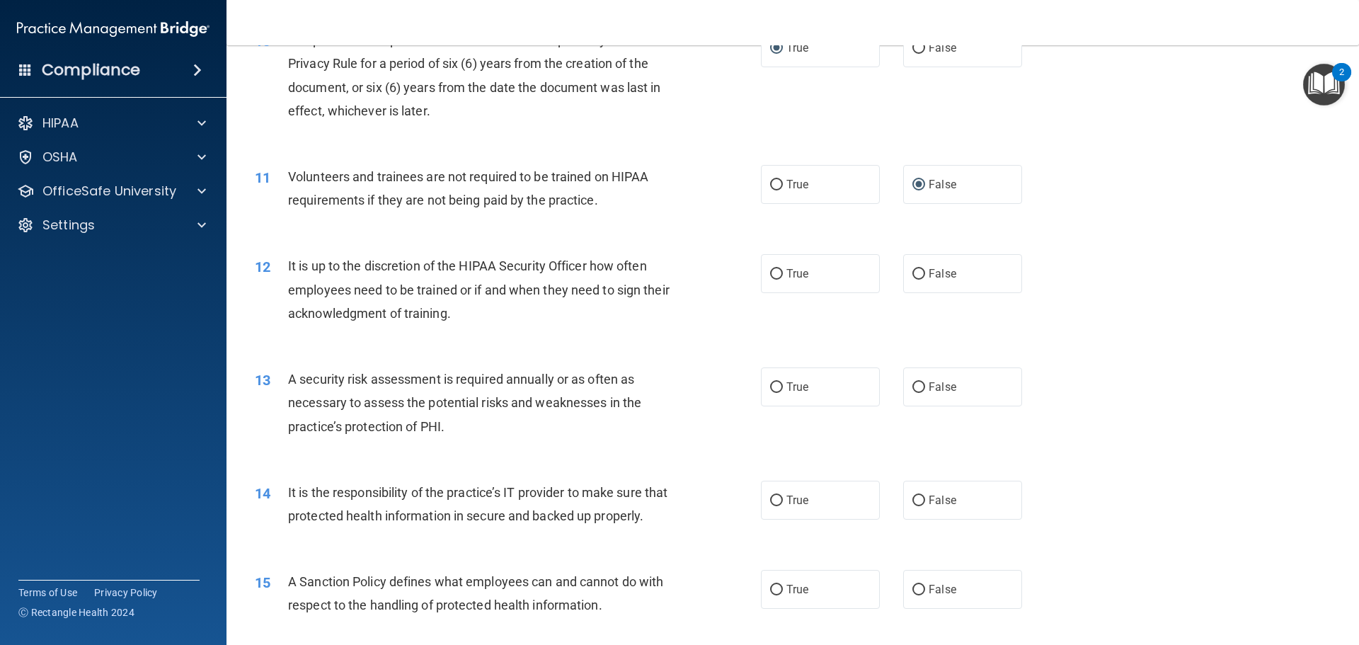
scroll to position [1226, 0]
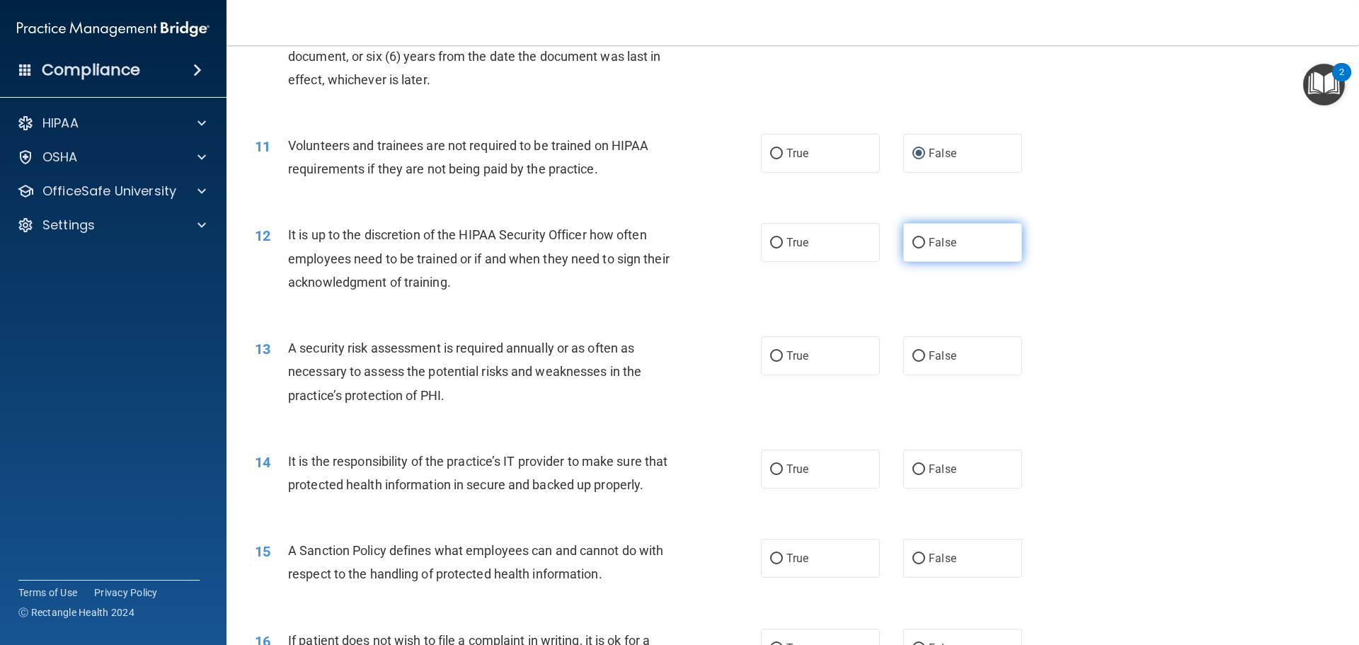
click at [916, 242] on input "False" at bounding box center [918, 243] width 13 height 11
radio input "true"
click at [771, 355] on input "True" at bounding box center [776, 356] width 13 height 11
radio input "true"
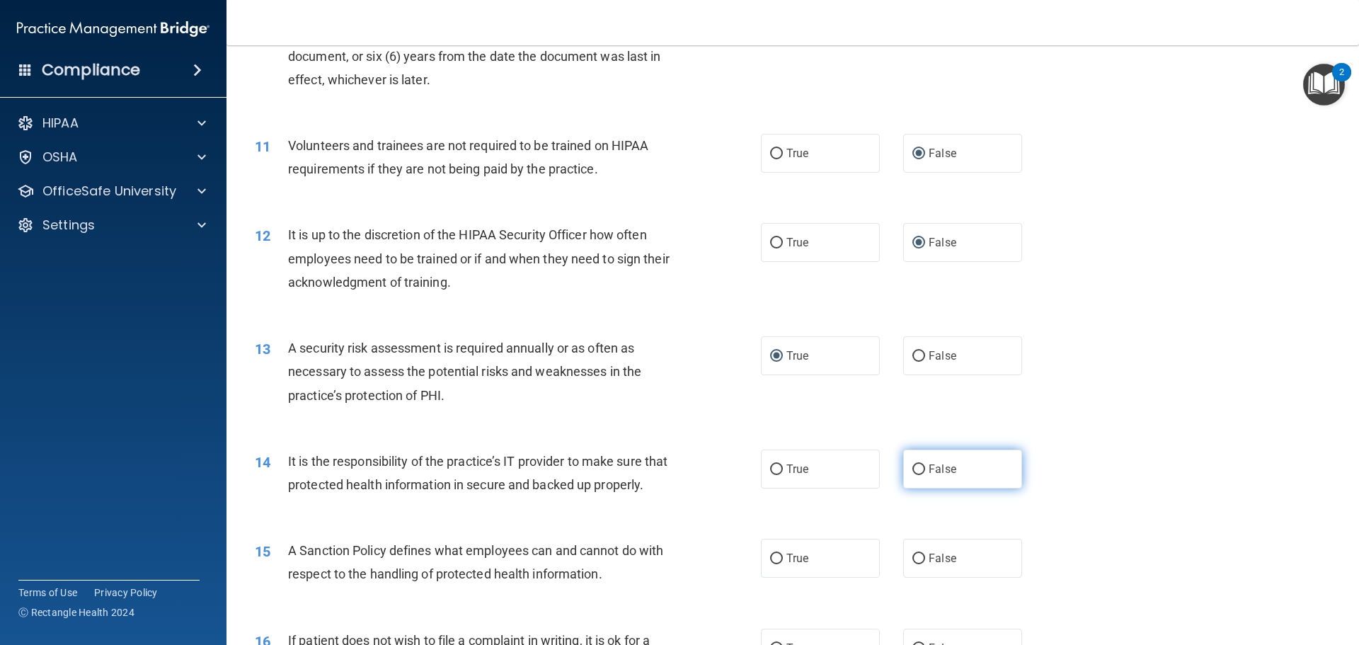
click at [916, 466] on input "False" at bounding box center [918, 469] width 13 height 11
radio input "true"
click at [912, 564] on input "False" at bounding box center [918, 558] width 13 height 11
radio input "true"
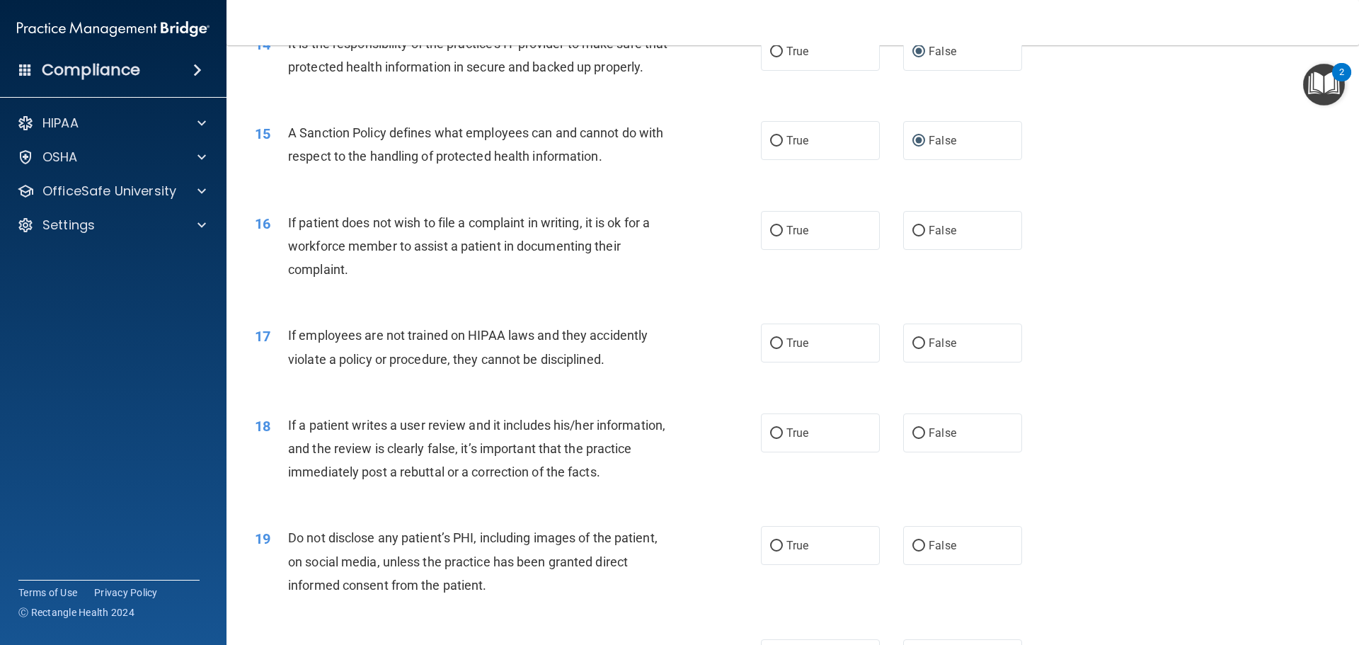
scroll to position [1650, 0]
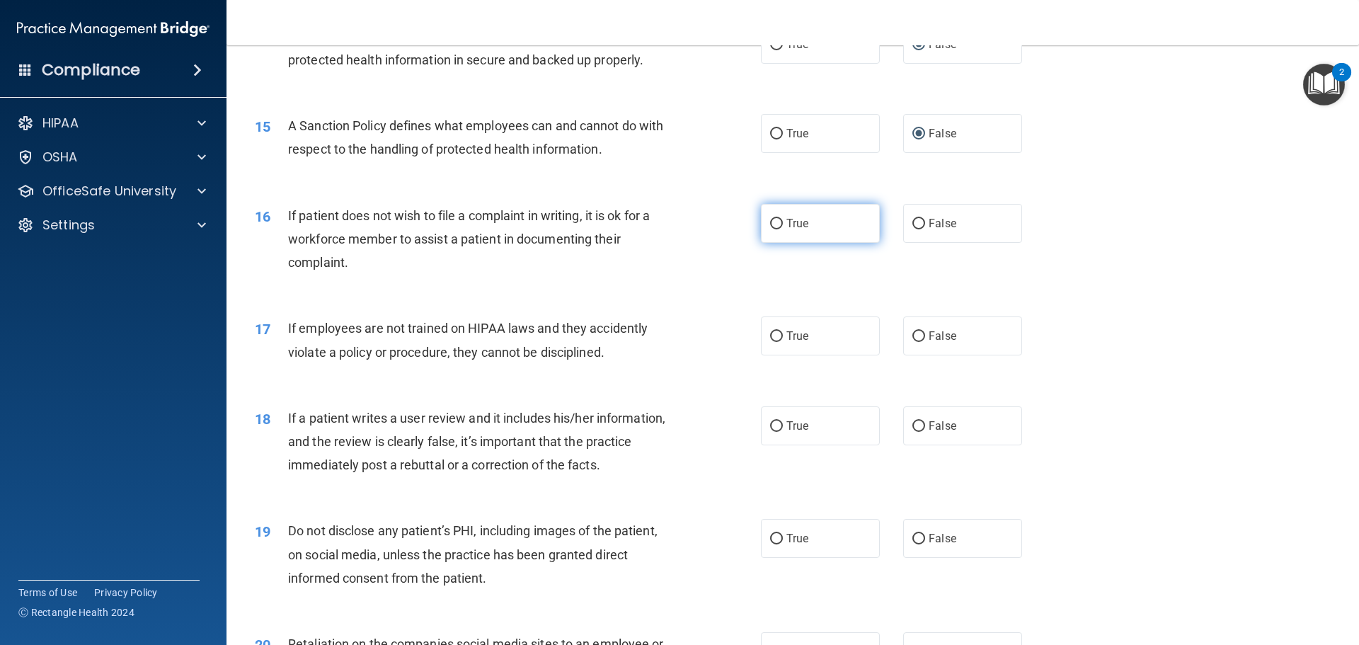
drag, startPoint x: 771, startPoint y: 246, endPoint x: 781, endPoint y: 249, distance: 10.5
click at [775, 229] on input "True" at bounding box center [776, 224] width 13 height 11
radio input "true"
click at [912, 342] on input "False" at bounding box center [918, 336] width 13 height 11
radio input "true"
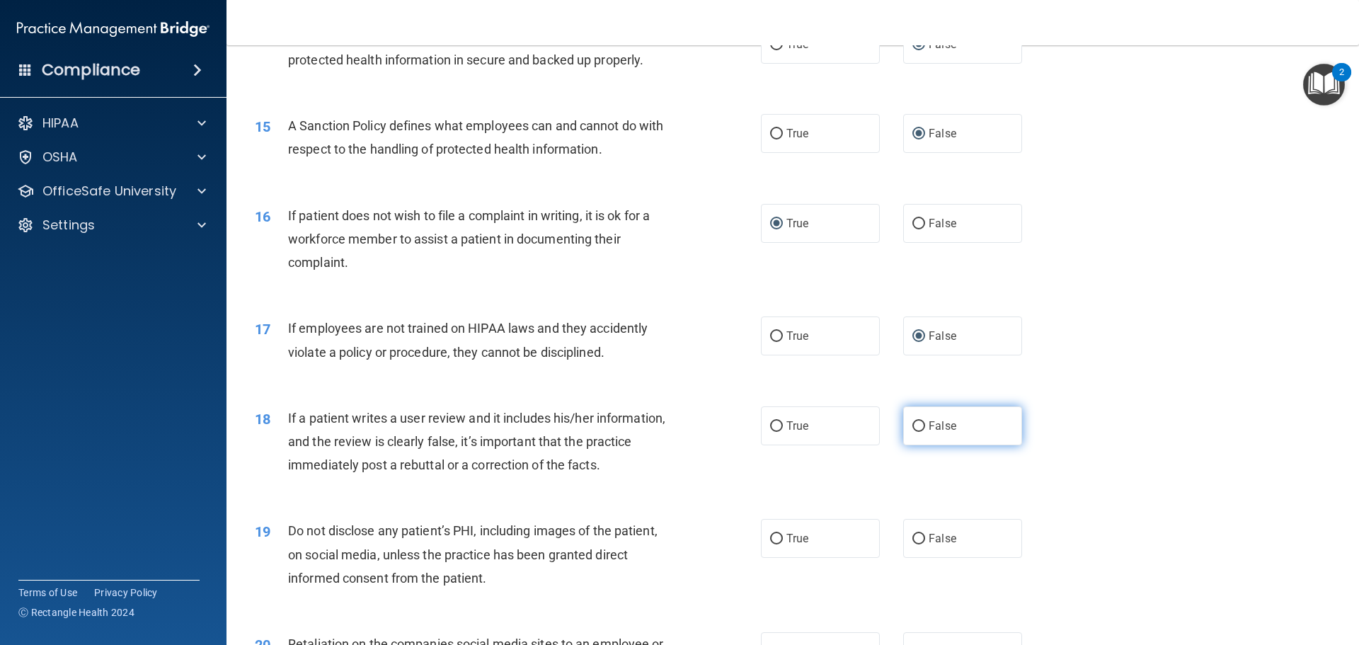
click at [917, 432] on input "False" at bounding box center [918, 426] width 13 height 11
radio input "true"
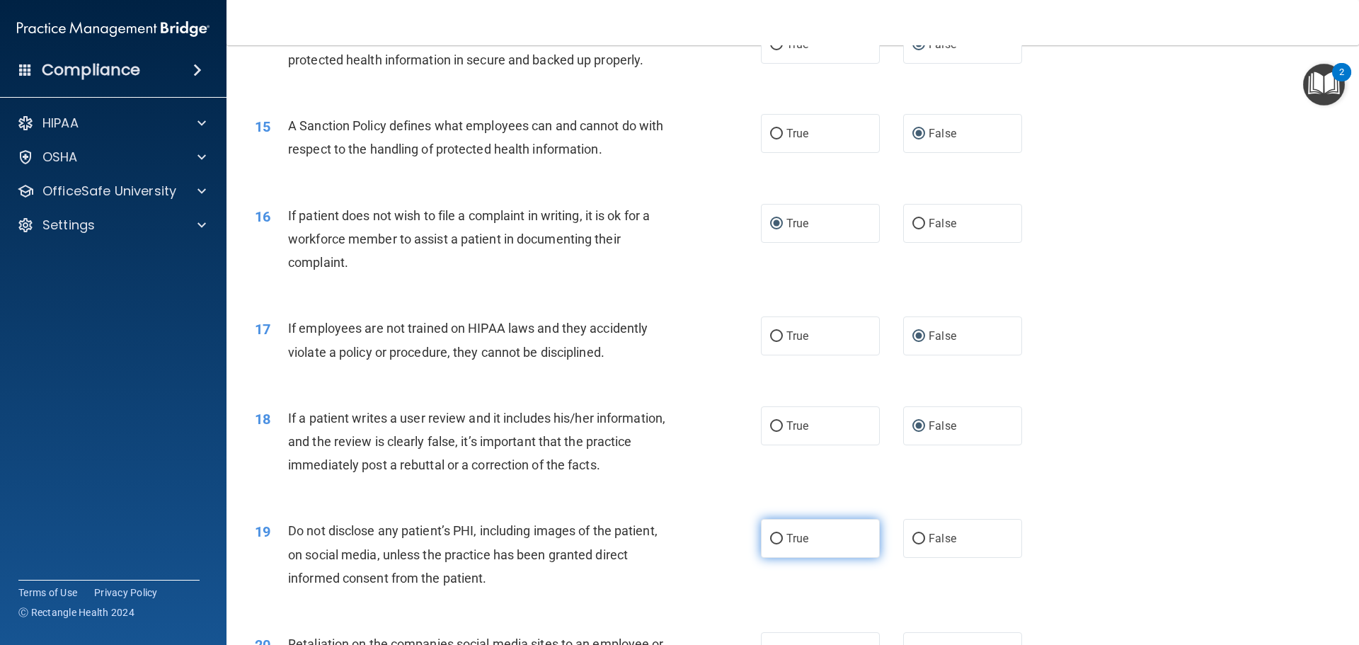
click at [773, 544] on input "True" at bounding box center [776, 539] width 13 height 11
radio input "true"
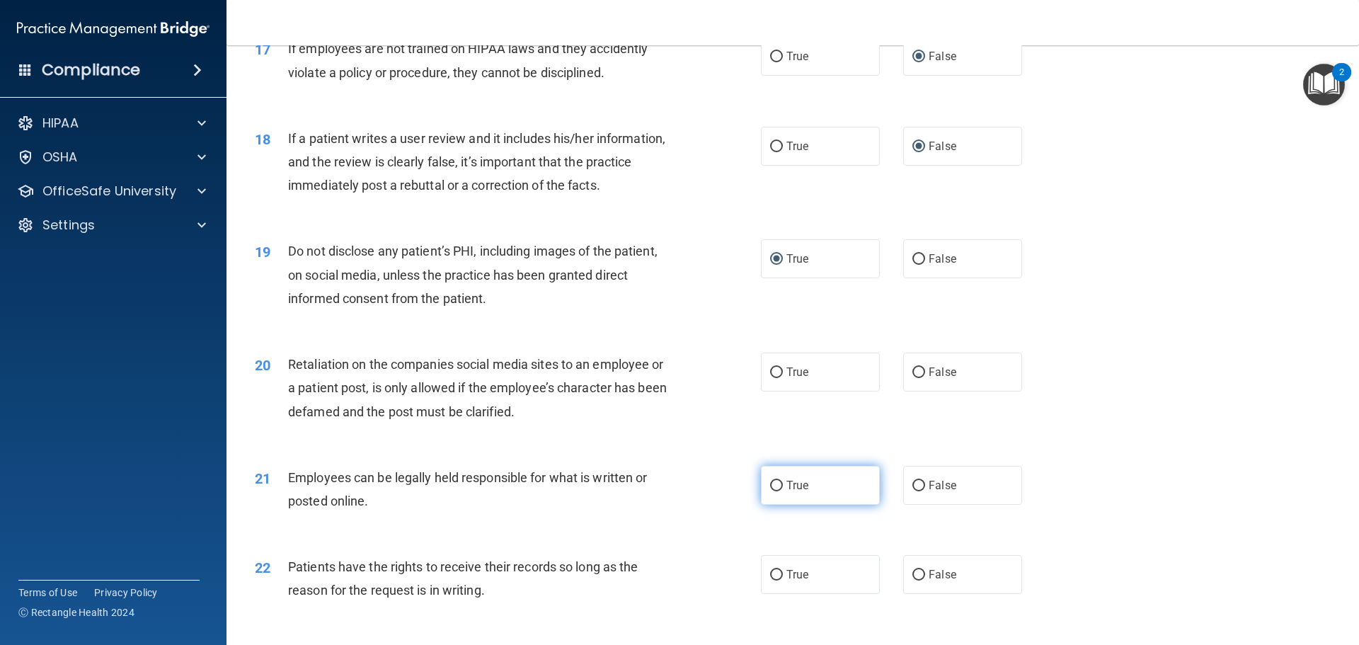
scroll to position [1933, 0]
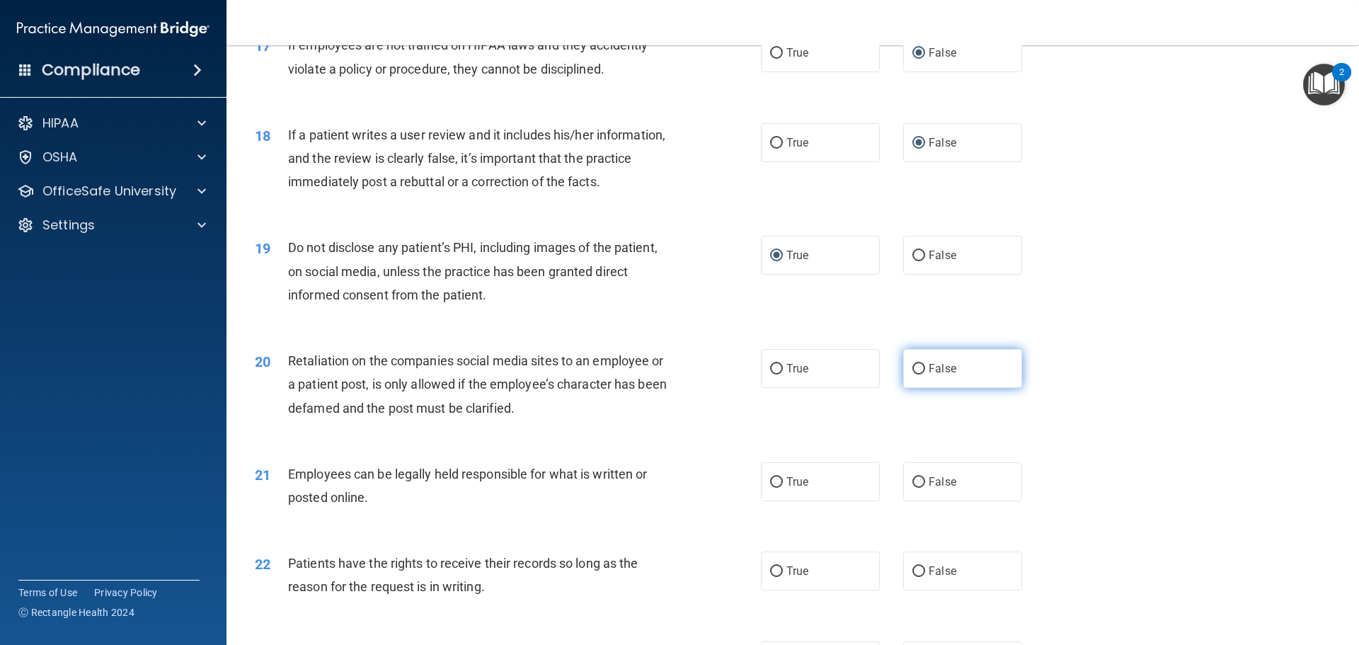
click at [912, 374] on input "False" at bounding box center [918, 369] width 13 height 11
radio input "true"
click at [776, 488] on input "True" at bounding box center [776, 482] width 13 height 11
radio input "true"
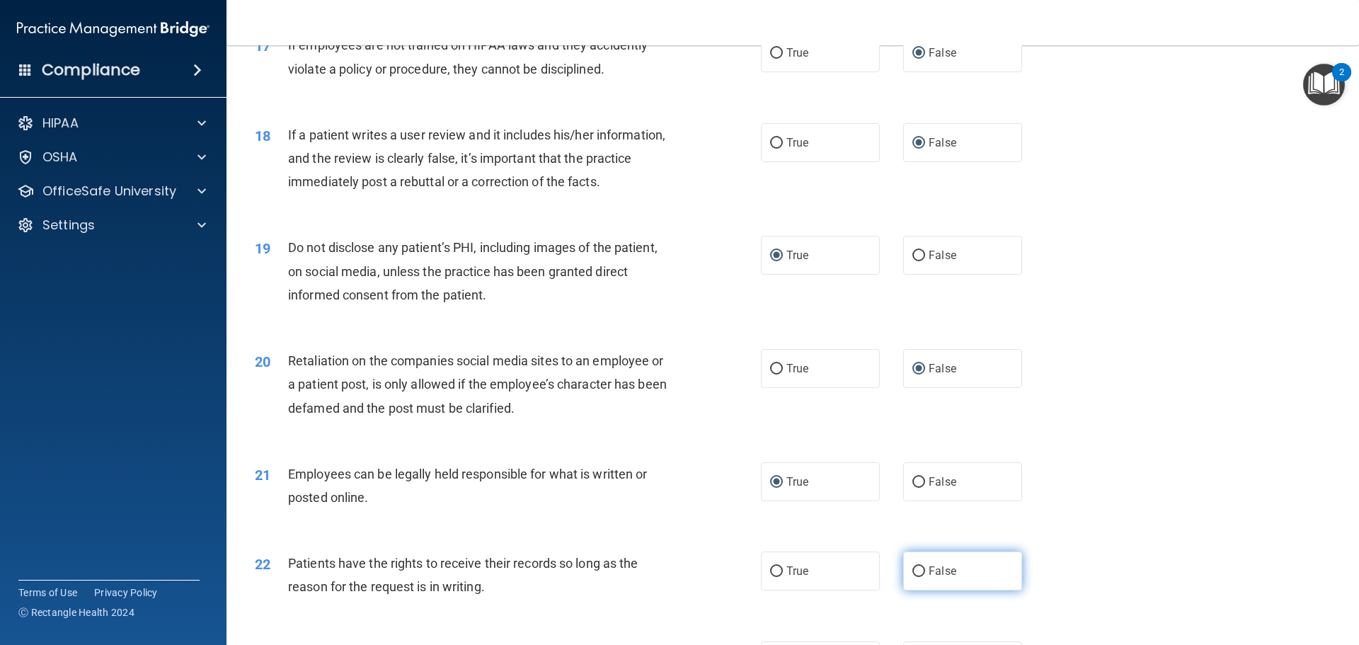
click at [912, 577] on input "False" at bounding box center [918, 571] width 13 height 11
radio input "true"
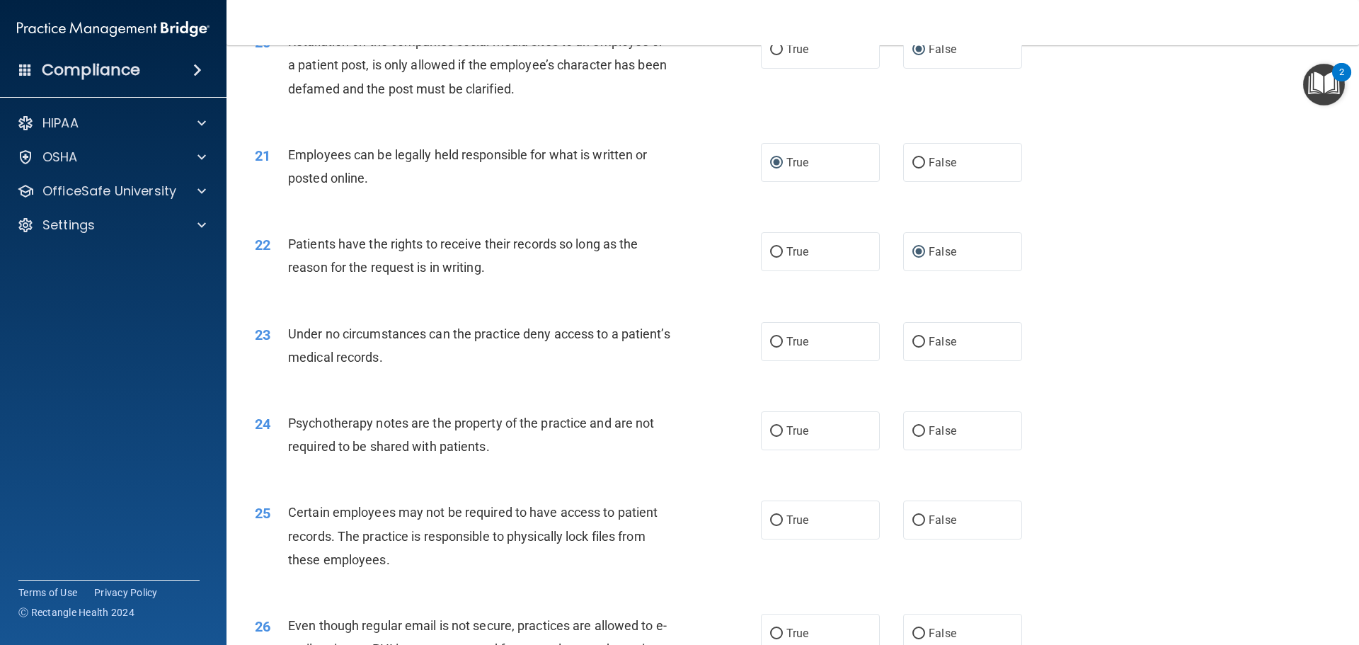
scroll to position [2287, 0]
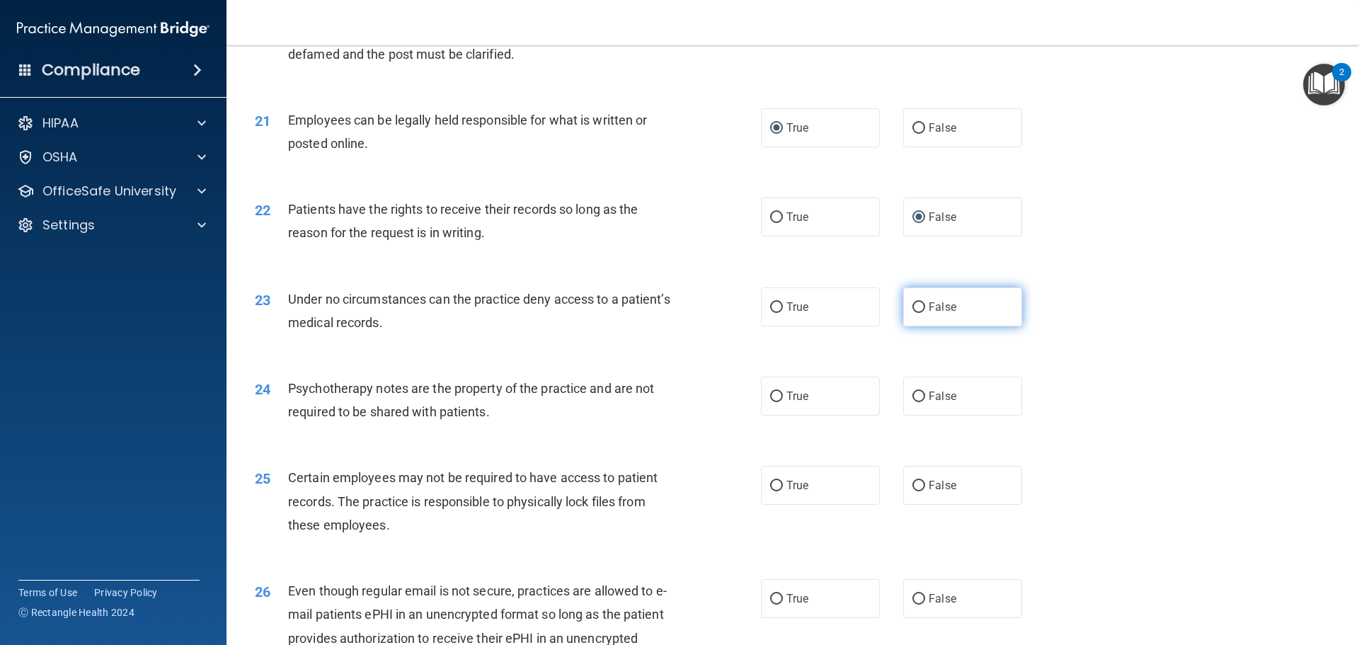
click at [912, 313] on input "False" at bounding box center [918, 307] width 13 height 11
radio input "true"
drag, startPoint x: 773, startPoint y: 417, endPoint x: 780, endPoint y: 439, distance: 22.4
click at [775, 402] on input "True" at bounding box center [776, 396] width 13 height 11
radio input "true"
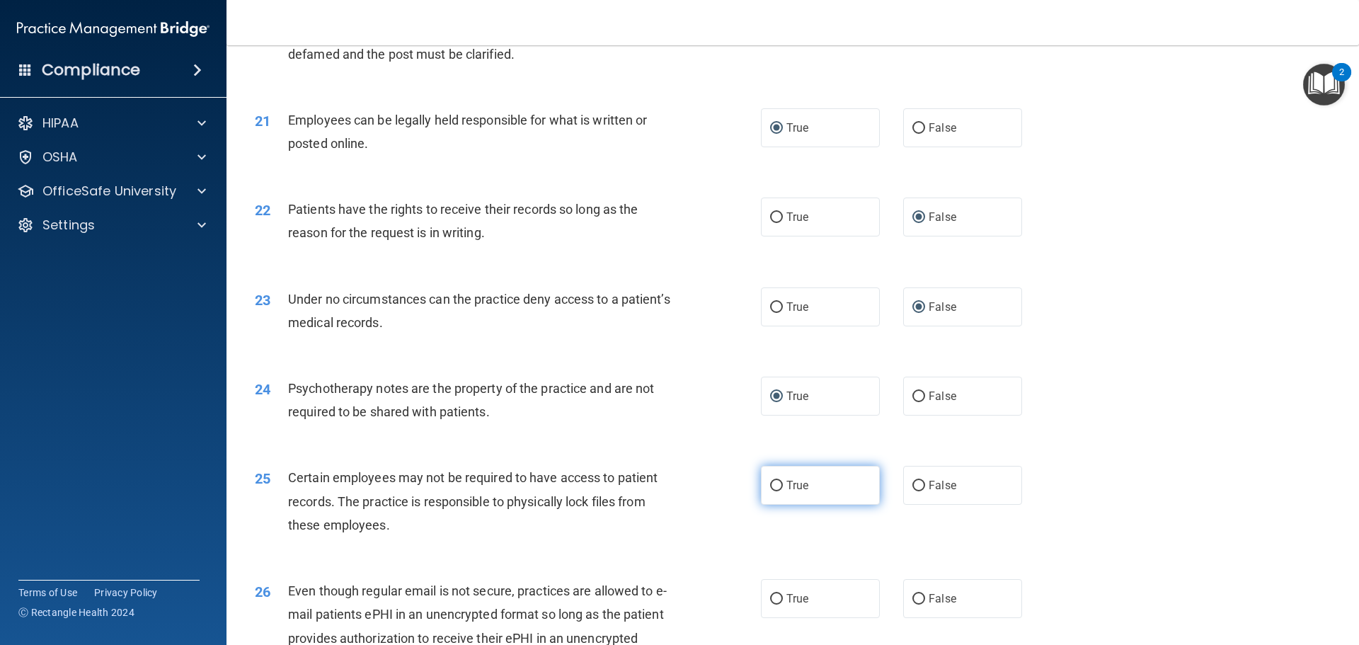
click at [776, 502] on label "True" at bounding box center [820, 485] width 119 height 39
click at [776, 491] on input "True" at bounding box center [776, 485] width 13 height 11
radio input "true"
click at [773, 604] on input "True" at bounding box center [776, 599] width 13 height 11
radio input "true"
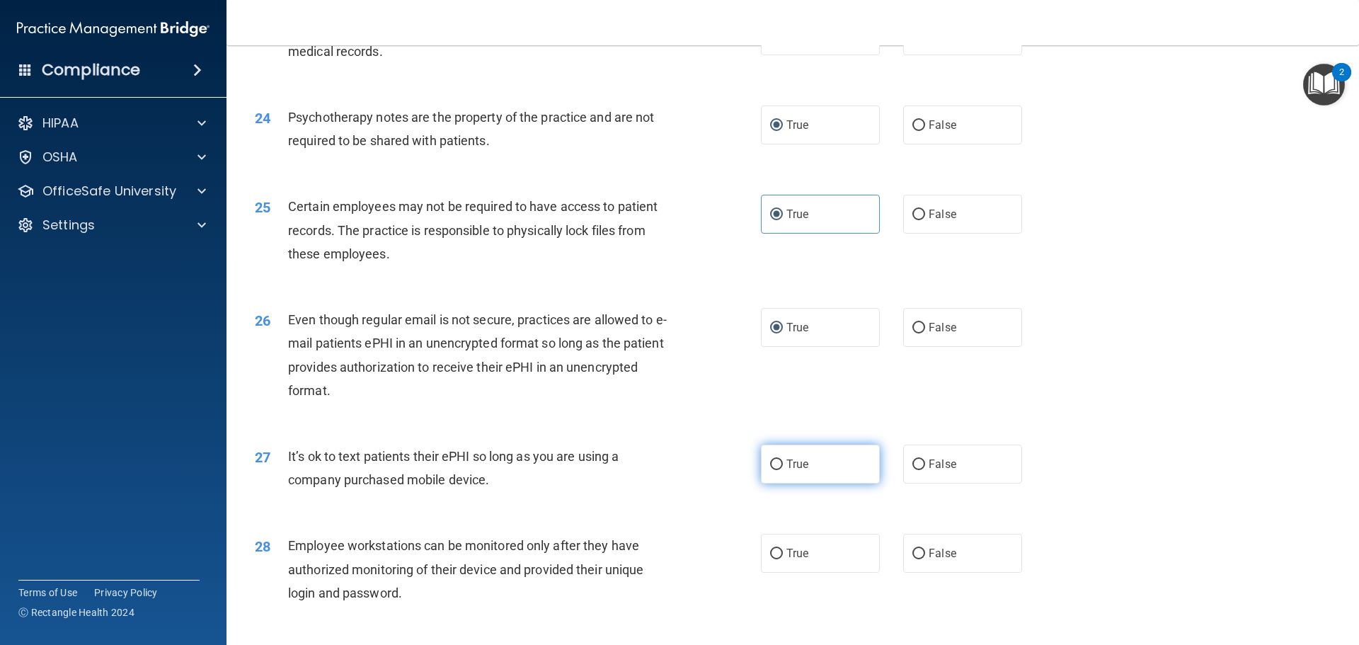
scroll to position [2570, 0]
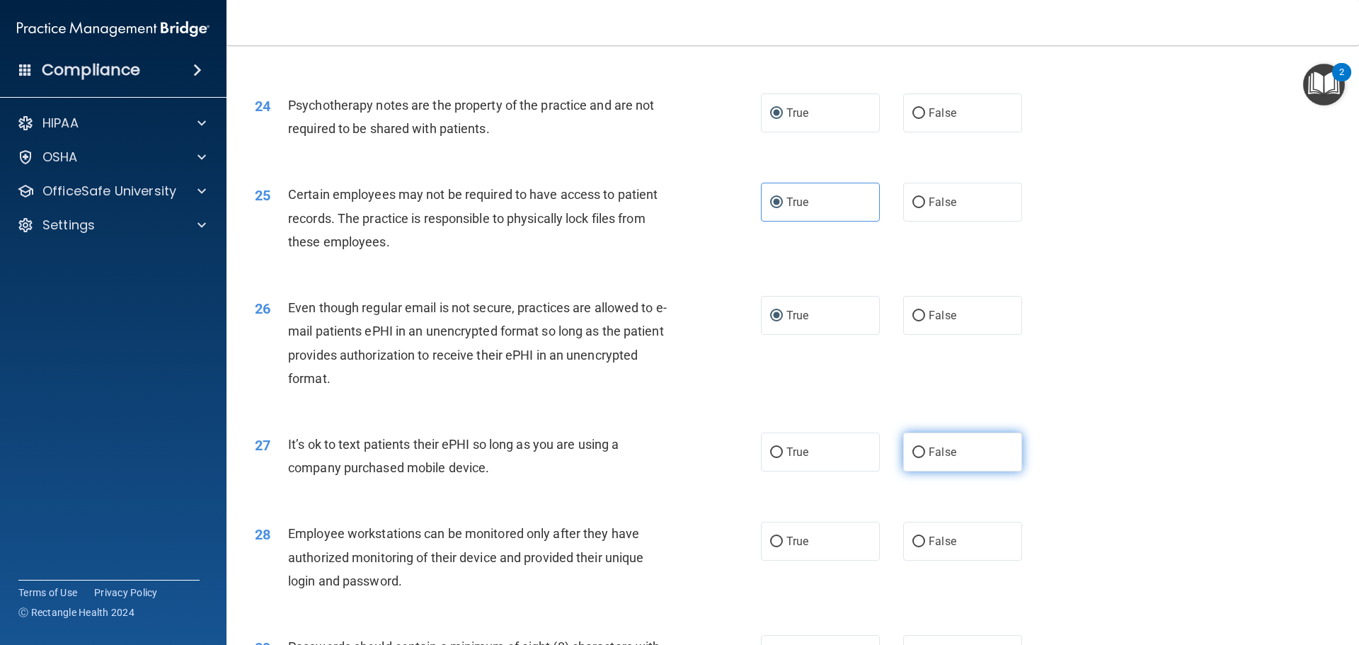
click at [916, 458] on input "False" at bounding box center [918, 452] width 13 height 11
radio input "true"
click at [918, 560] on label "False" at bounding box center [962, 540] width 119 height 39
click at [918, 547] on input "False" at bounding box center [918, 541] width 13 height 11
radio input "true"
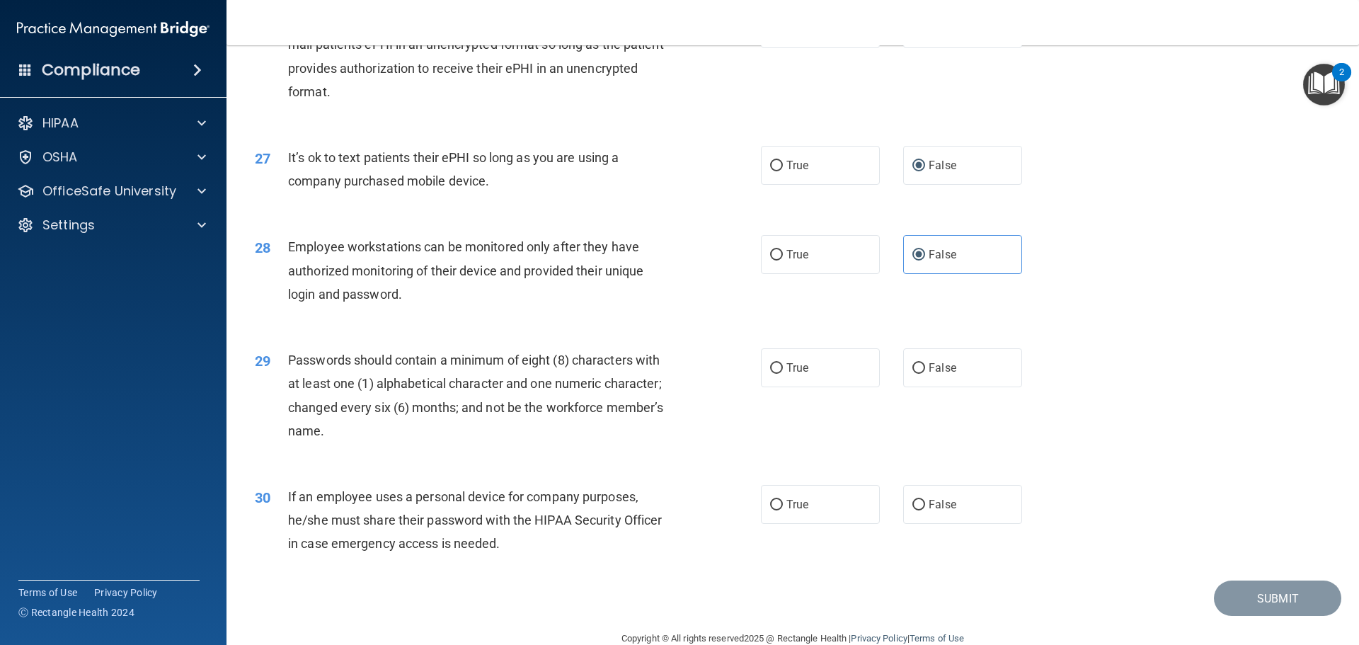
scroll to position [2907, 0]
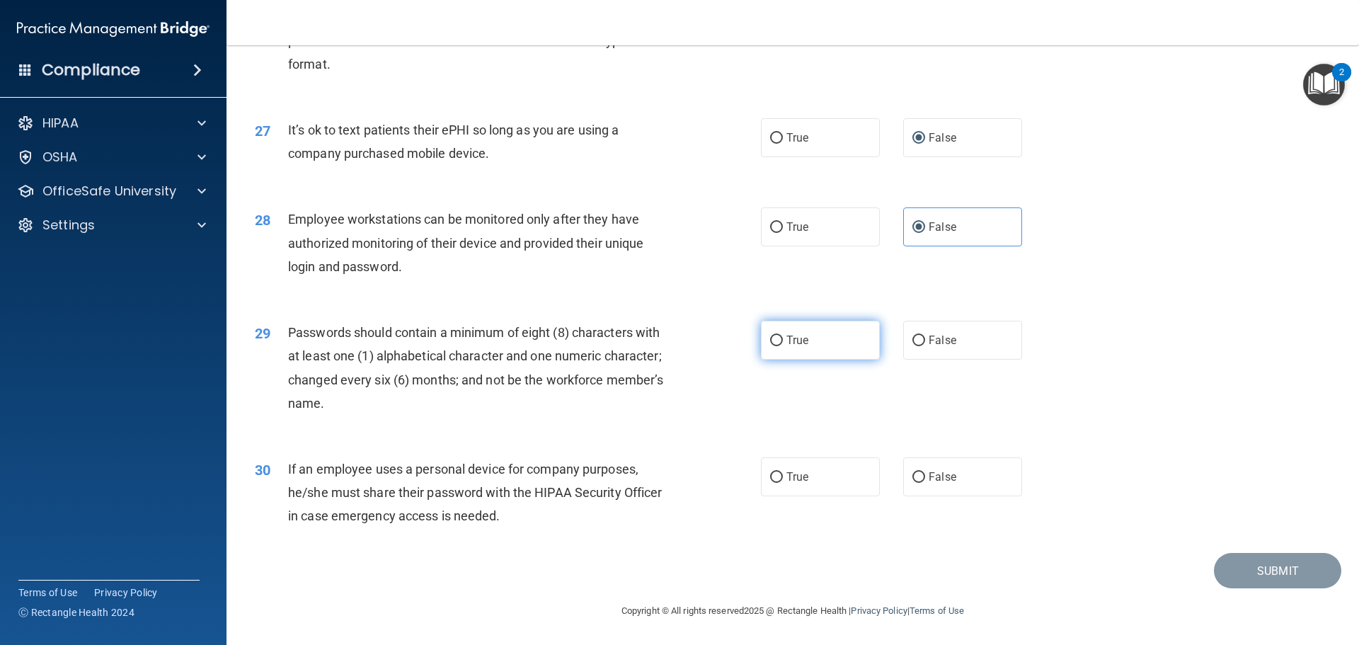
click at [773, 342] on input "True" at bounding box center [776, 340] width 13 height 11
radio input "true"
click at [912, 476] on input "False" at bounding box center [918, 477] width 13 height 11
radio input "true"
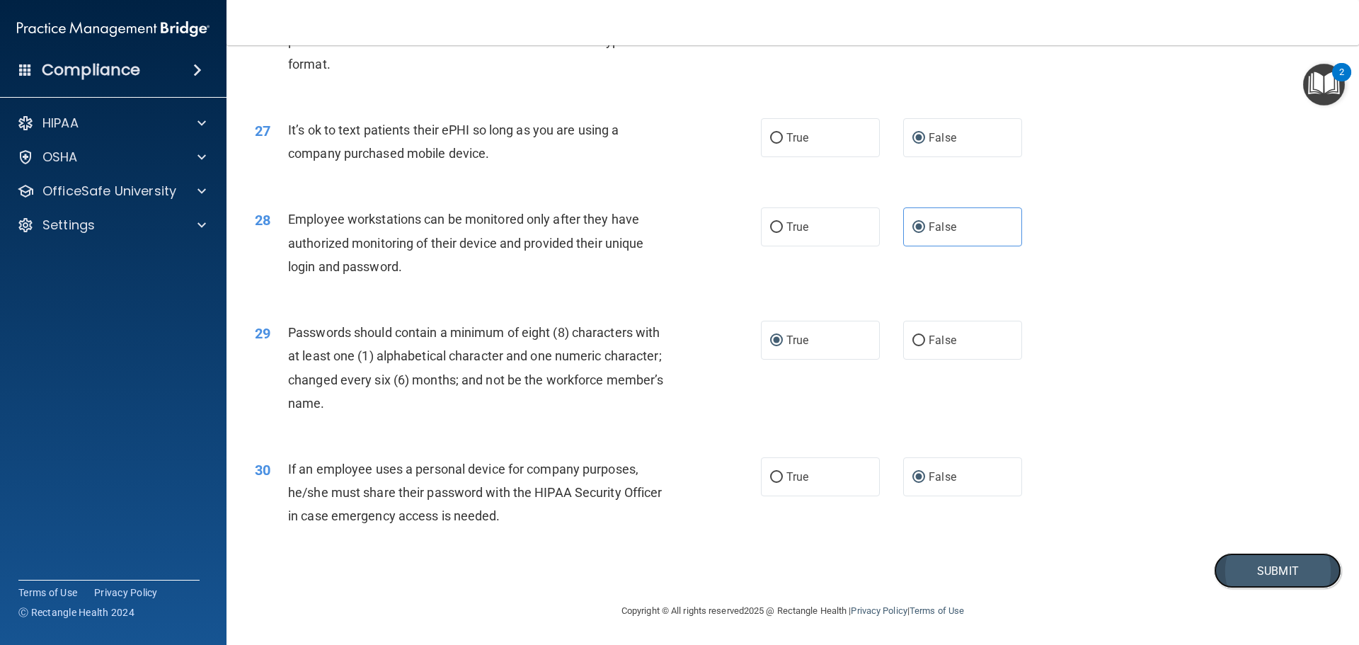
click at [1243, 564] on button "Submit" at bounding box center [1277, 571] width 127 height 36
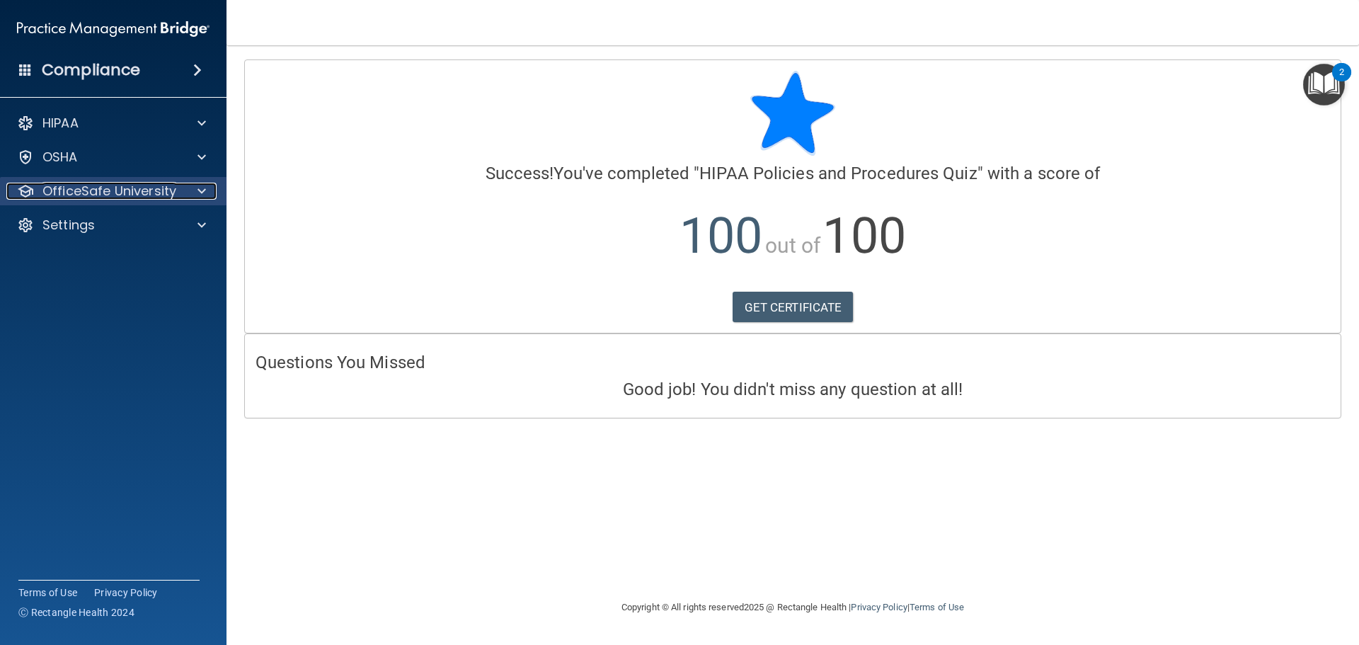
click at [95, 197] on p "OfficeSafe University" at bounding box center [109, 191] width 134 height 17
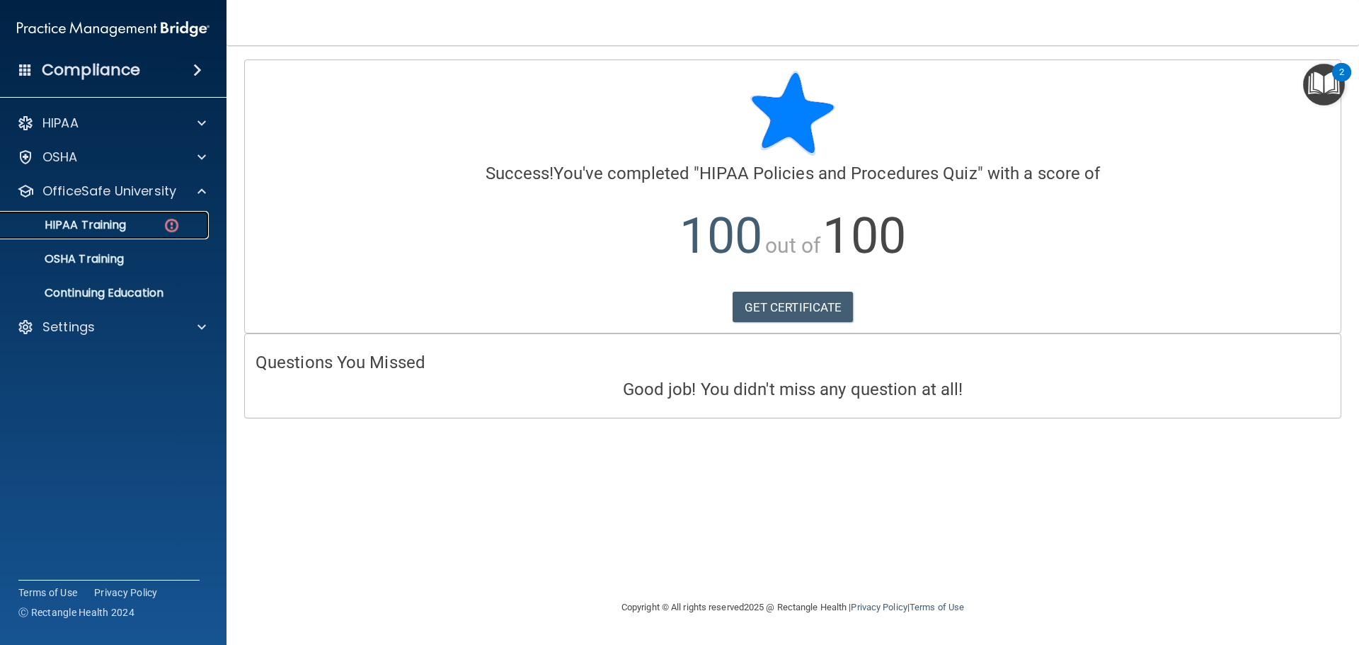
click at [79, 232] on p "HIPAA Training" at bounding box center [67, 225] width 117 height 14
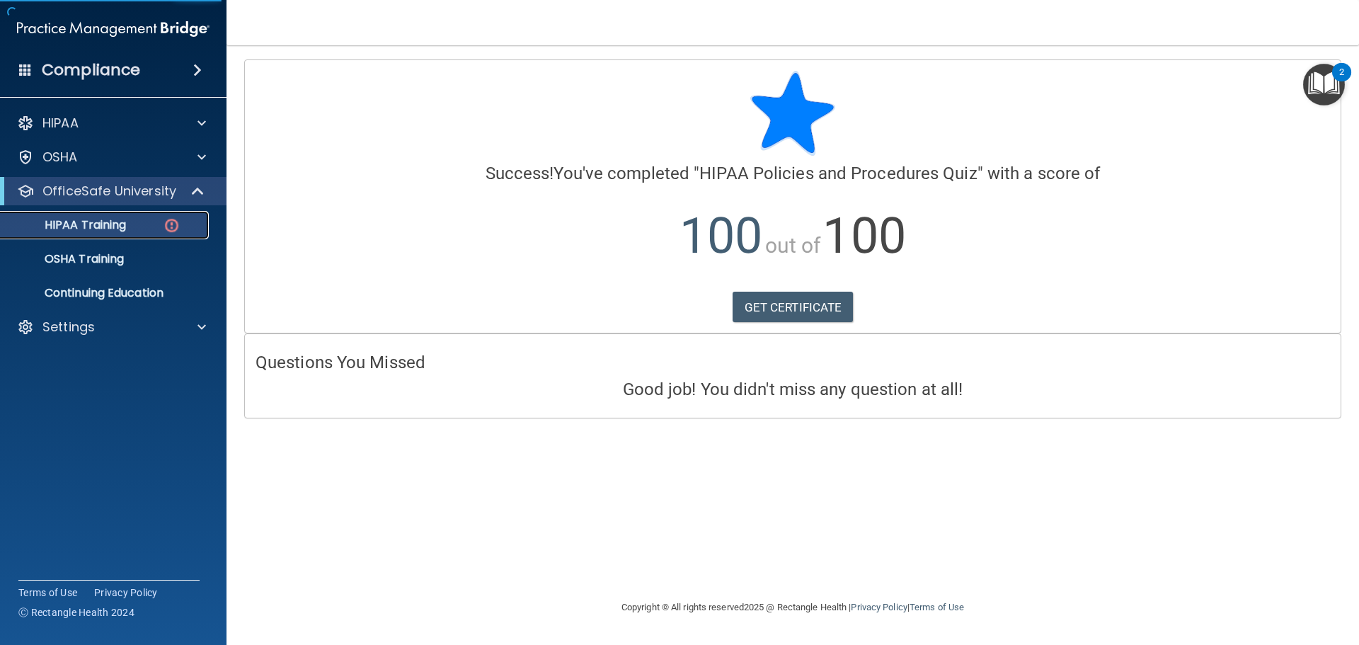
click at [82, 221] on p "HIPAA Training" at bounding box center [67, 225] width 117 height 14
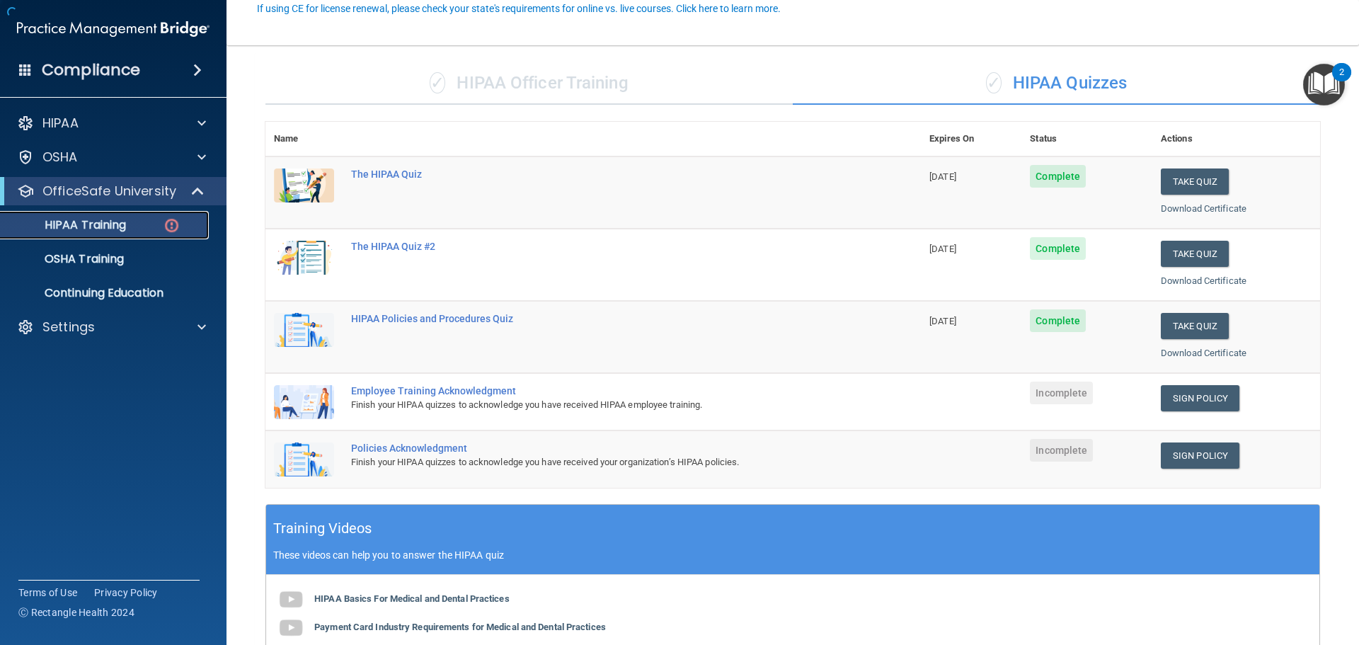
scroll to position [142, 0]
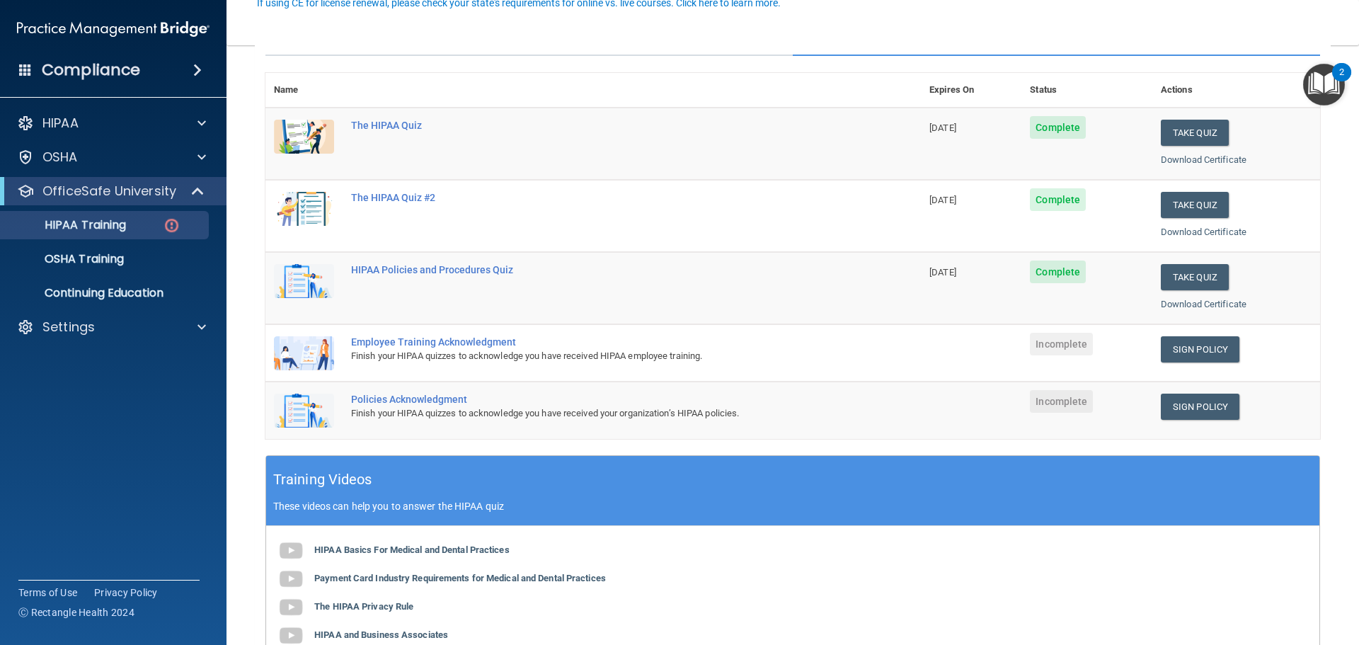
click at [1066, 344] on span "Incomplete" at bounding box center [1061, 344] width 63 height 23
click at [1173, 345] on link "Sign Policy" at bounding box center [1199, 349] width 79 height 26
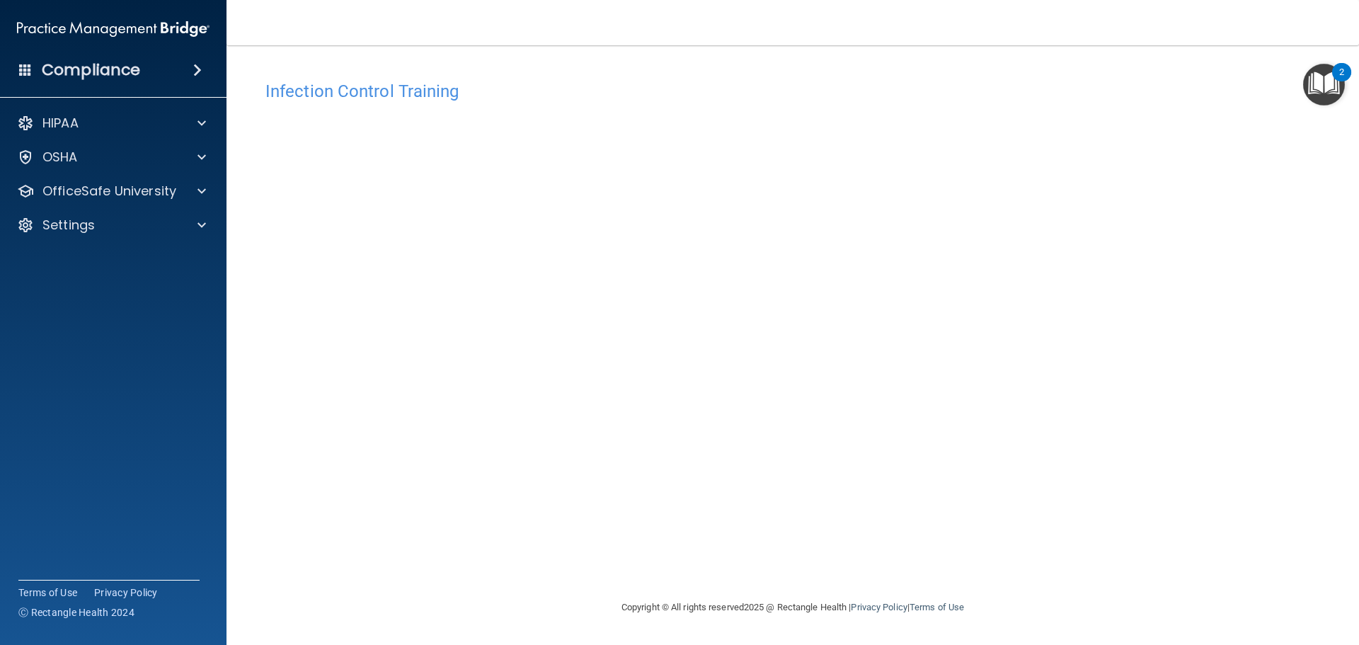
click at [1005, 337] on div "Infection Control Training This course doesn’t expire until . Are you sure you …" at bounding box center [793, 336] width 1076 height 525
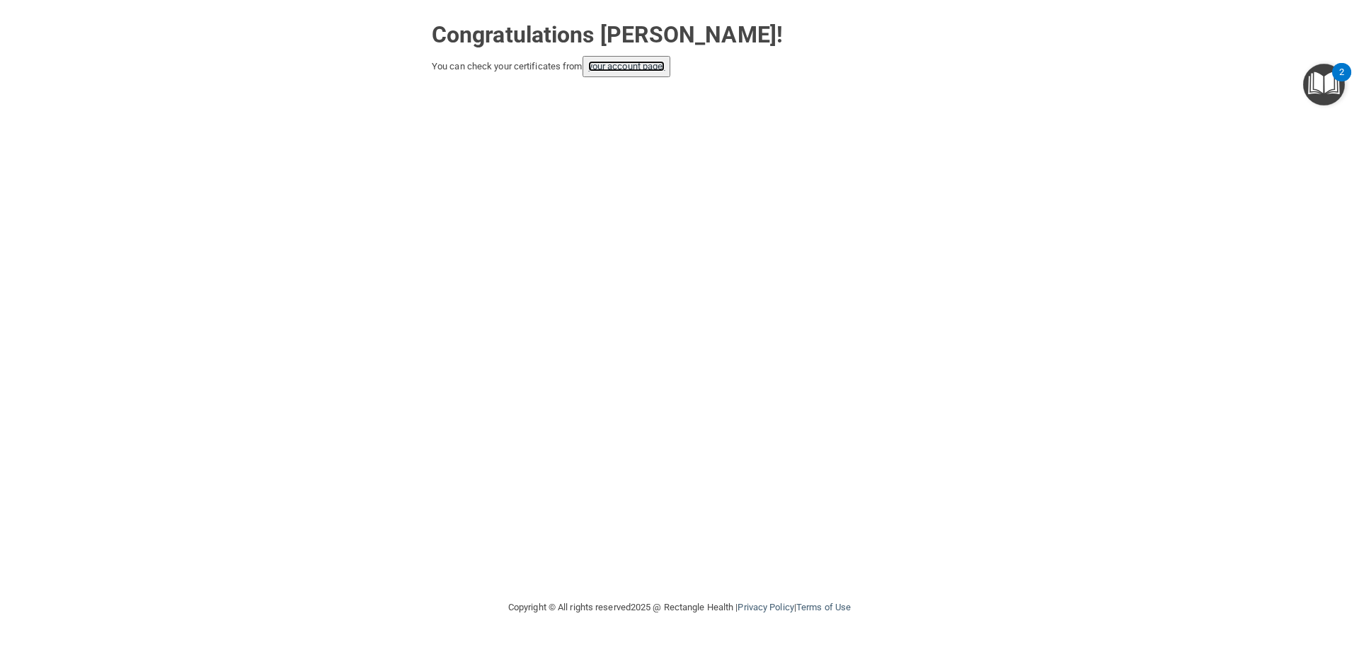
click at [608, 67] on link "your account page!" at bounding box center [626, 66] width 77 height 11
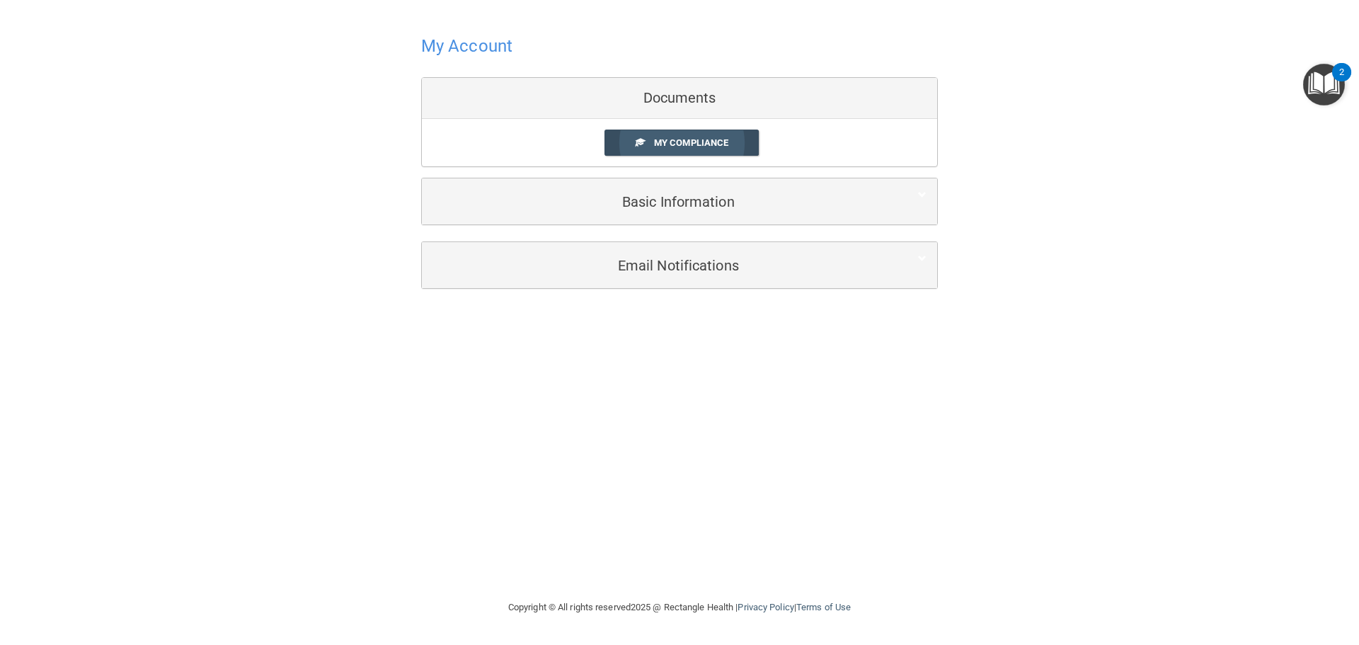
click at [676, 141] on span "My Compliance" at bounding box center [691, 142] width 74 height 11
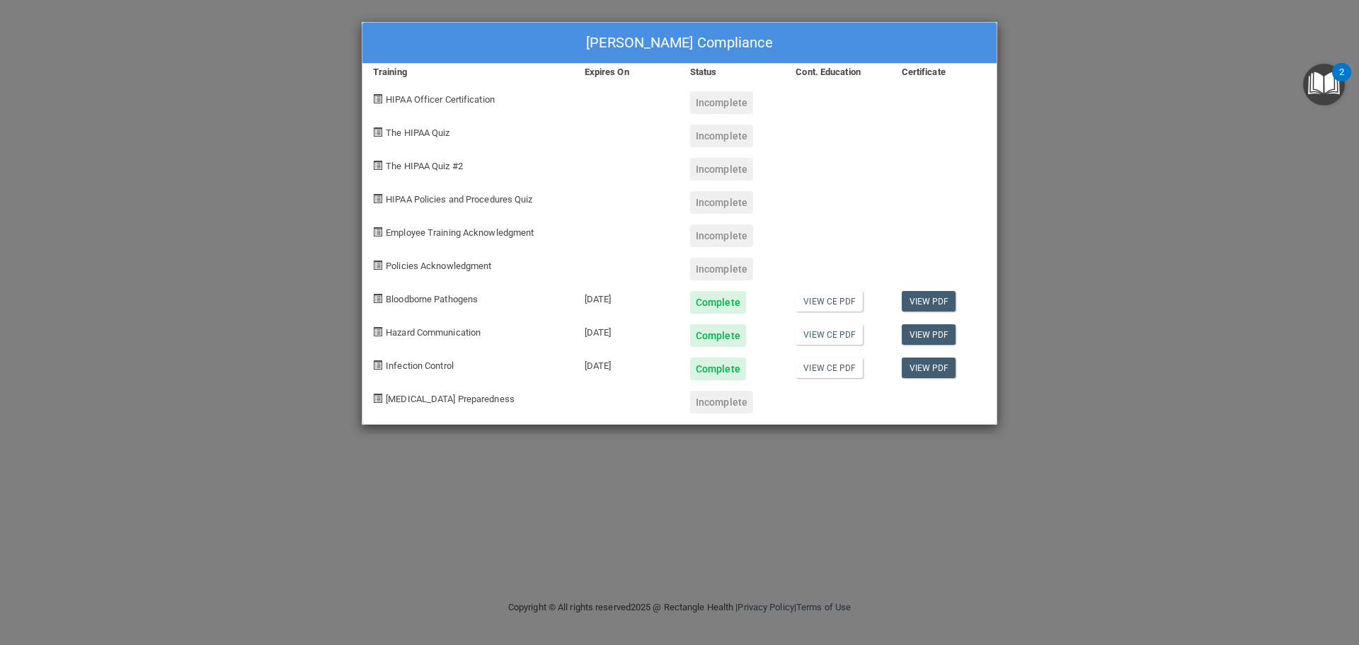
click at [714, 410] on div "Incomplete" at bounding box center [721, 402] width 63 height 23
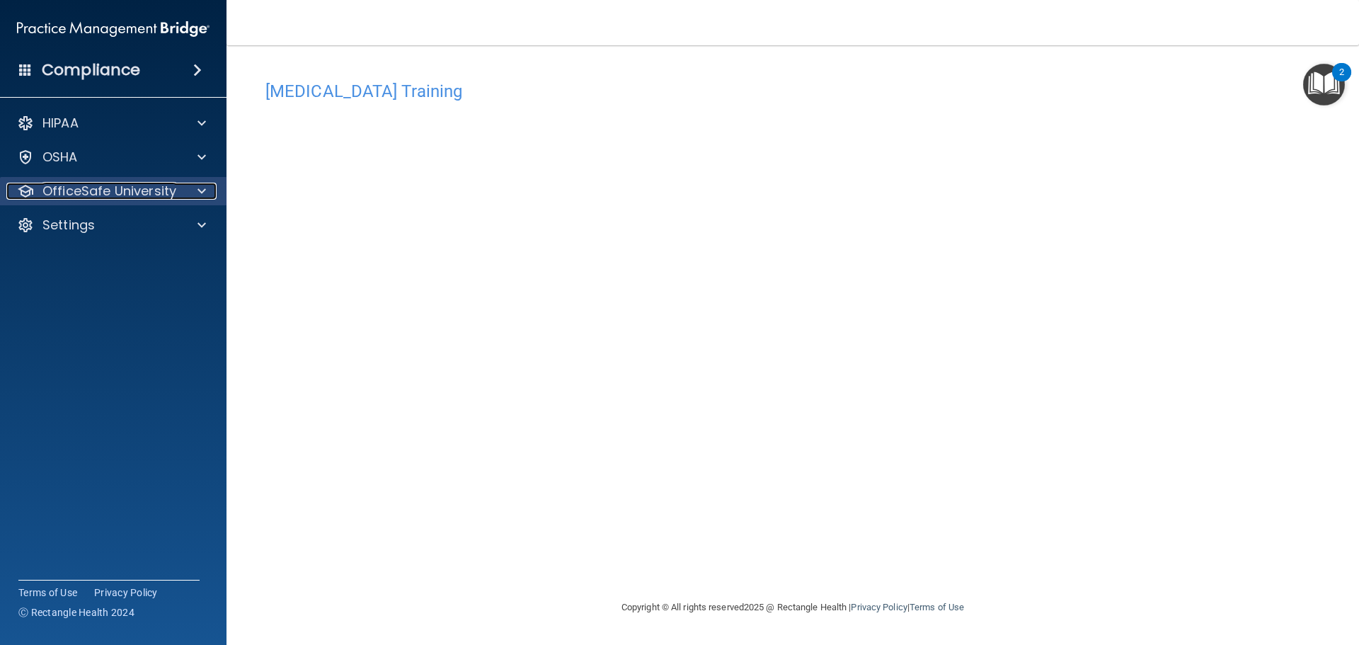
click at [202, 189] on span at bounding box center [201, 191] width 8 height 17
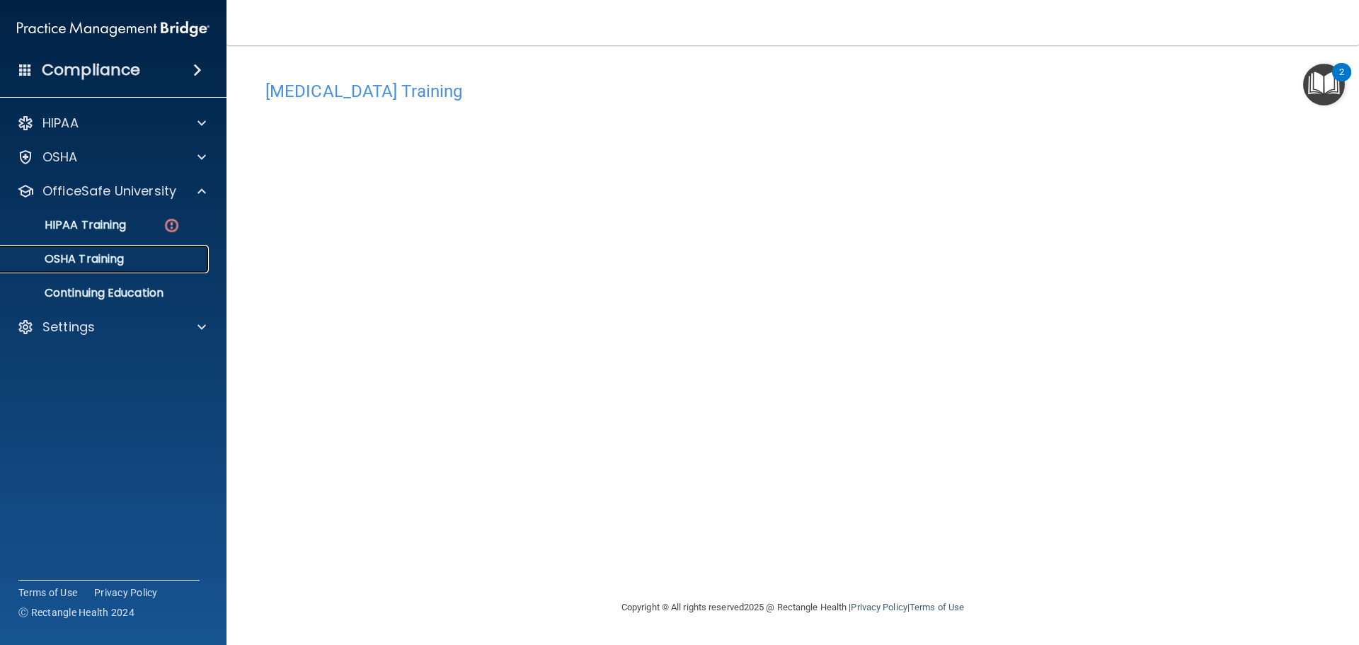
click at [165, 257] on div "OSHA Training" at bounding box center [105, 259] width 193 height 14
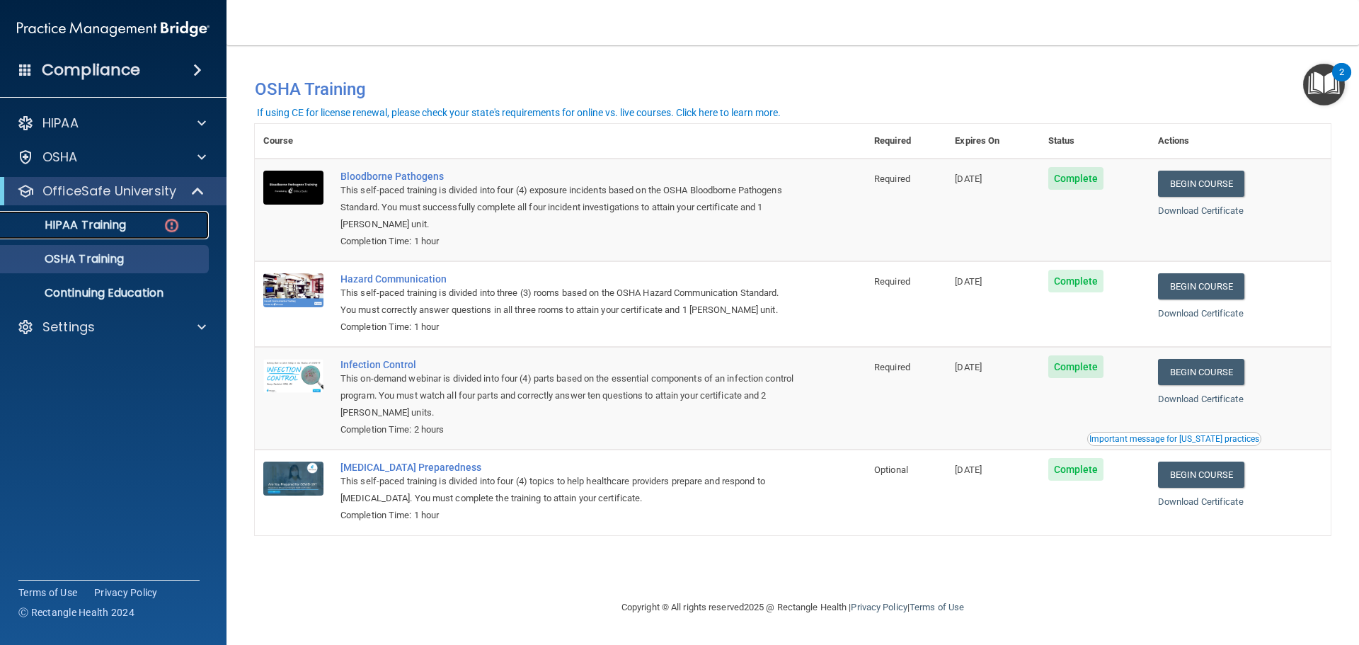
click at [119, 218] on p "HIPAA Training" at bounding box center [67, 225] width 117 height 14
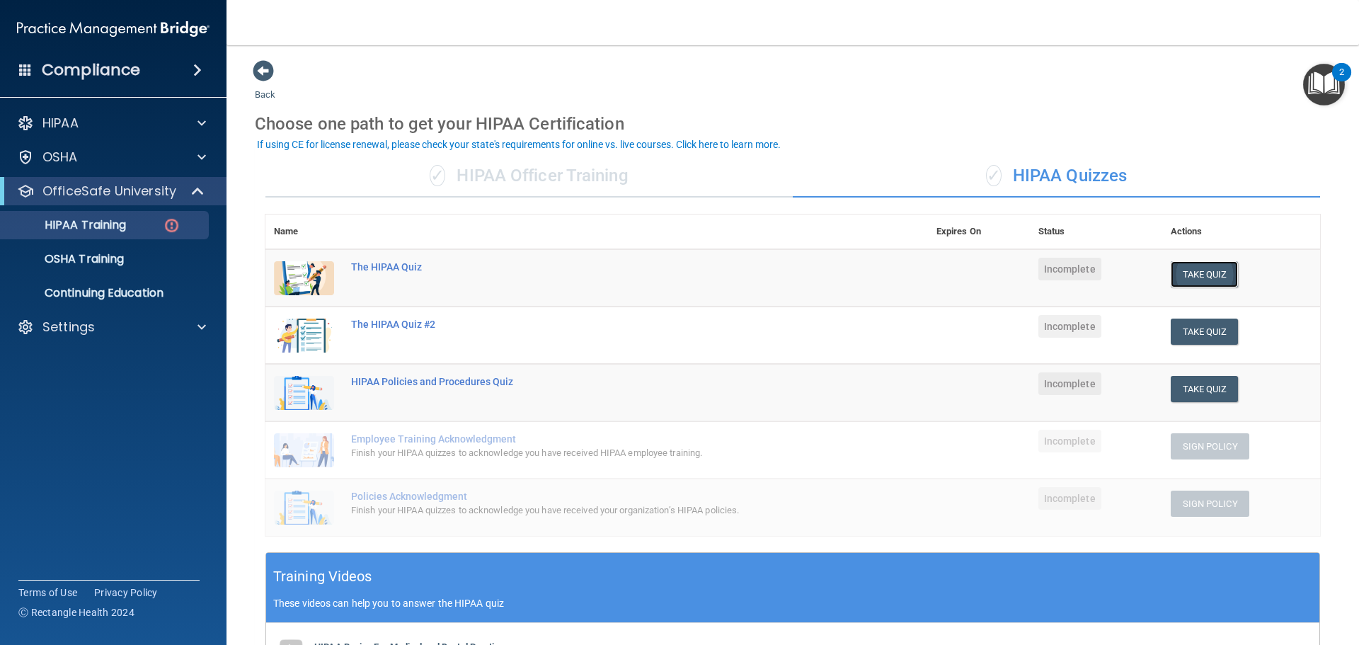
click at [1187, 277] on button "Take Quiz" at bounding box center [1204, 274] width 68 height 26
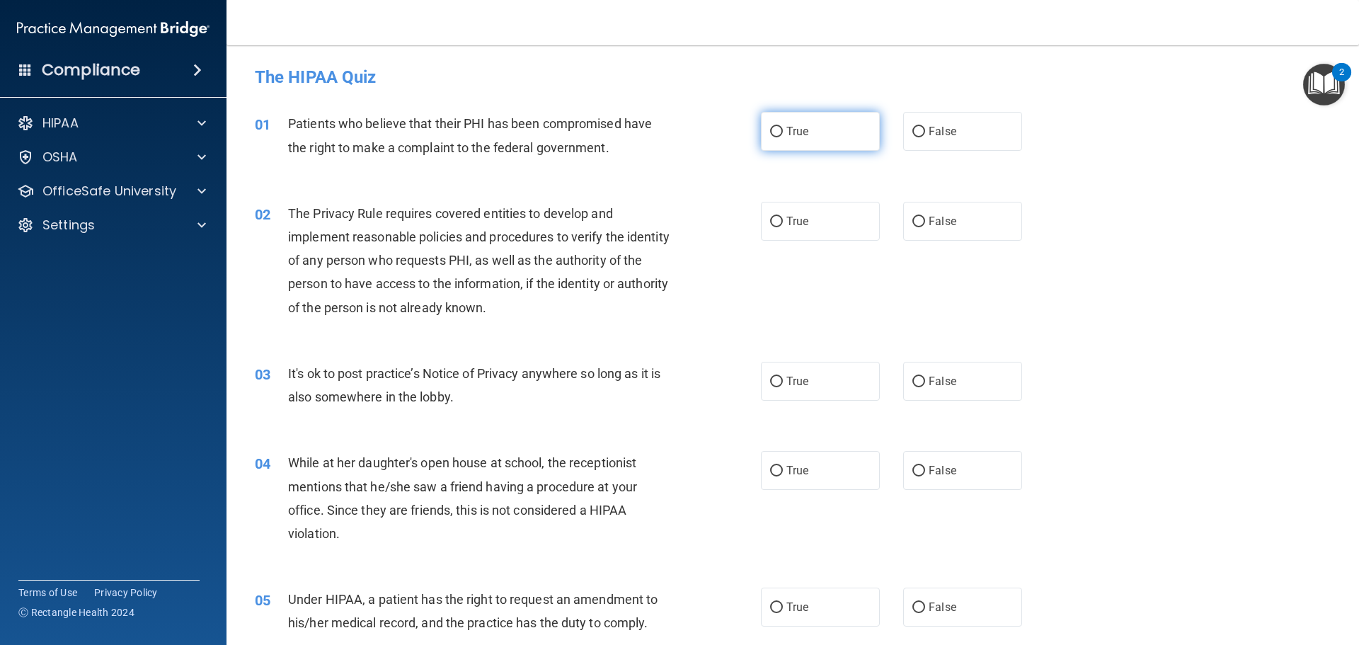
click at [772, 133] on input "True" at bounding box center [776, 132] width 13 height 11
radio input "true"
click at [776, 219] on input "True" at bounding box center [776, 222] width 13 height 11
radio input "true"
click at [921, 386] on label "False" at bounding box center [962, 381] width 119 height 39
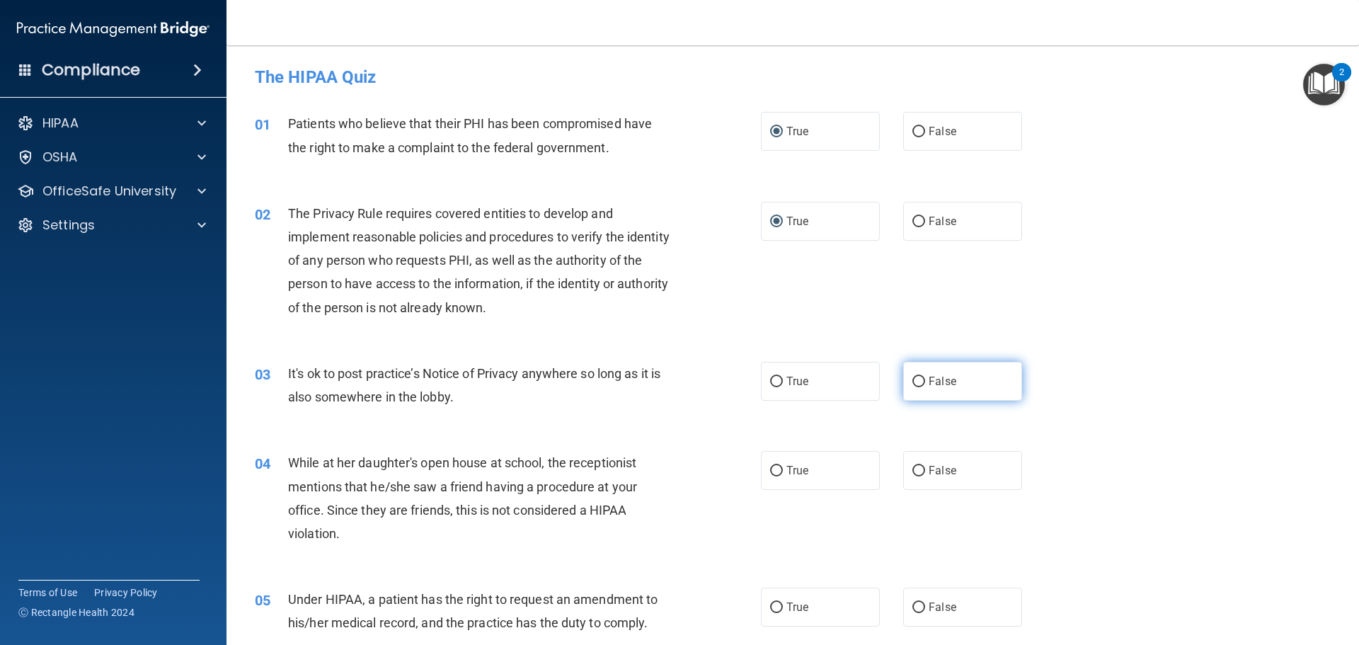
click at [921, 386] on input "False" at bounding box center [918, 381] width 13 height 11
radio input "true"
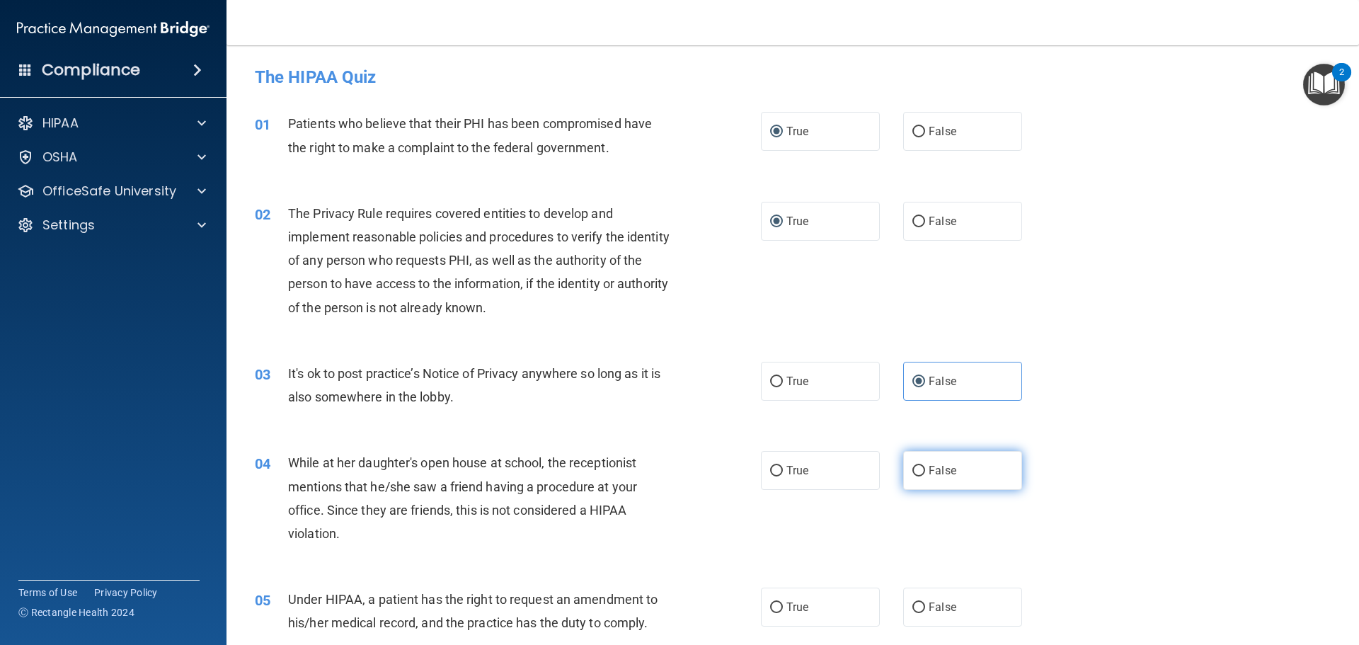
click at [928, 476] on span "False" at bounding box center [942, 469] width 28 height 13
click at [923, 476] on input "False" at bounding box center [918, 471] width 13 height 11
radio input "true"
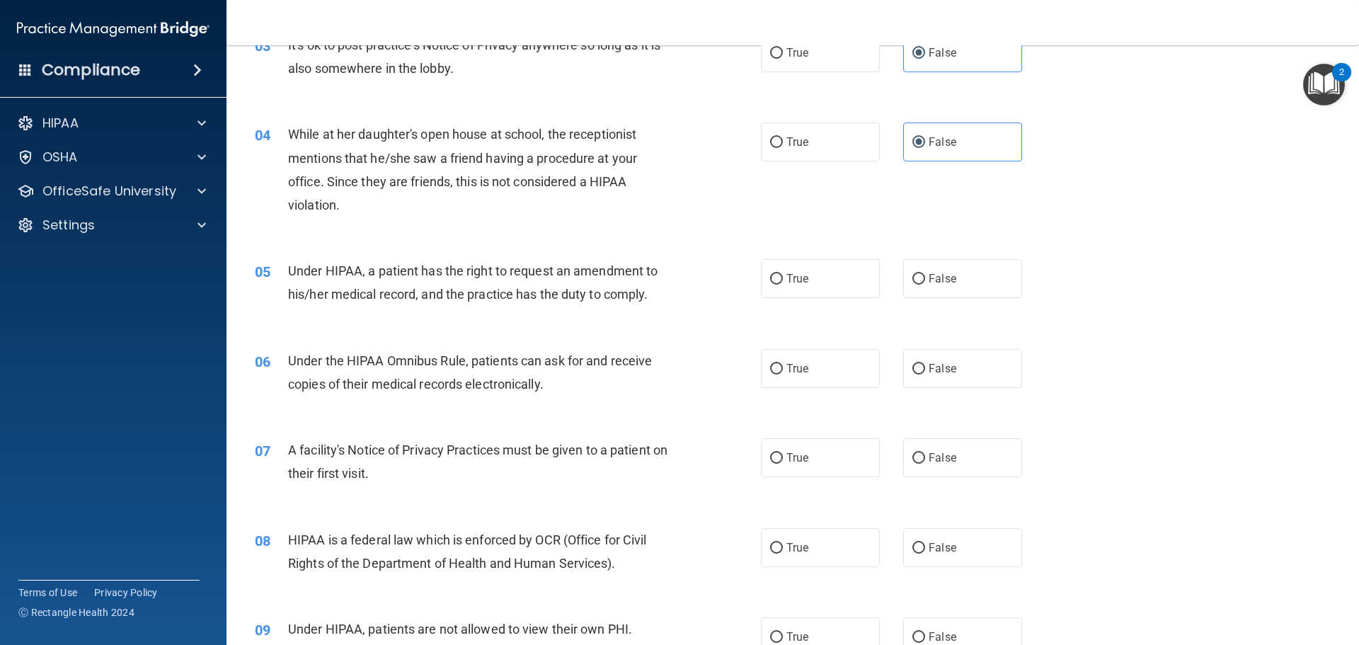
scroll to position [354, 0]
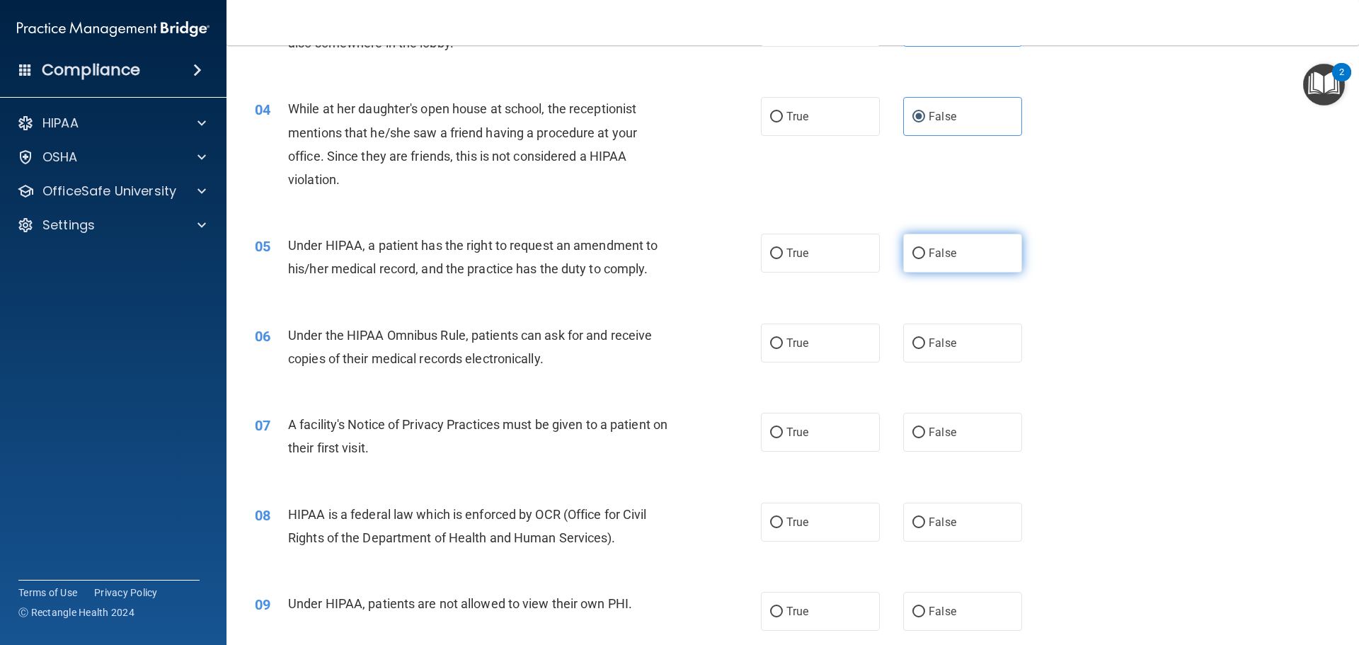
click at [913, 259] on input "False" at bounding box center [918, 253] width 13 height 11
radio input "true"
click at [776, 345] on input "True" at bounding box center [776, 343] width 13 height 11
radio input "true"
click at [780, 432] on label "True" at bounding box center [820, 432] width 119 height 39
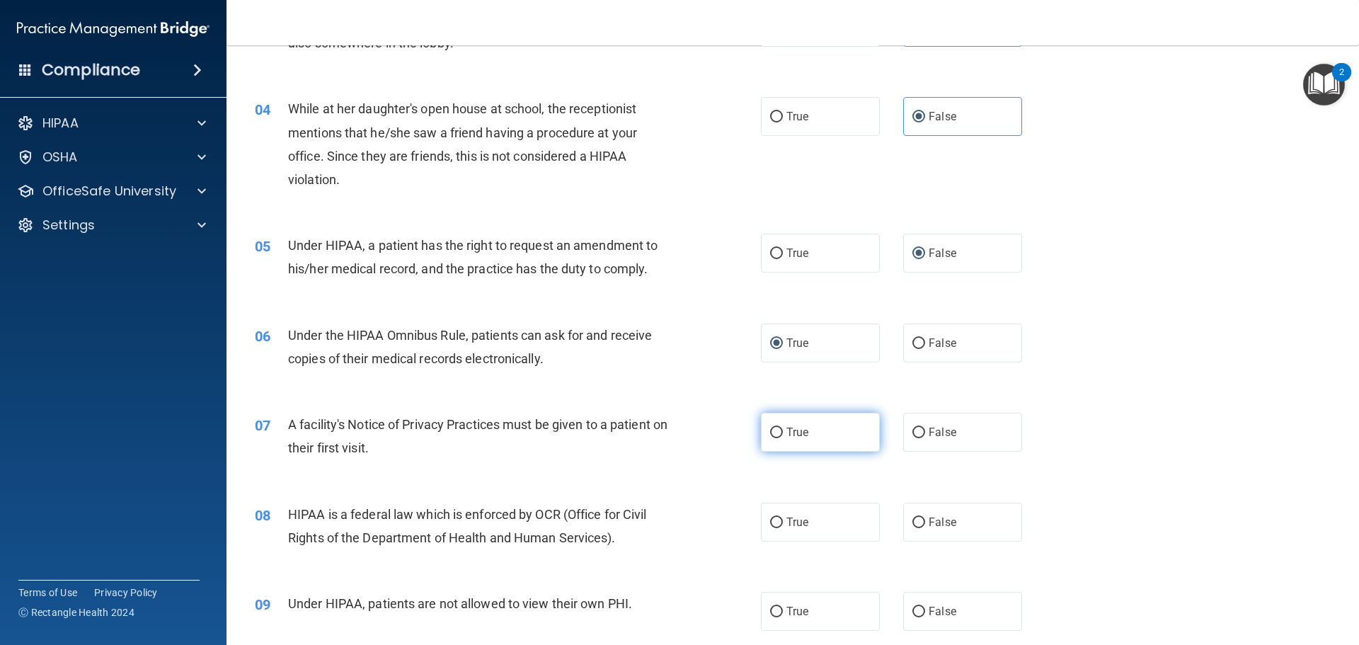
click at [780, 432] on input "True" at bounding box center [776, 432] width 13 height 11
radio input "true"
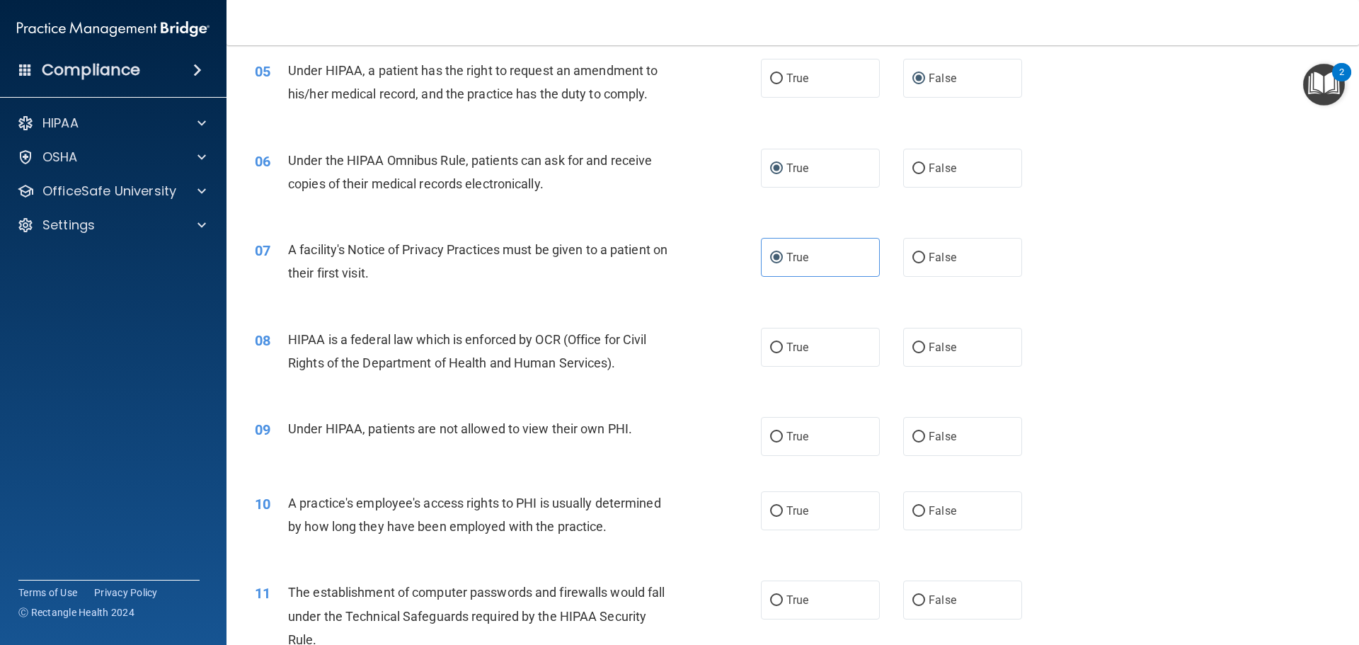
scroll to position [566, 0]
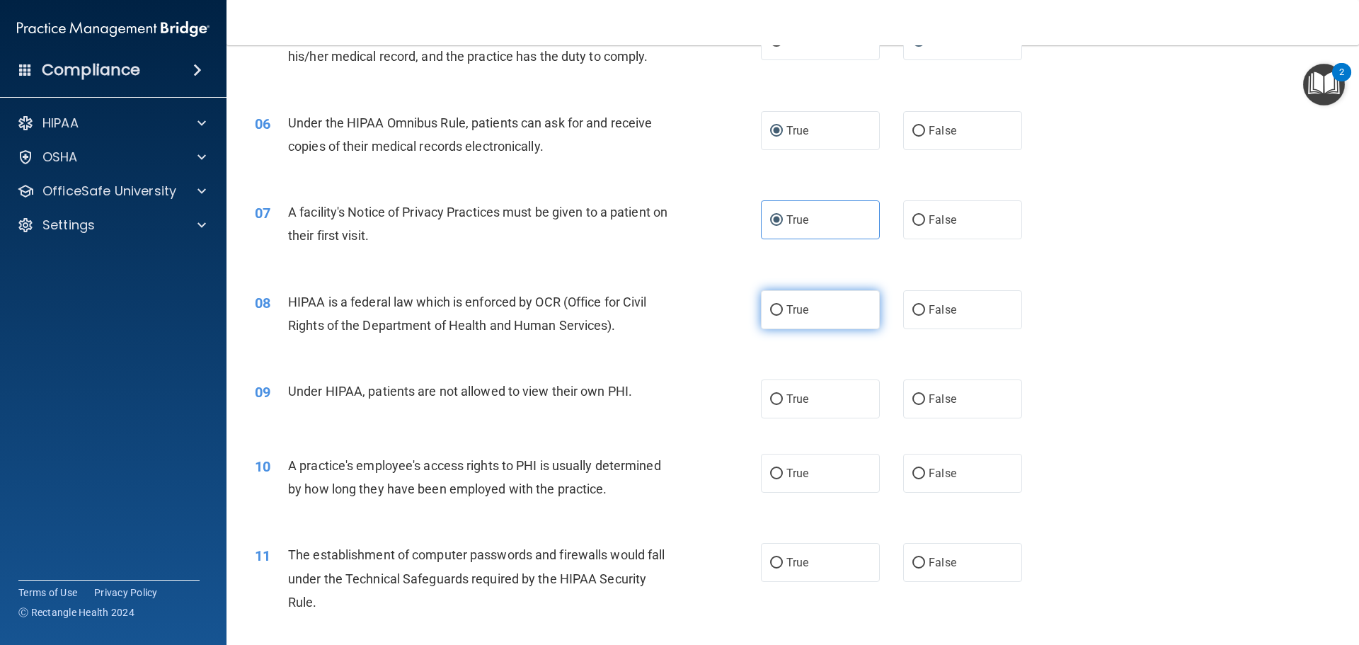
click at [777, 313] on input "True" at bounding box center [776, 310] width 13 height 11
radio input "true"
click at [915, 404] on input "False" at bounding box center [918, 399] width 13 height 11
radio input "true"
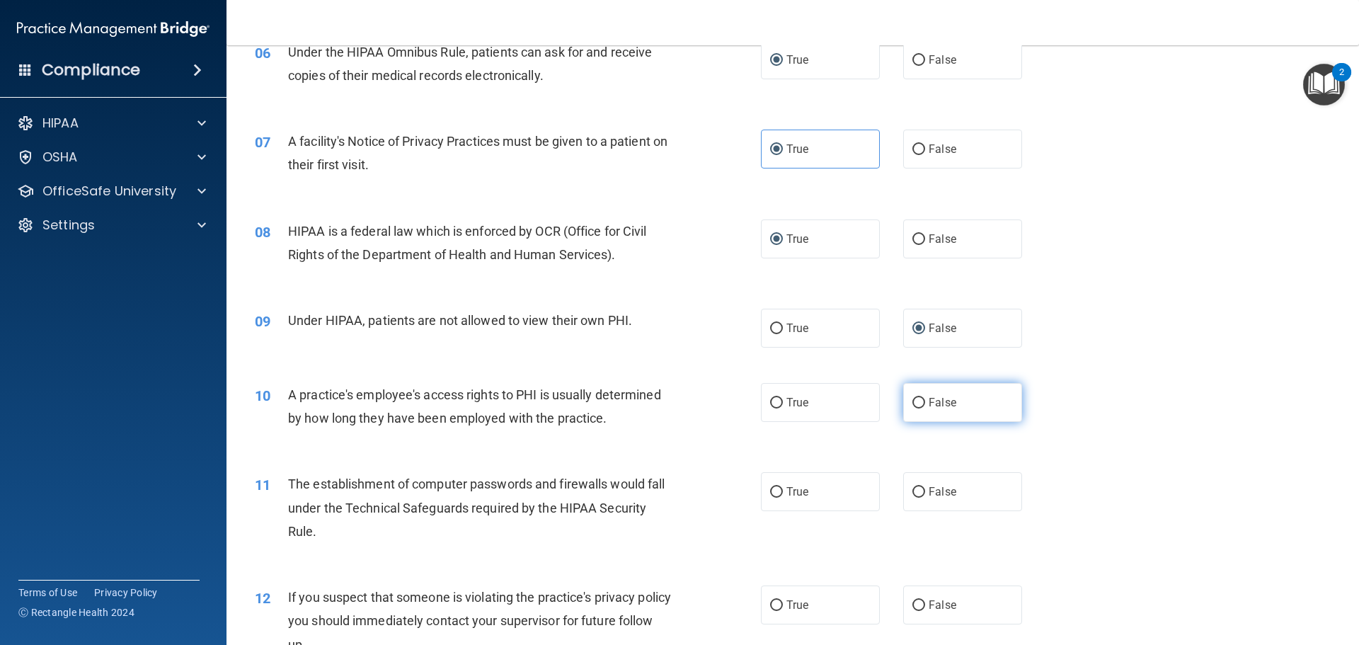
click at [912, 401] on input "False" at bounding box center [918, 403] width 13 height 11
radio input "true"
click at [770, 490] on input "True" at bounding box center [776, 492] width 13 height 11
radio input "true"
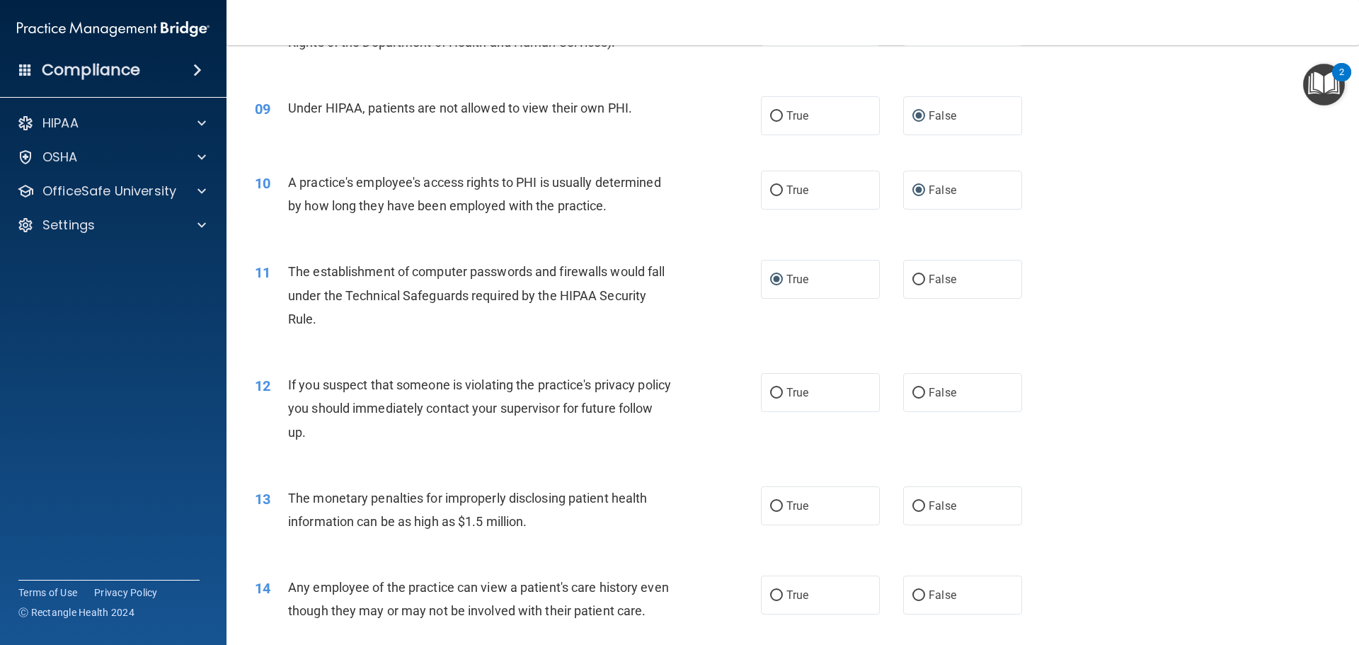
scroll to position [920, 0]
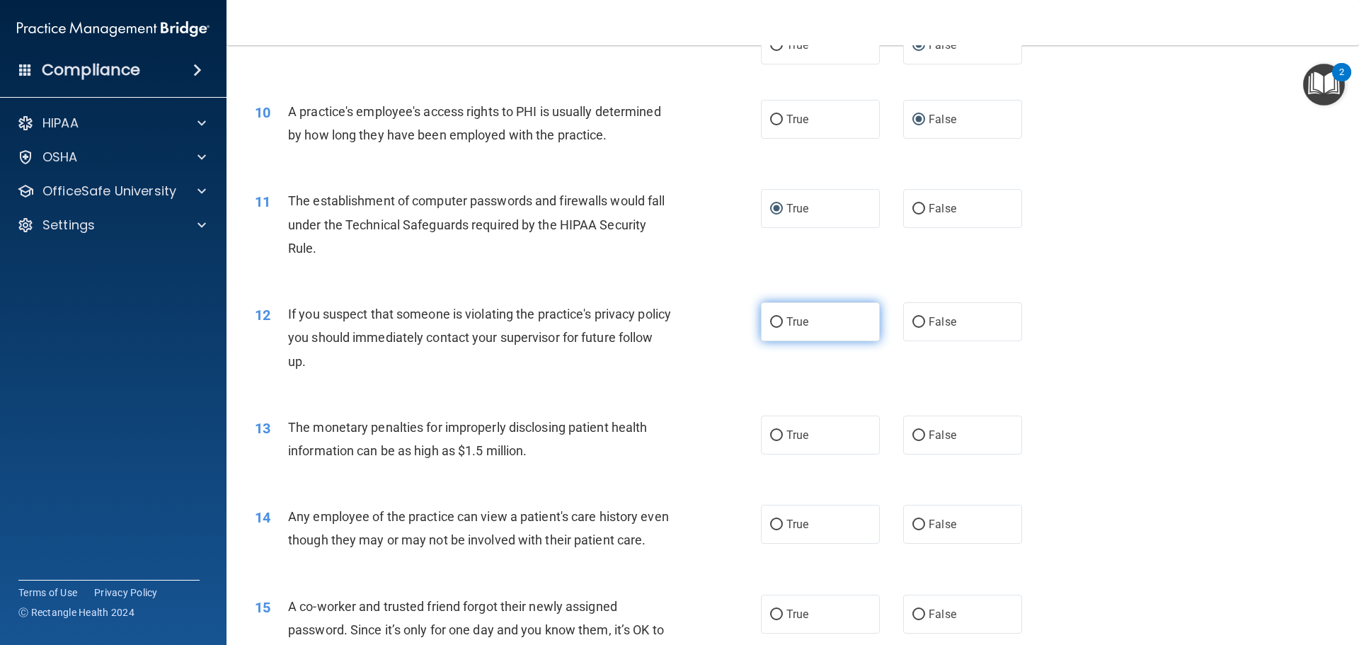
click at [770, 322] on input "True" at bounding box center [776, 322] width 13 height 11
radio input "true"
click at [773, 432] on input "True" at bounding box center [776, 435] width 13 height 11
radio input "true"
click at [912, 526] on input "False" at bounding box center [918, 524] width 13 height 11
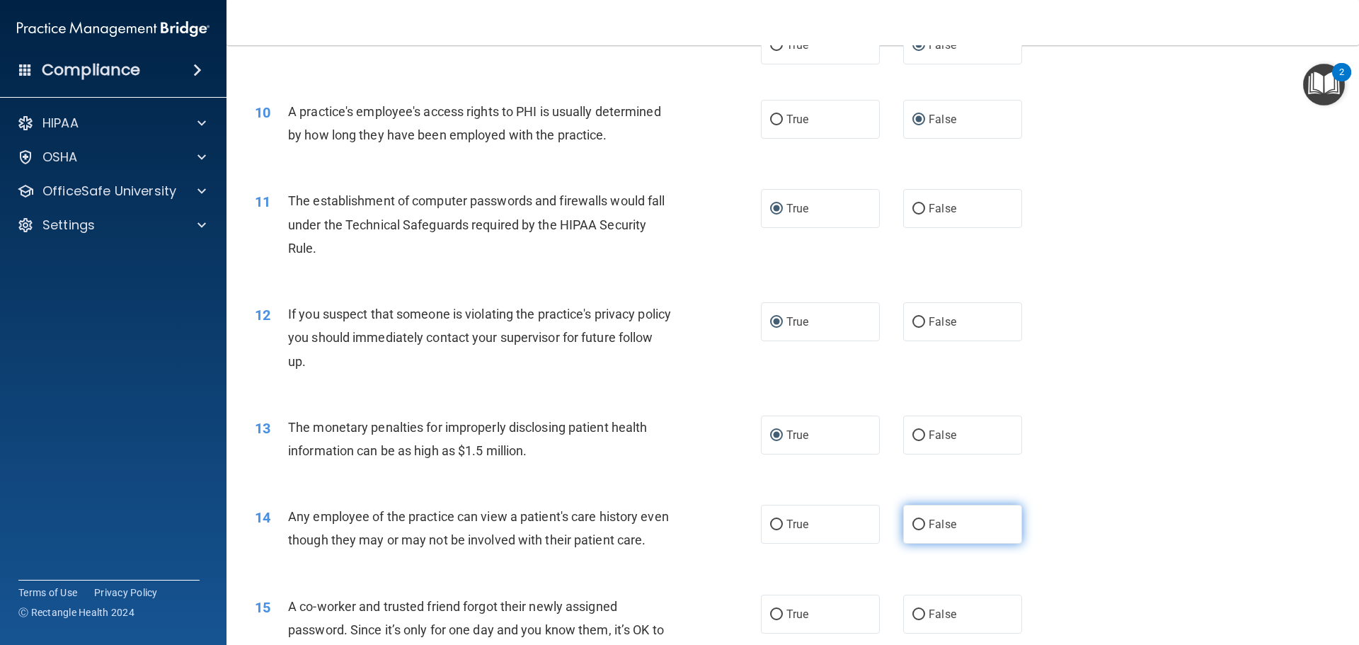
radio input "true"
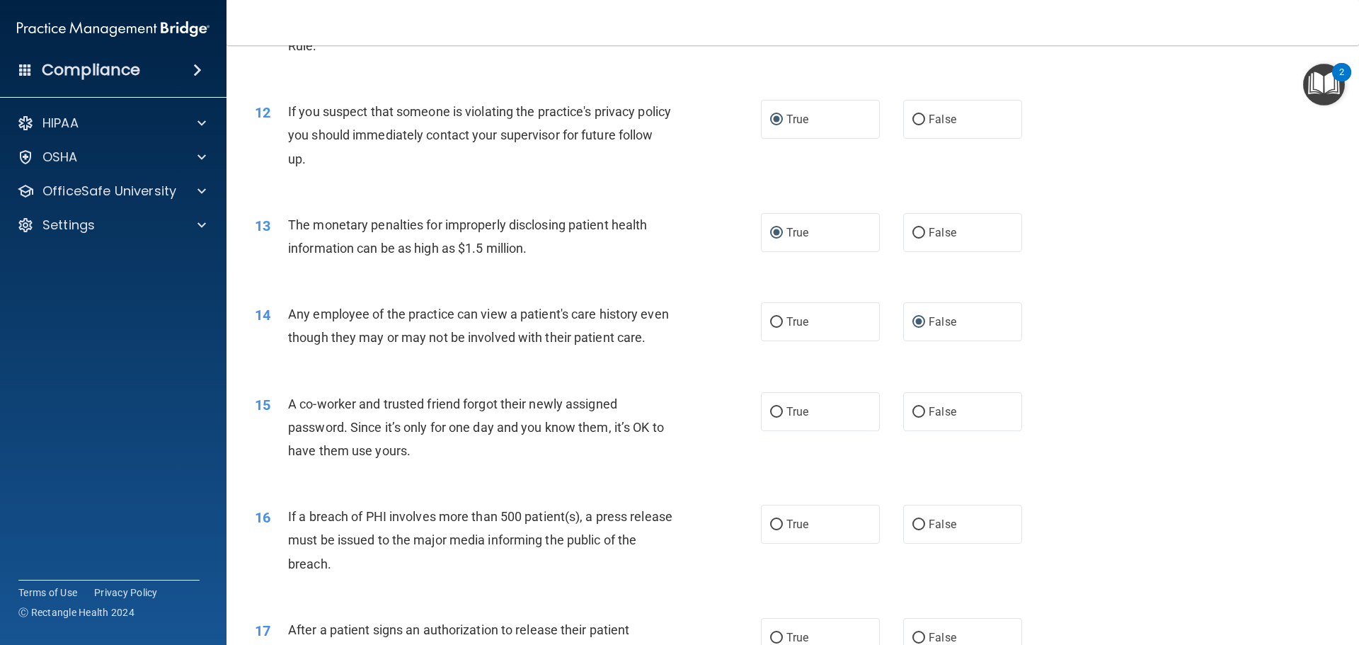
scroll to position [1132, 0]
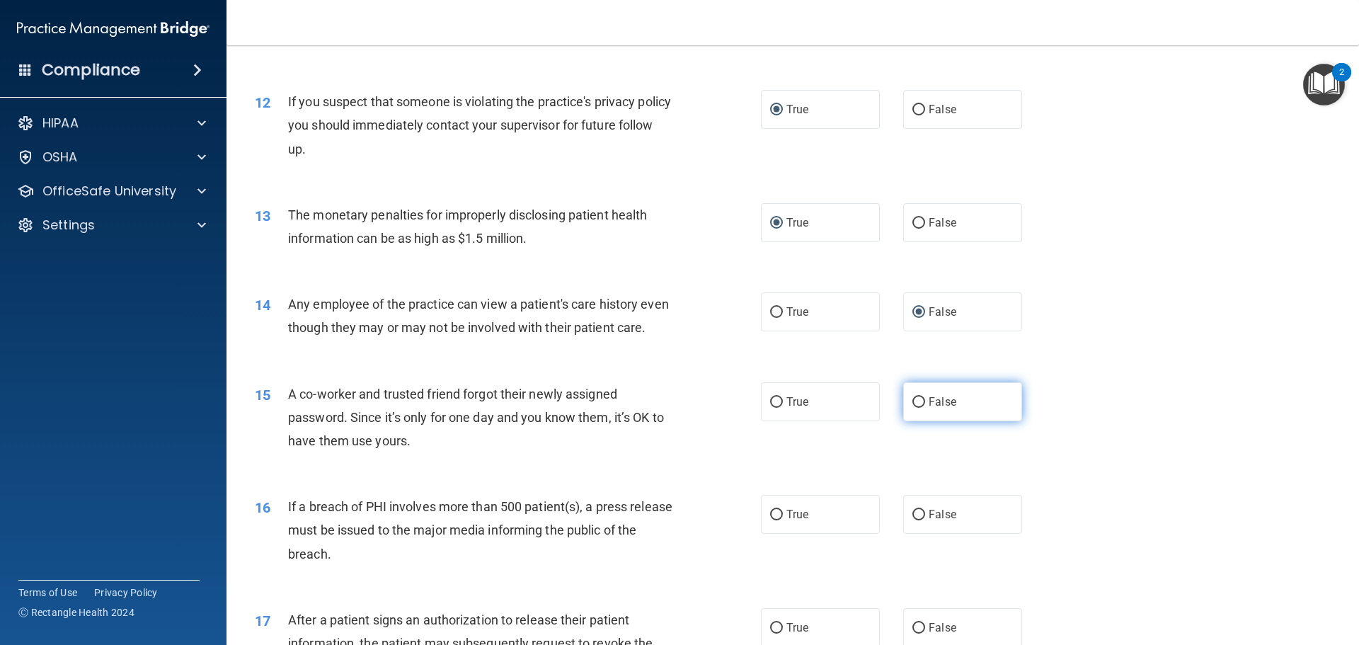
click at [913, 408] on input "False" at bounding box center [918, 402] width 13 height 11
radio input "true"
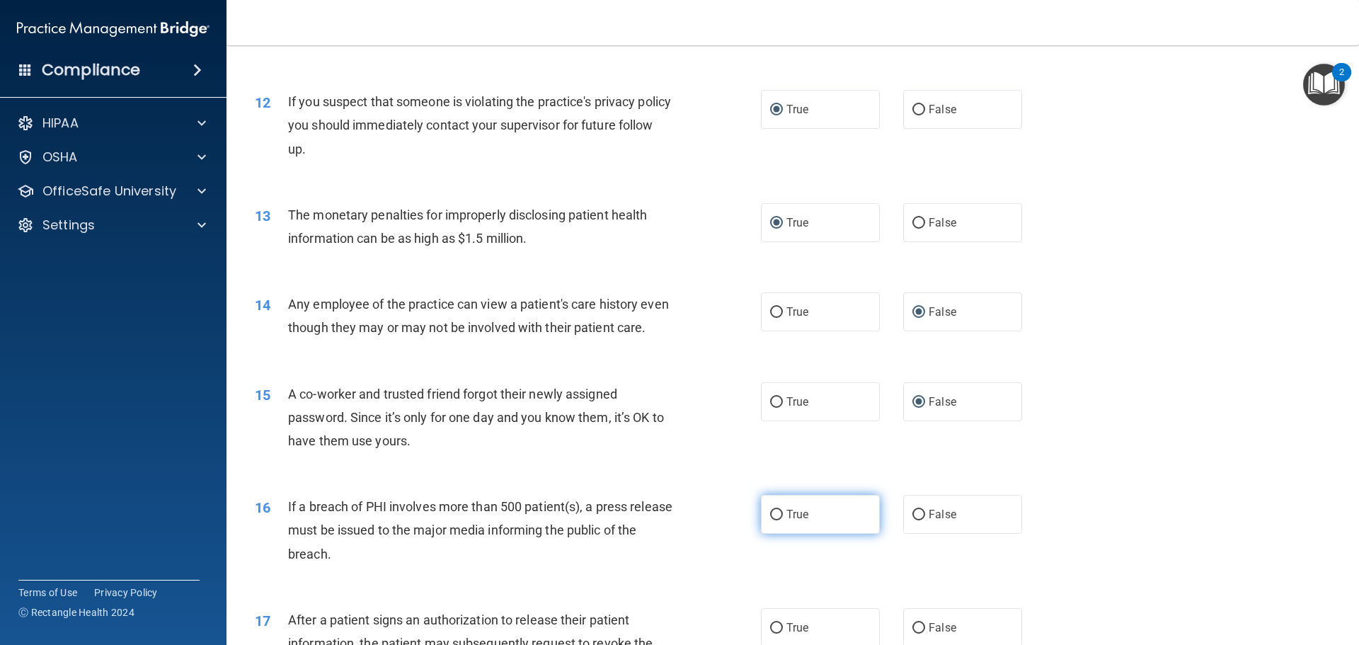
click at [773, 520] on input "True" at bounding box center [776, 514] width 13 height 11
radio input "true"
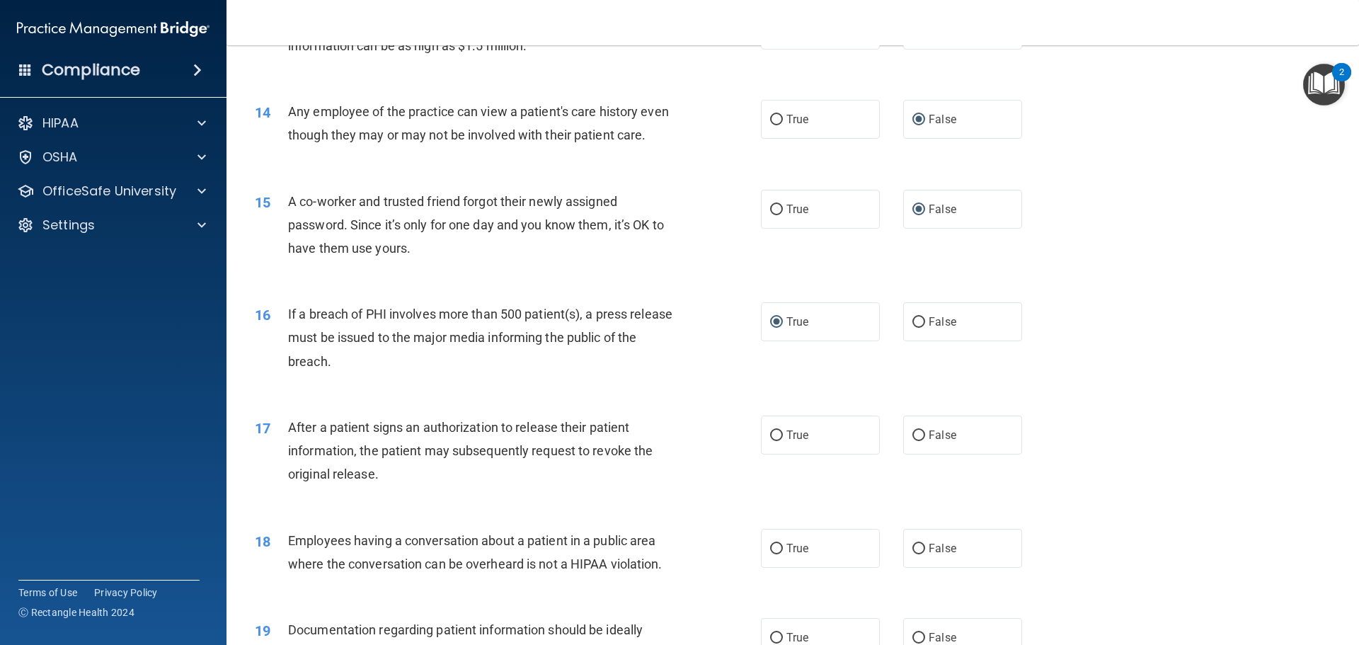
scroll to position [1344, 0]
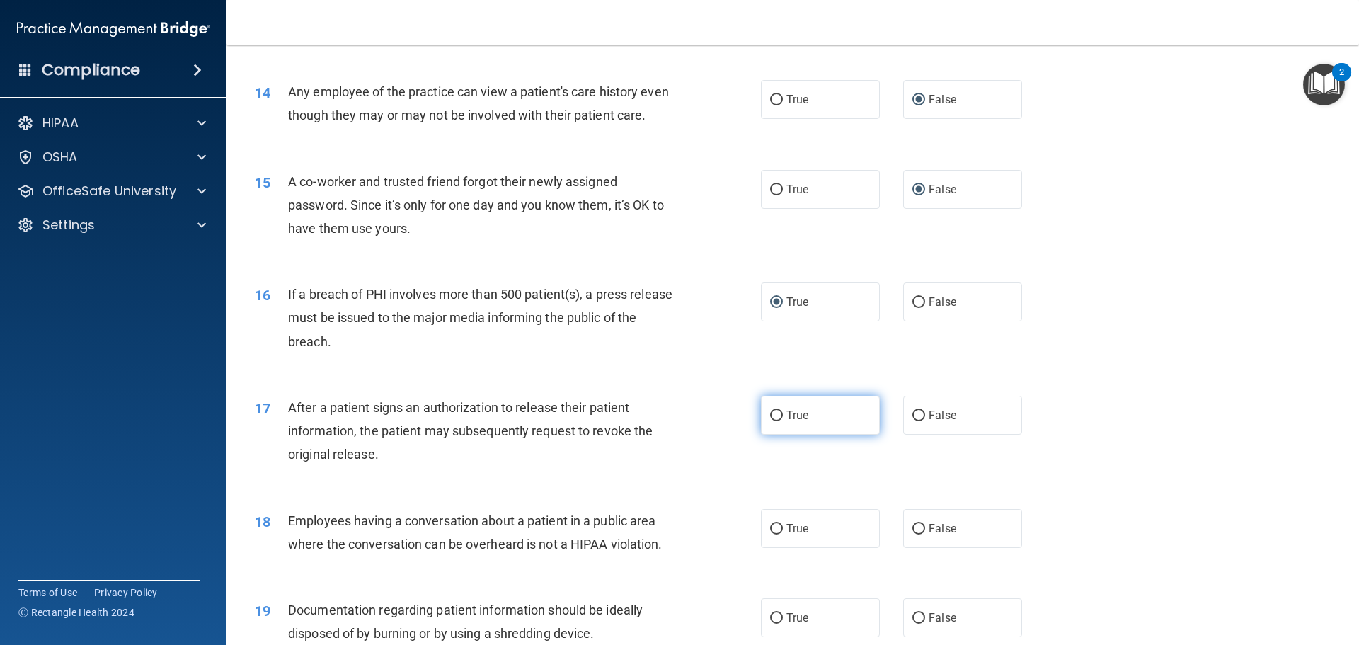
click at [773, 421] on input "True" at bounding box center [776, 415] width 13 height 11
radio input "true"
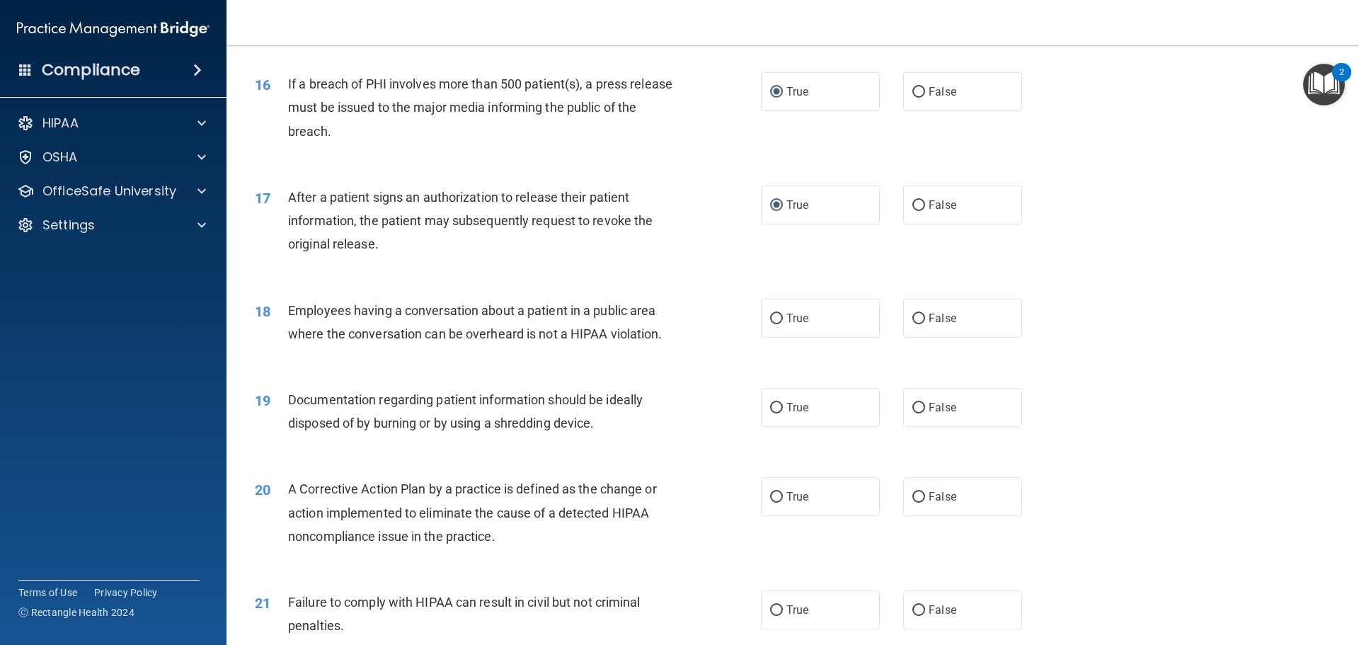
scroll to position [1557, 0]
click at [916, 322] on input "False" at bounding box center [918, 316] width 13 height 11
radio input "true"
click at [776, 411] on input "True" at bounding box center [776, 405] width 13 height 11
radio input "true"
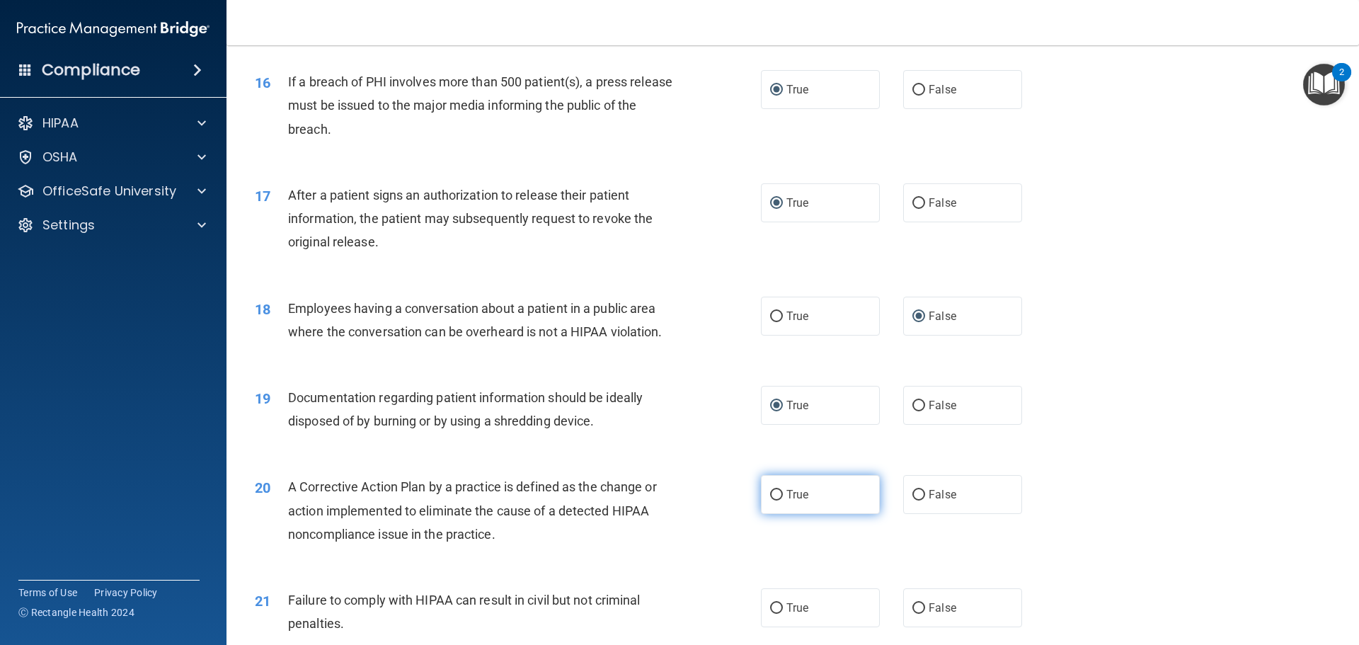
click at [770, 500] on input "True" at bounding box center [776, 495] width 13 height 11
radio input "true"
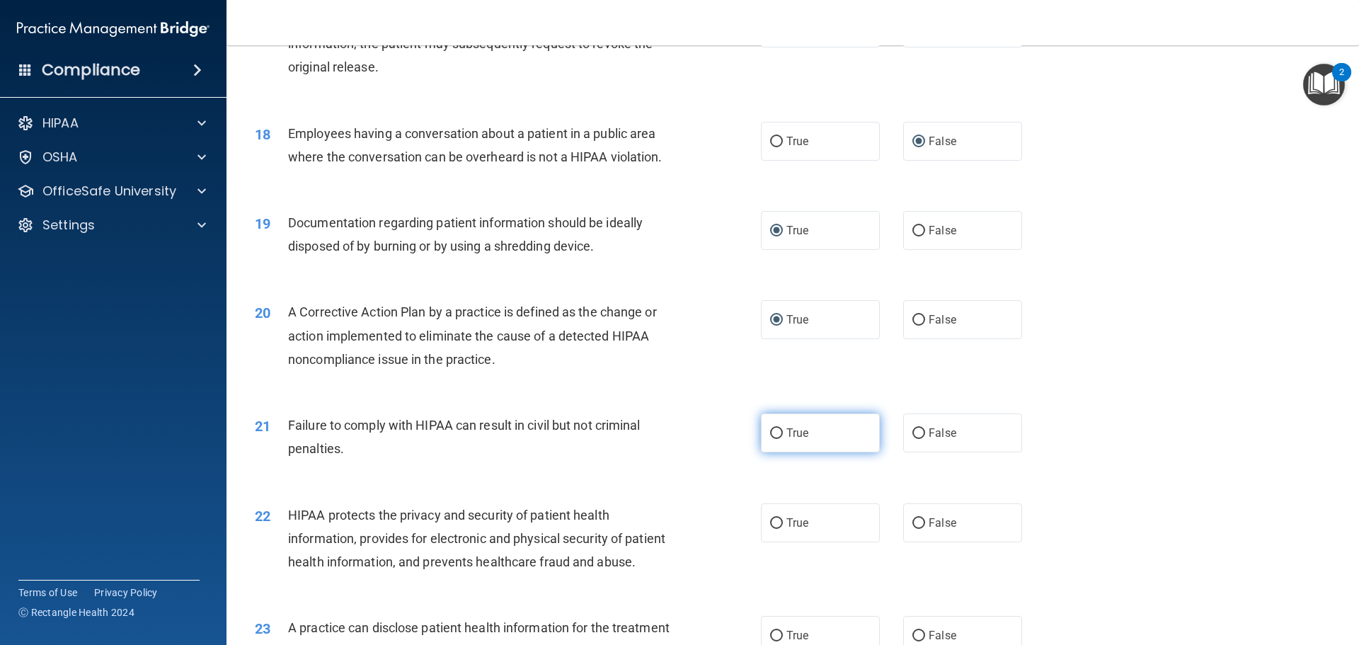
scroll to position [1769, 0]
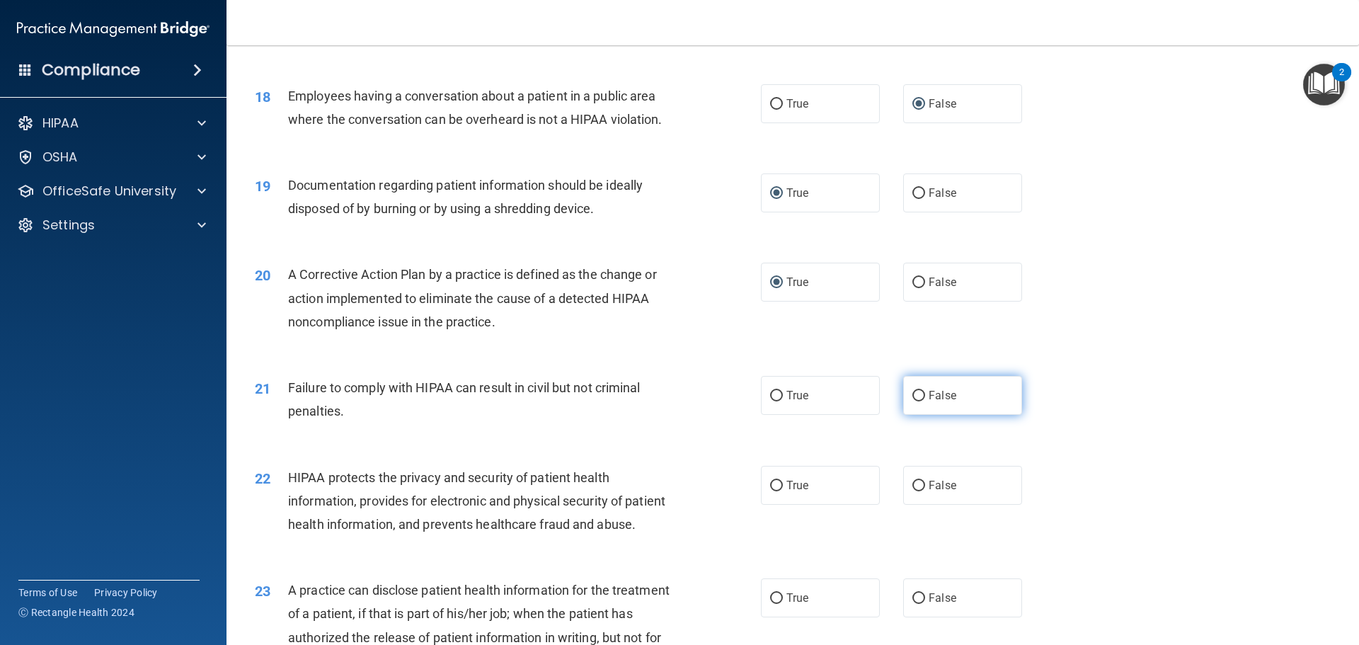
click at [912, 401] on input "False" at bounding box center [918, 396] width 13 height 11
radio input "true"
click at [773, 491] on input "True" at bounding box center [776, 485] width 13 height 11
radio input "true"
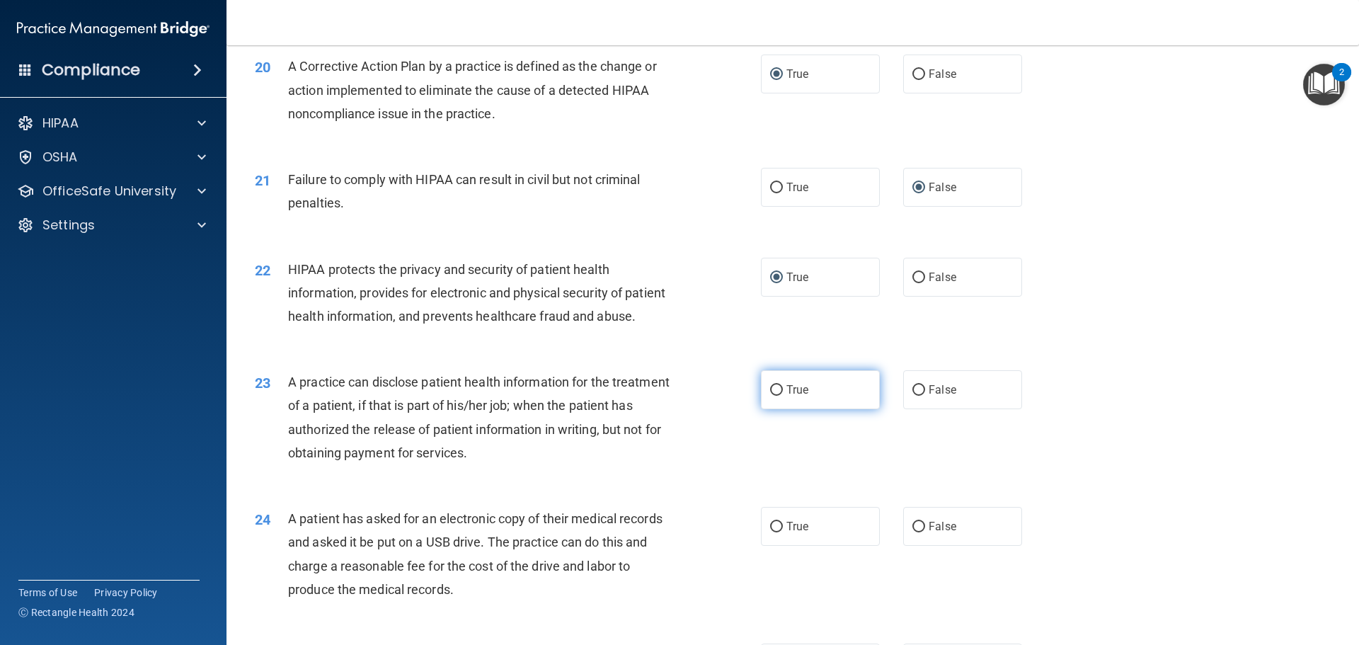
scroll to position [1981, 0]
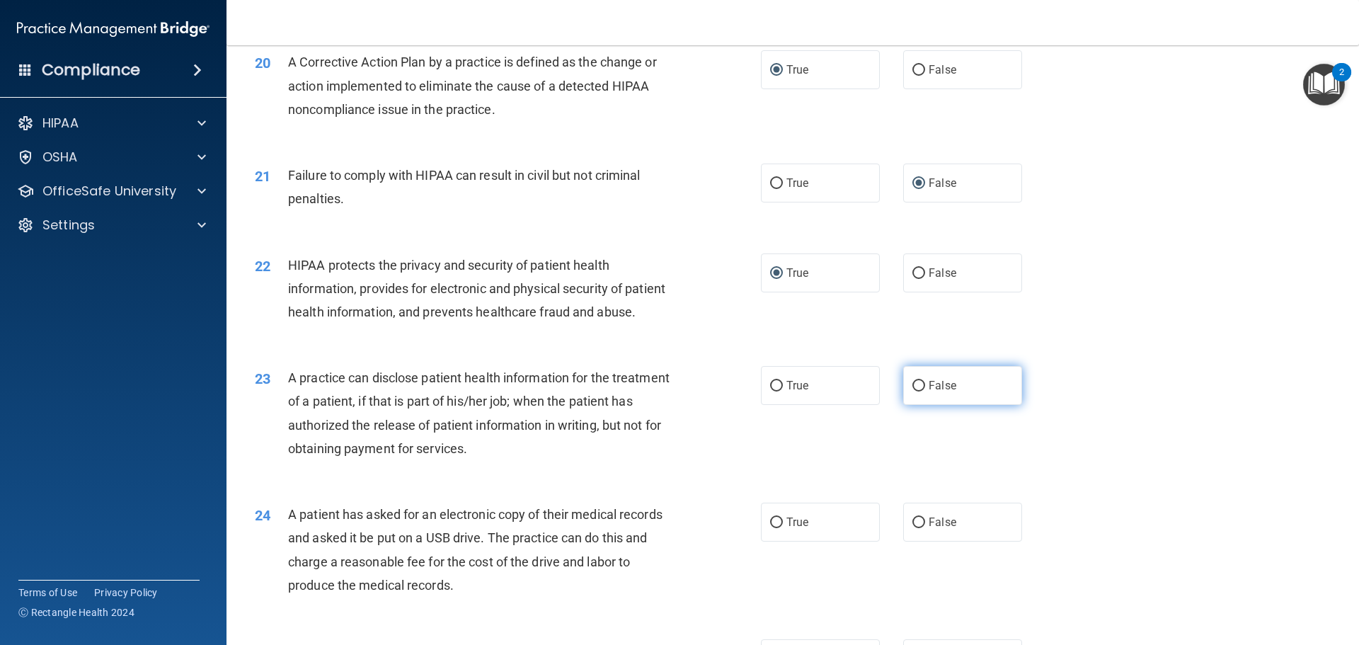
click at [916, 391] on input "False" at bounding box center [918, 386] width 13 height 11
radio input "true"
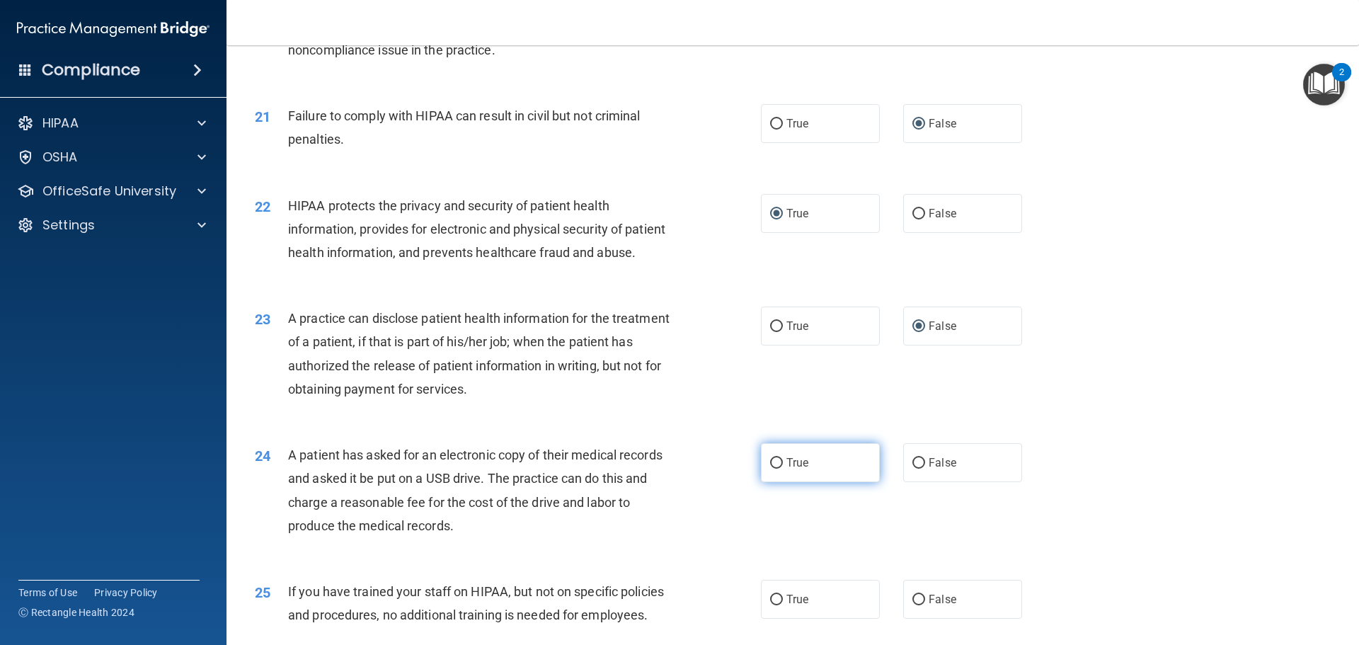
scroll to position [2123, 0]
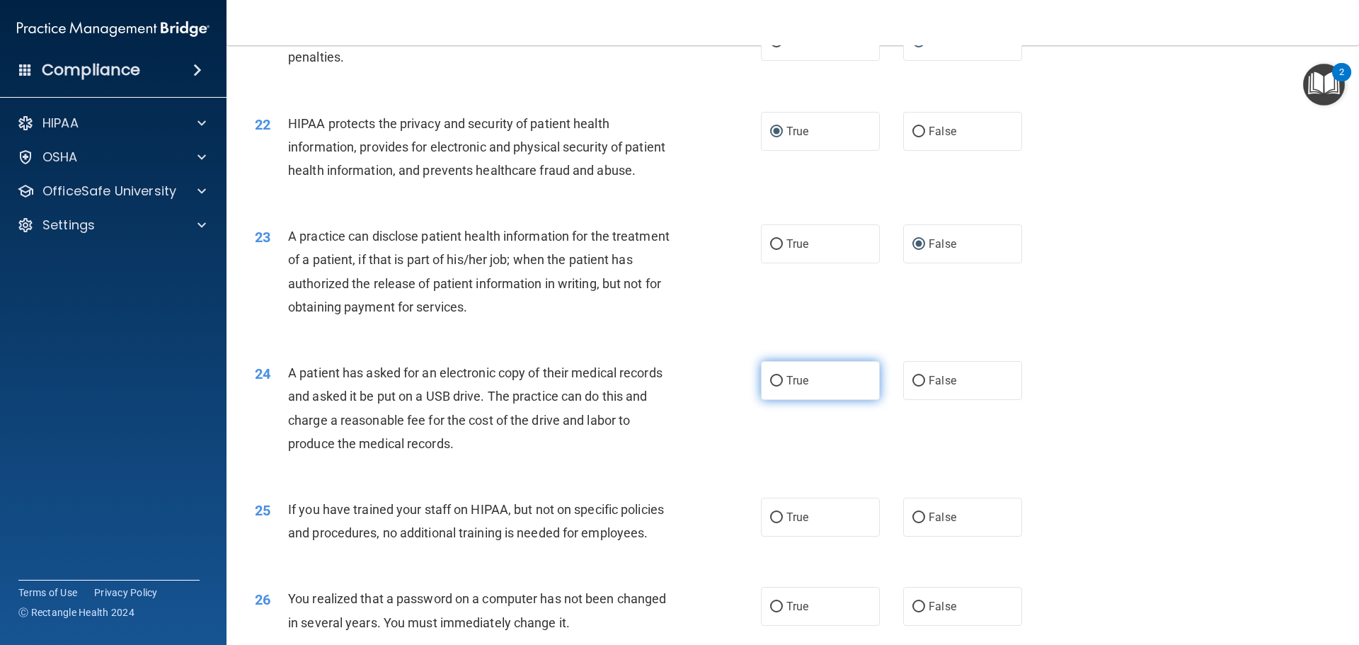
click at [771, 386] on input "True" at bounding box center [776, 381] width 13 height 11
radio input "true"
click at [915, 523] on input "False" at bounding box center [918, 517] width 13 height 11
radio input "true"
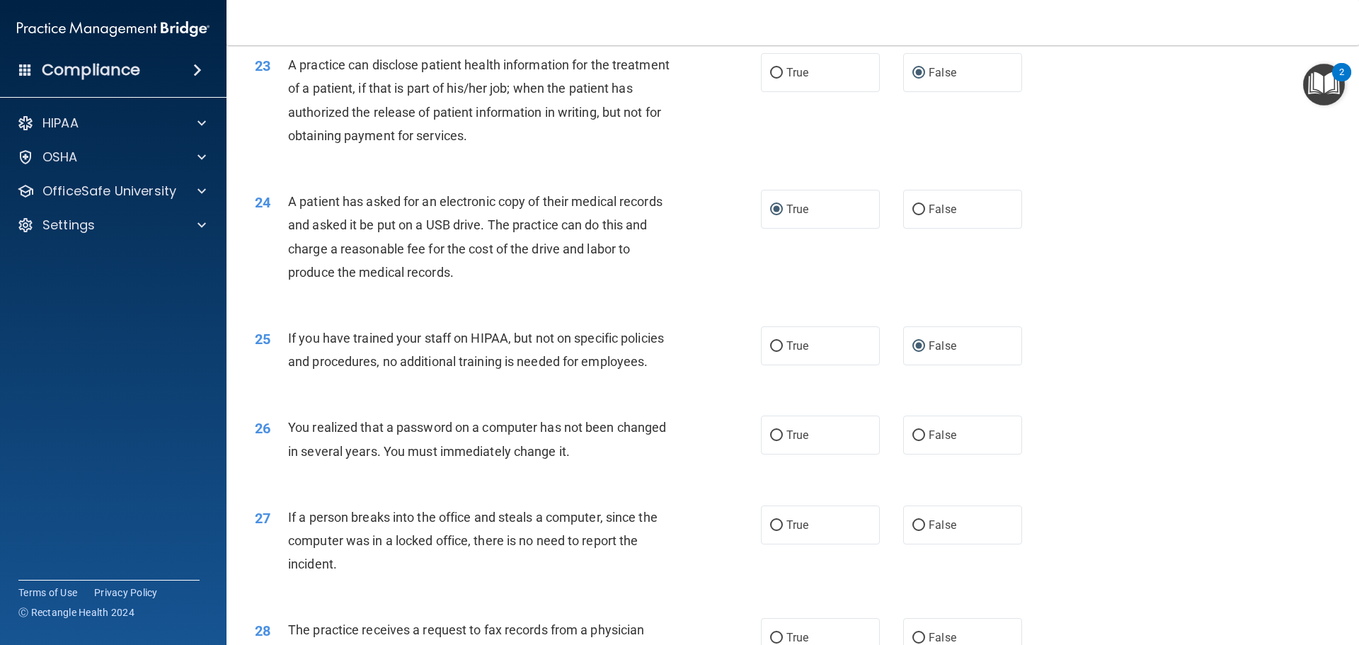
scroll to position [2335, 0]
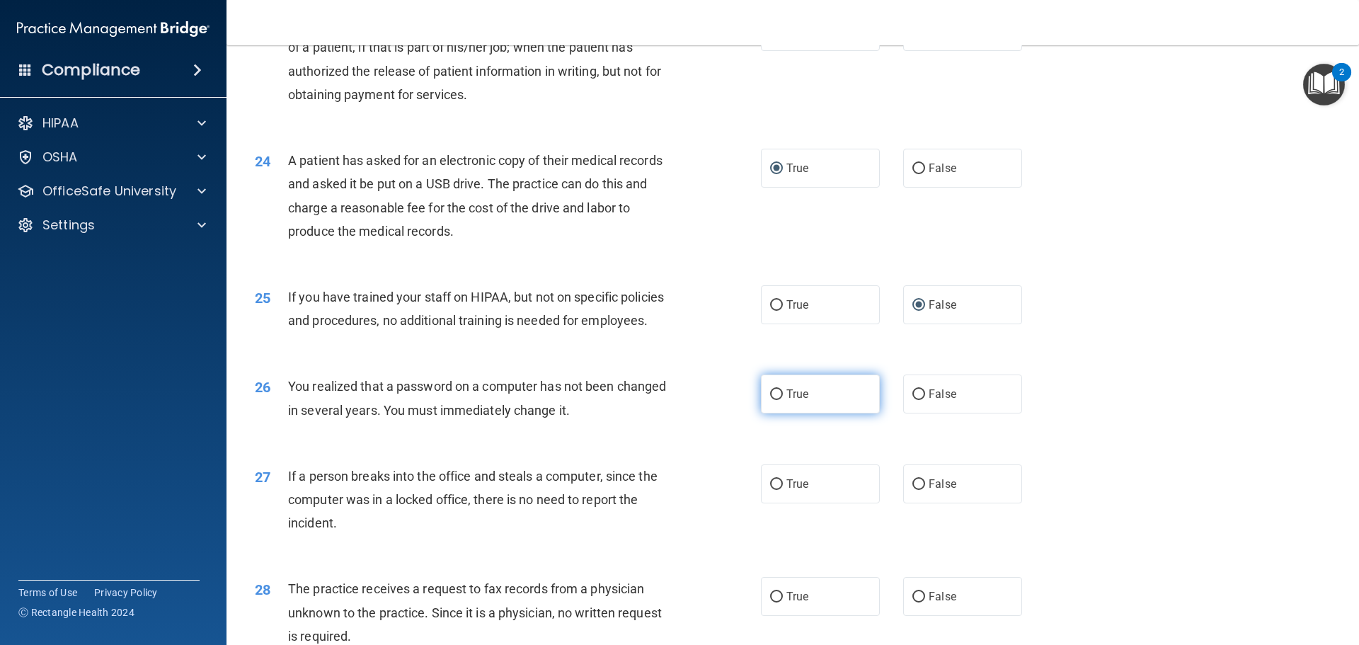
click at [771, 400] on input "True" at bounding box center [776, 394] width 13 height 11
radio input "true"
click at [912, 490] on input "False" at bounding box center [918, 484] width 13 height 11
radio input "true"
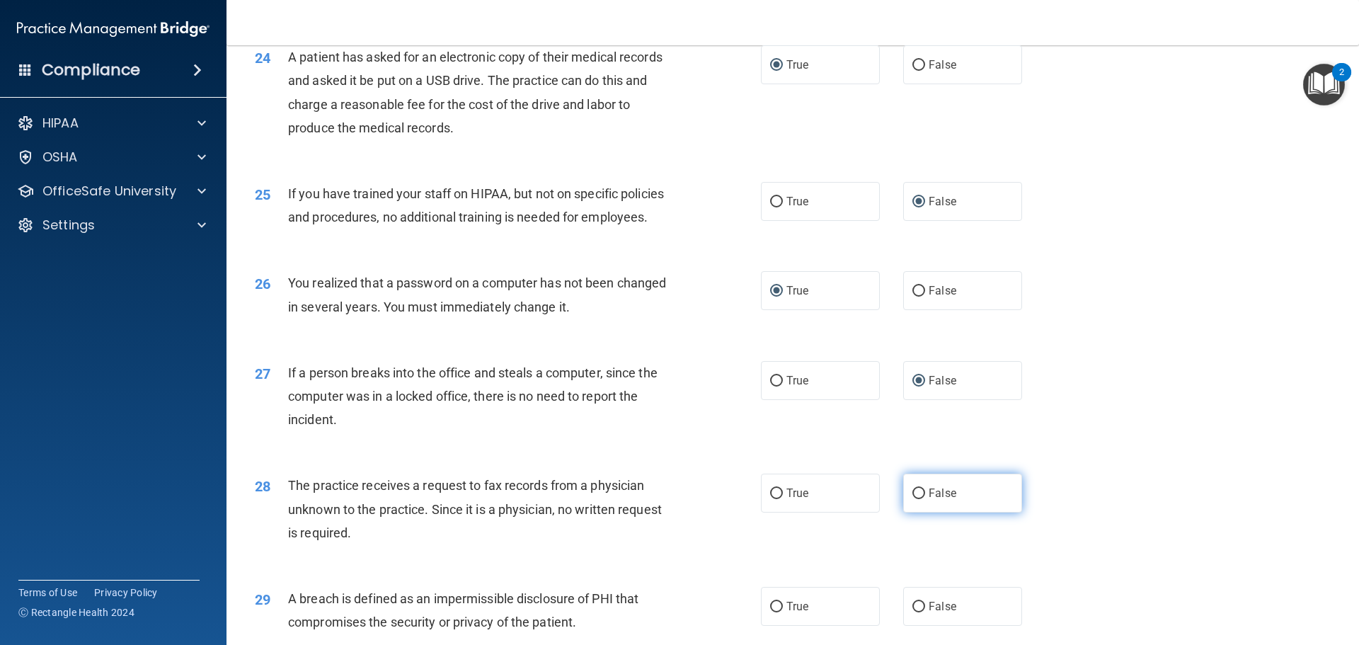
scroll to position [2477, 0]
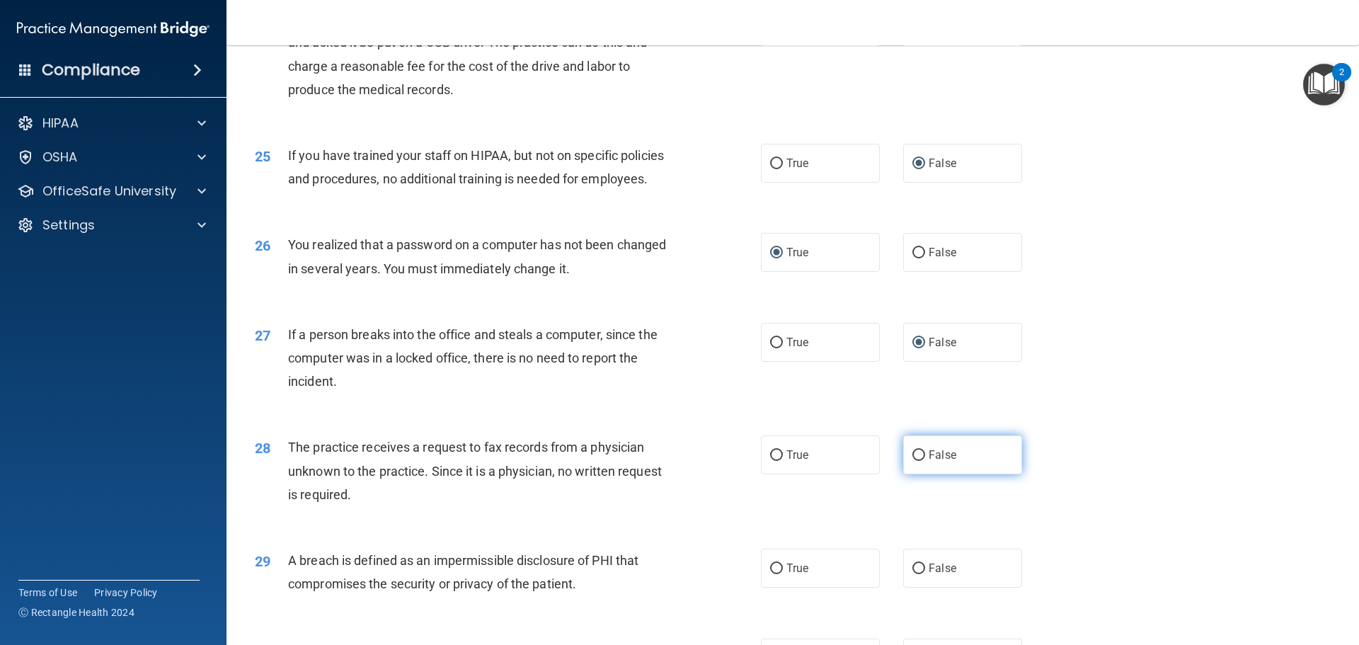
click at [916, 461] on input "False" at bounding box center [918, 455] width 13 height 11
radio input "true"
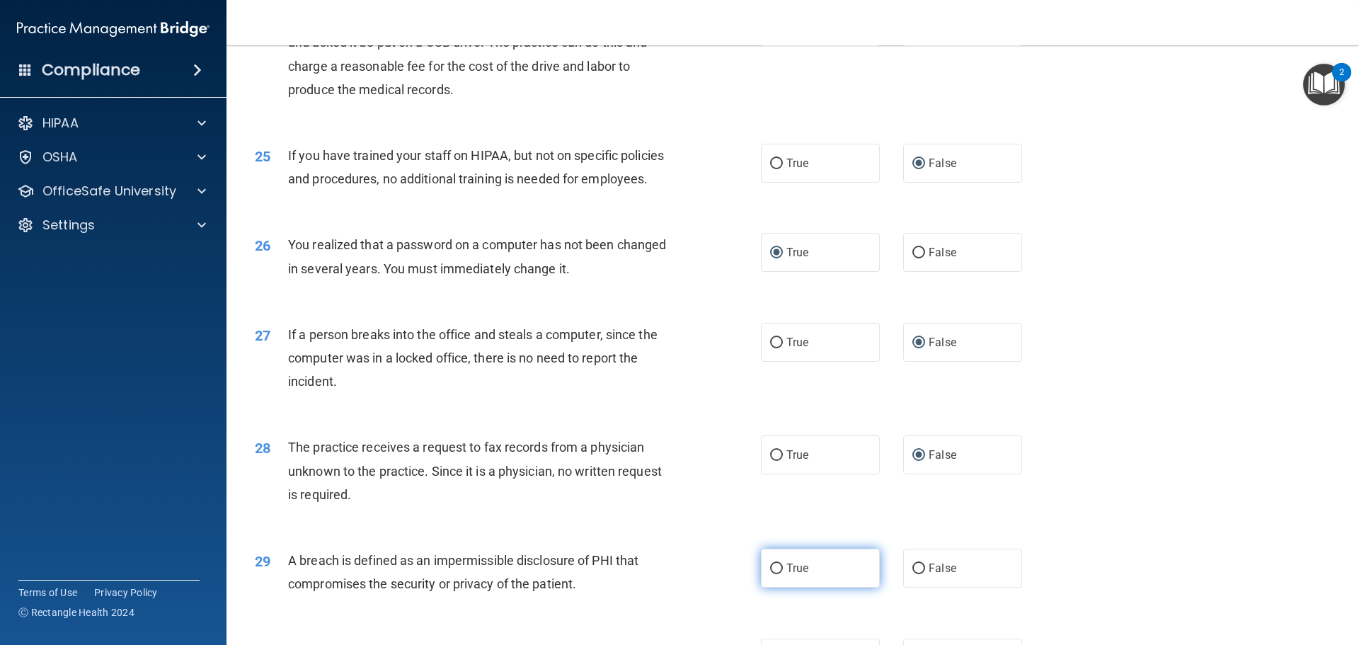
click at [770, 574] on input "True" at bounding box center [776, 568] width 13 height 11
radio input "true"
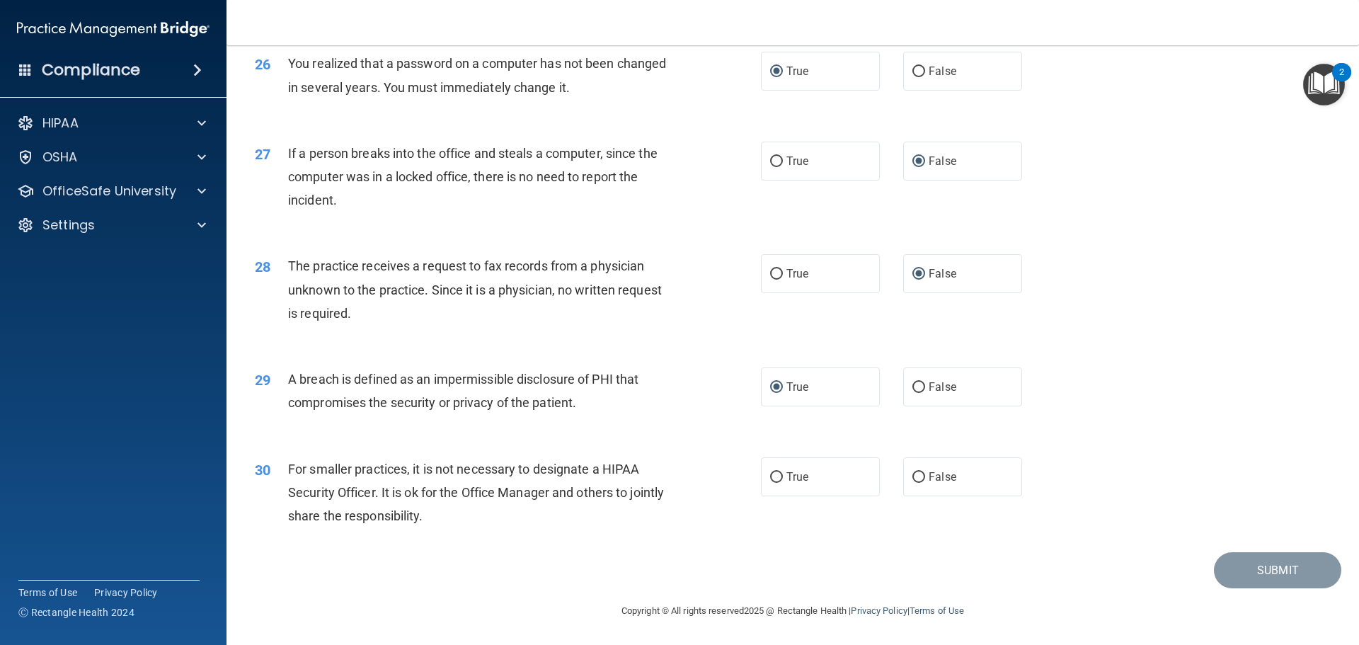
scroll to position [2689, 0]
click at [916, 496] on label "False" at bounding box center [962, 476] width 119 height 39
click at [916, 483] on input "False" at bounding box center [918, 477] width 13 height 11
radio input "true"
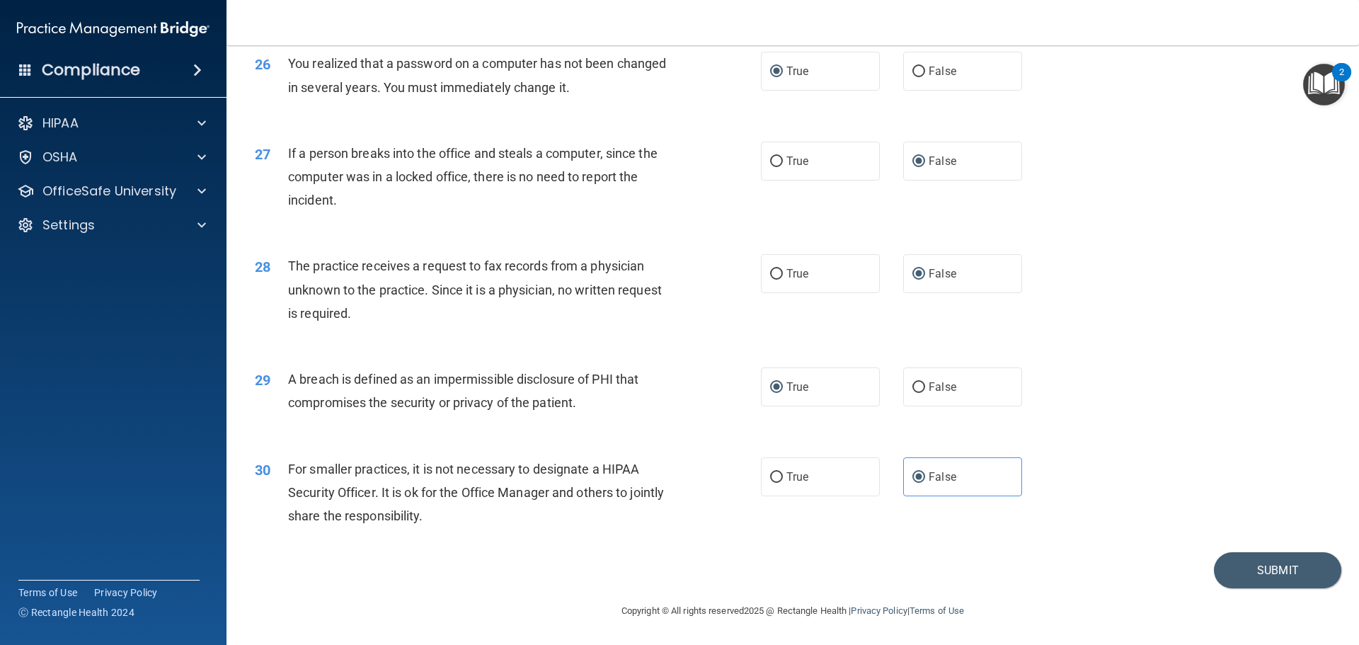
click at [1293, 549] on div "30 For smaller practices, it is not necessary to designate a HIPAA Security Off…" at bounding box center [792, 495] width 1097 height 113
click at [1300, 576] on button "Submit" at bounding box center [1277, 570] width 127 height 36
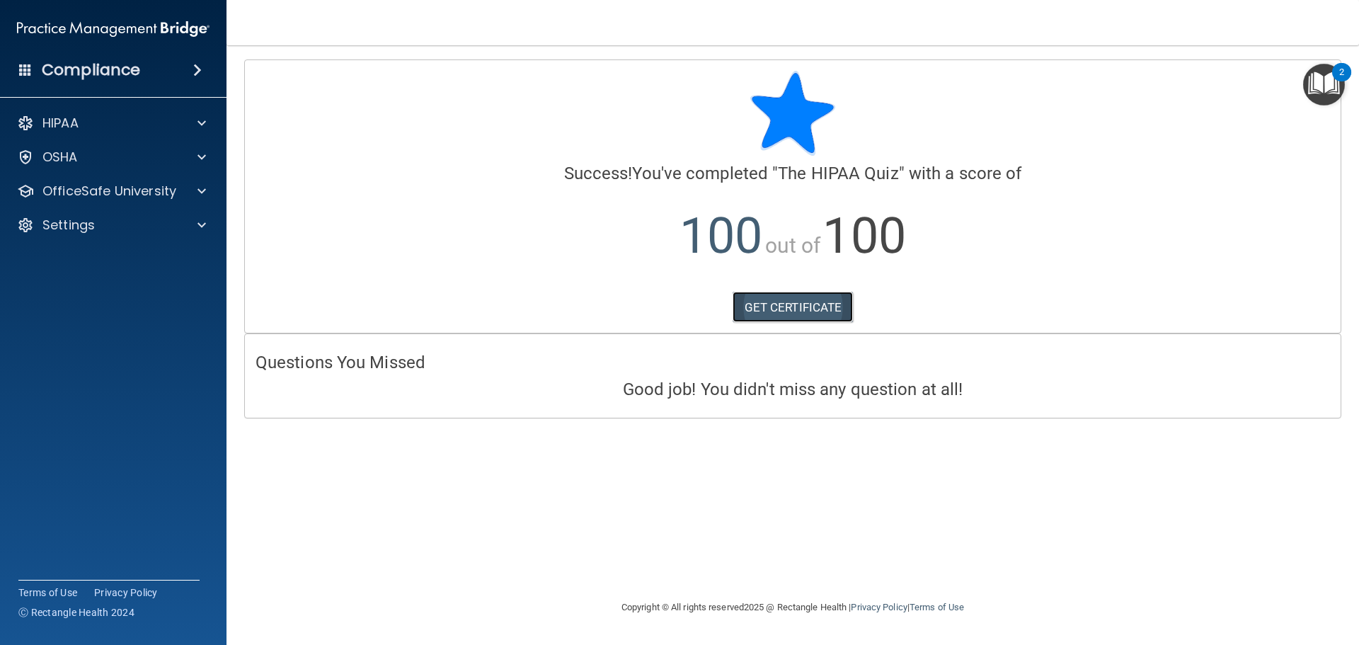
click at [777, 300] on link "GET CERTIFICATE" at bounding box center [792, 307] width 121 height 31
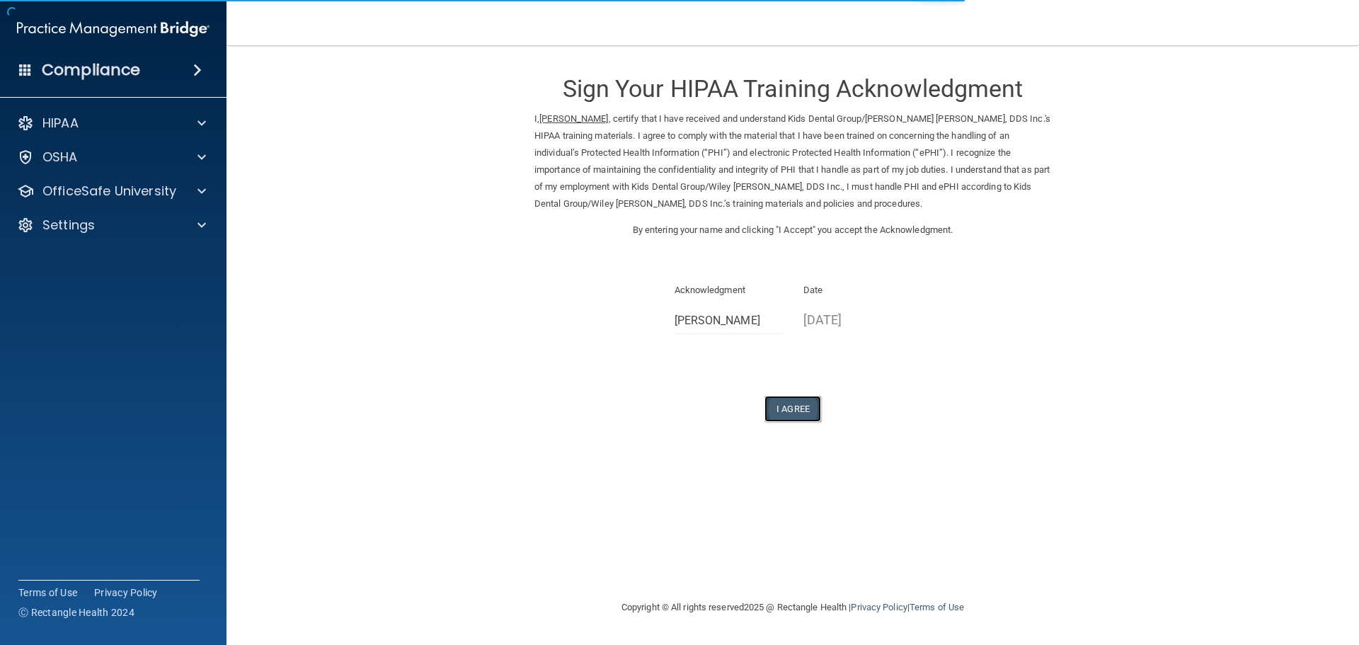
click at [781, 403] on button "I Agree" at bounding box center [792, 409] width 57 height 26
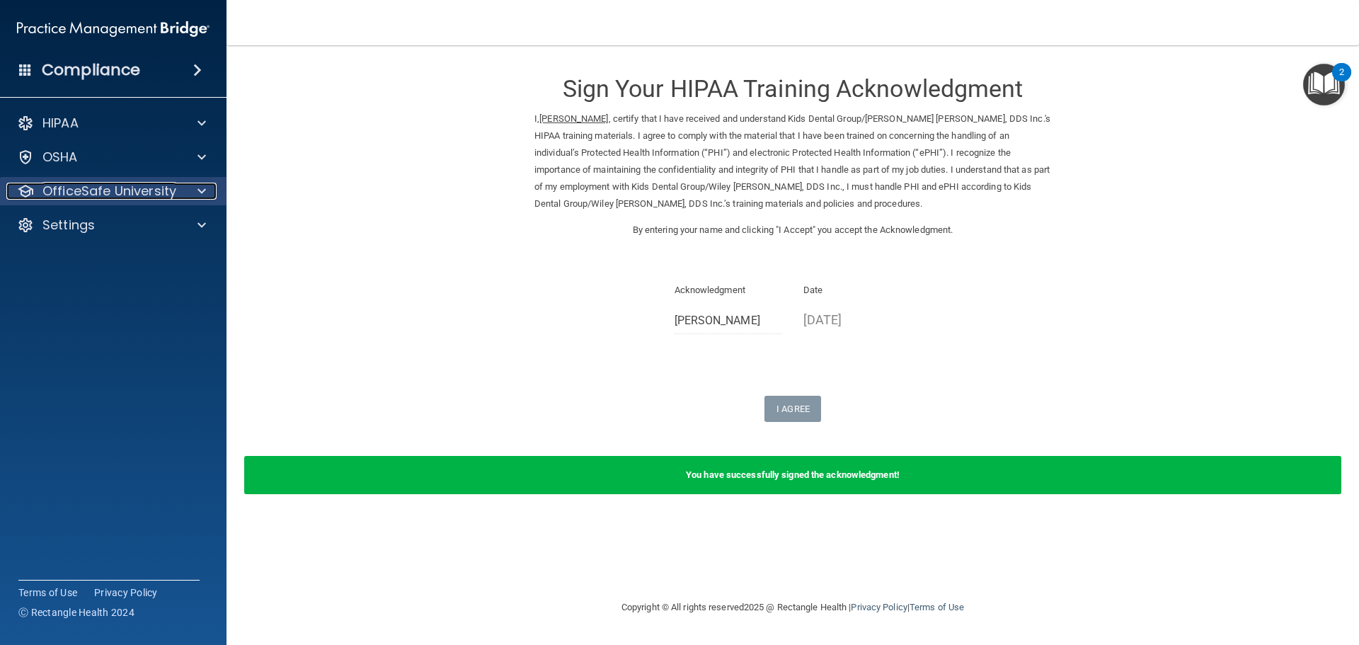
click at [202, 194] on span at bounding box center [201, 191] width 8 height 17
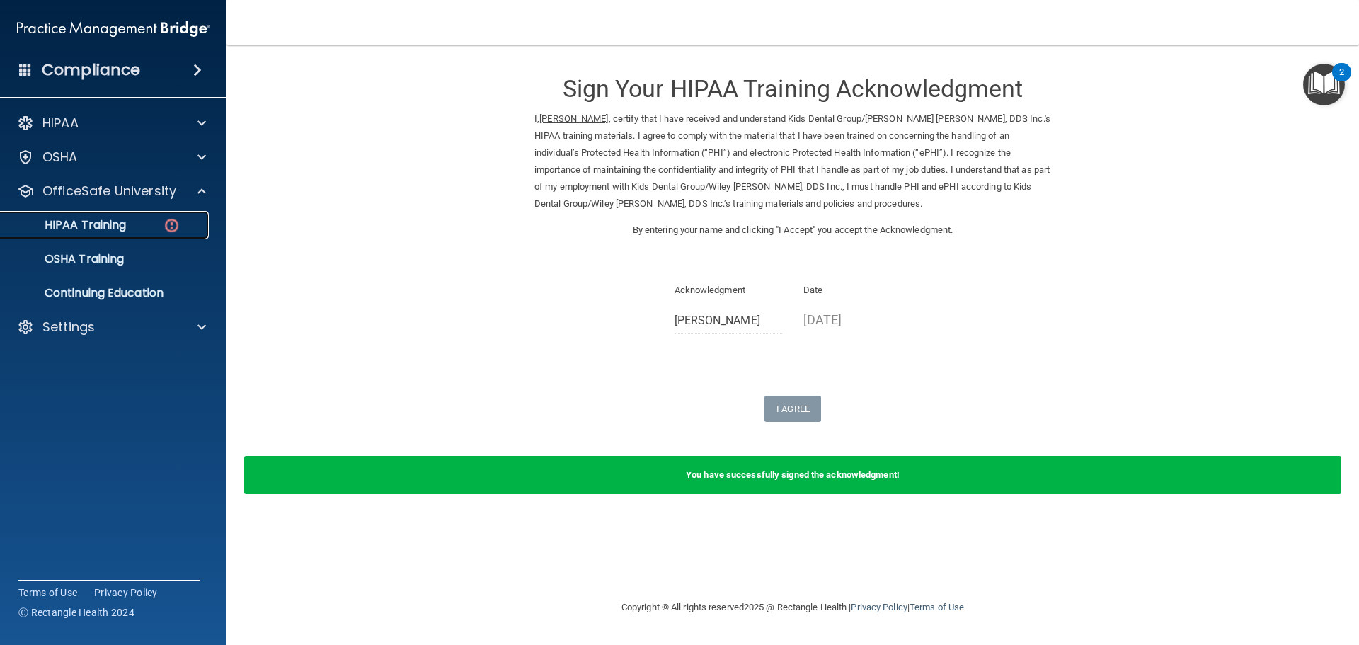
click at [190, 219] on div "HIPAA Training" at bounding box center [105, 225] width 193 height 14
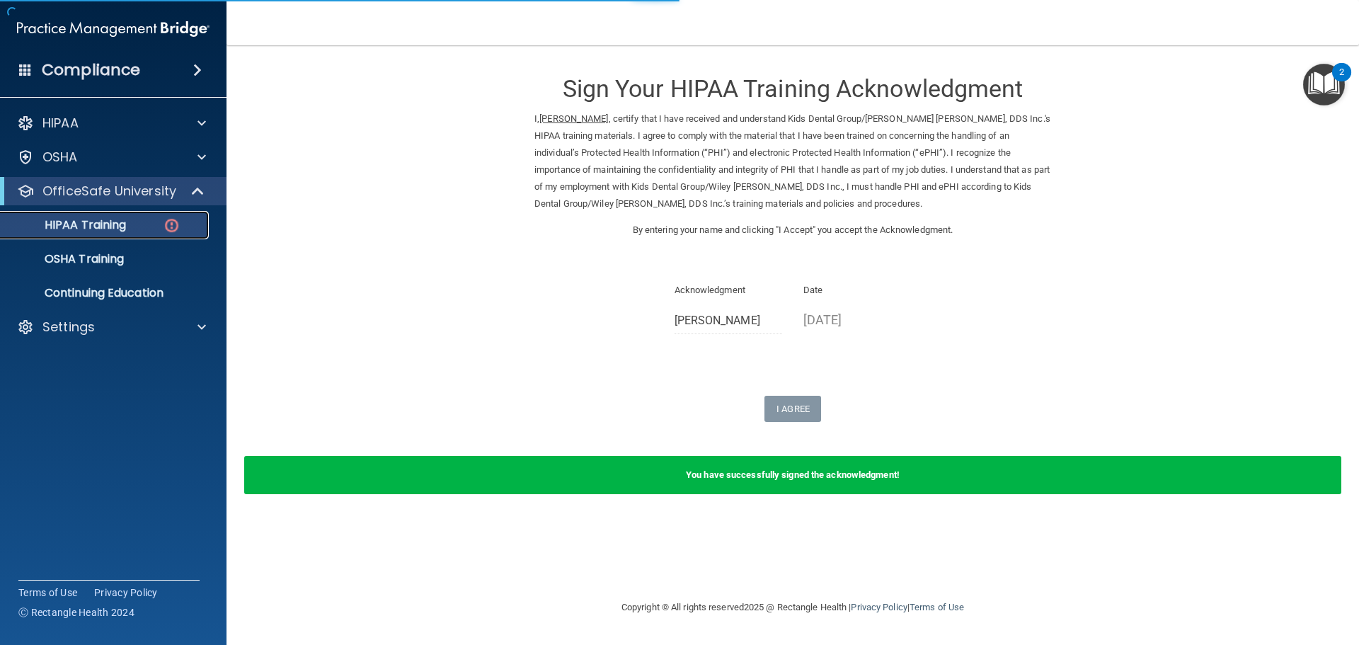
click at [149, 228] on div "HIPAA Training" at bounding box center [105, 225] width 193 height 14
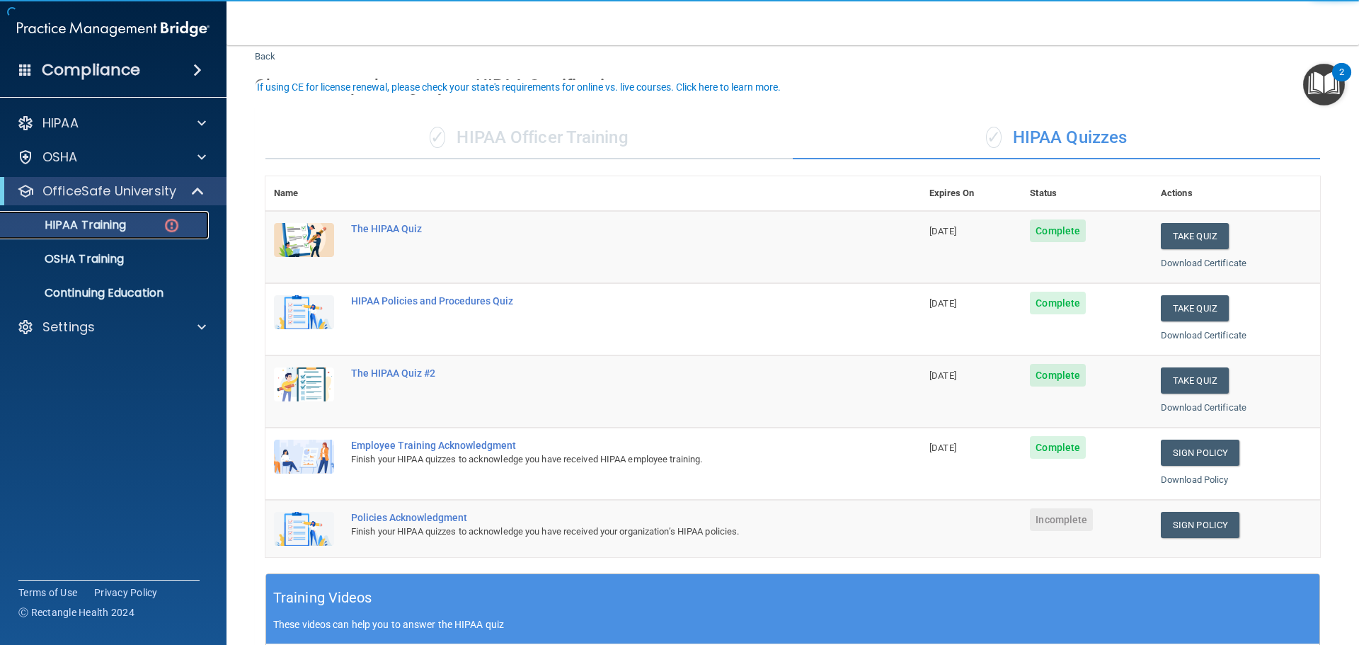
scroll to position [71, 0]
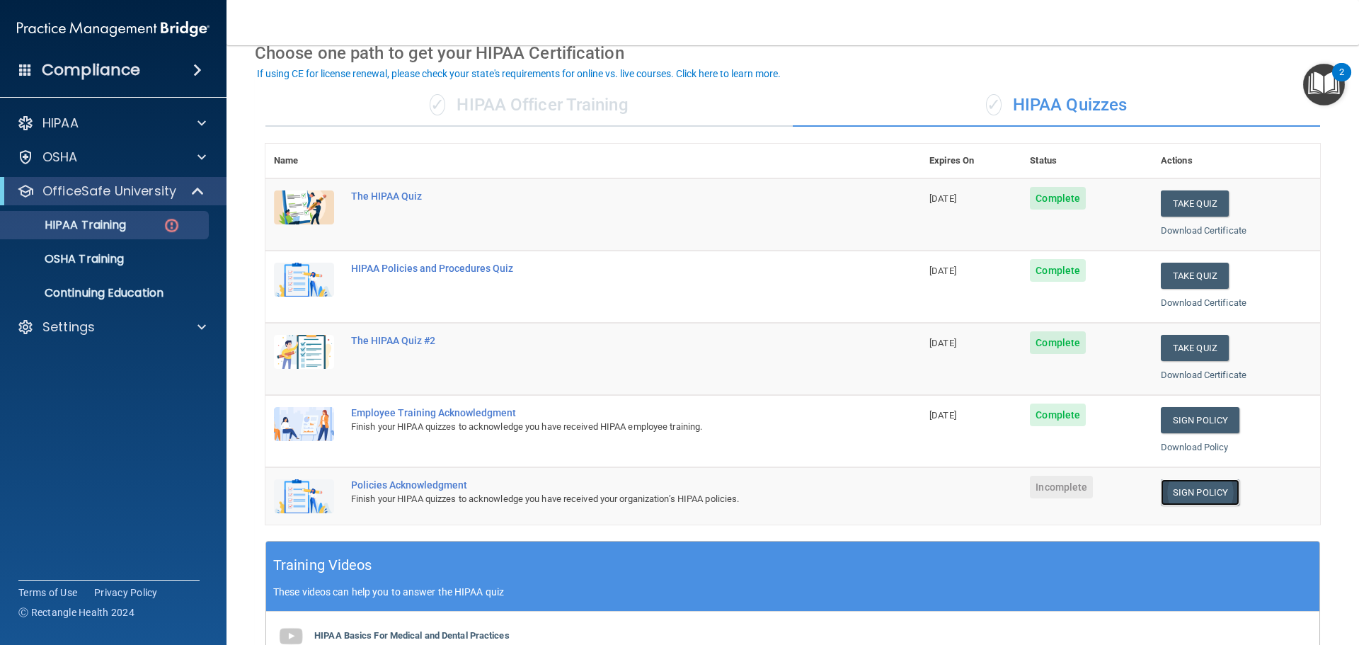
click at [1201, 497] on link "Sign Policy" at bounding box center [1199, 492] width 79 height 26
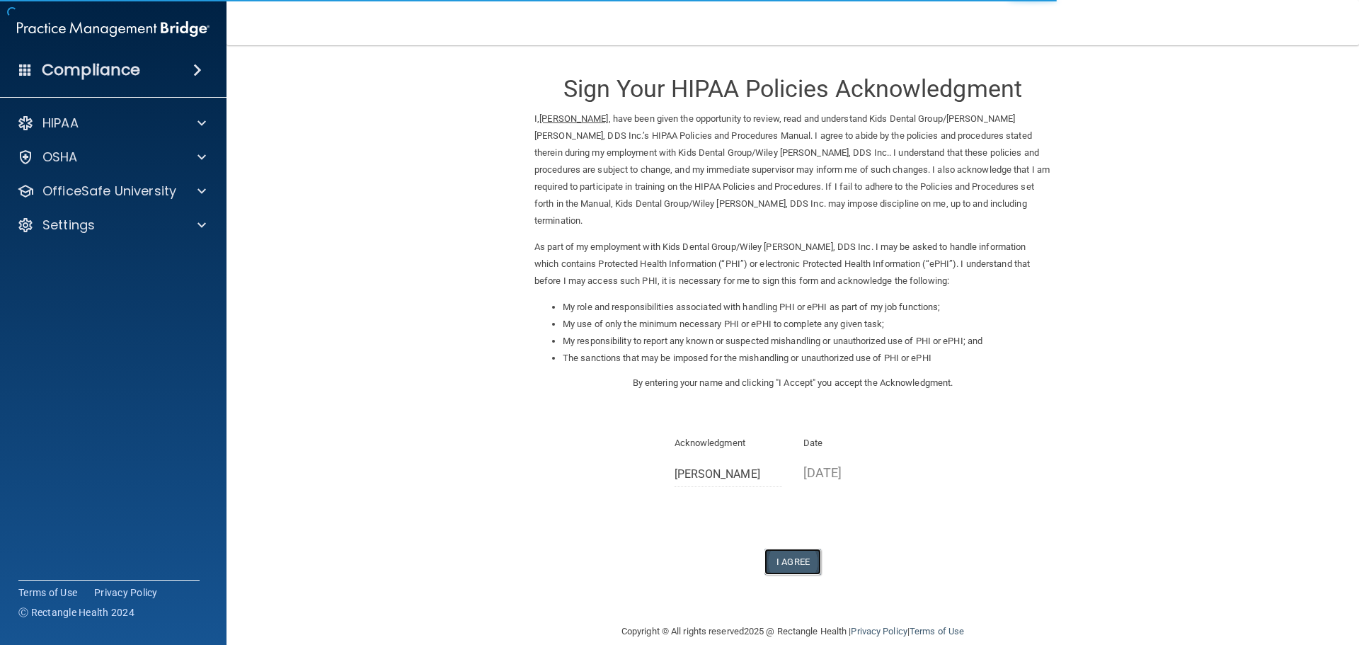
click at [783, 549] on button "I Agree" at bounding box center [792, 561] width 57 height 26
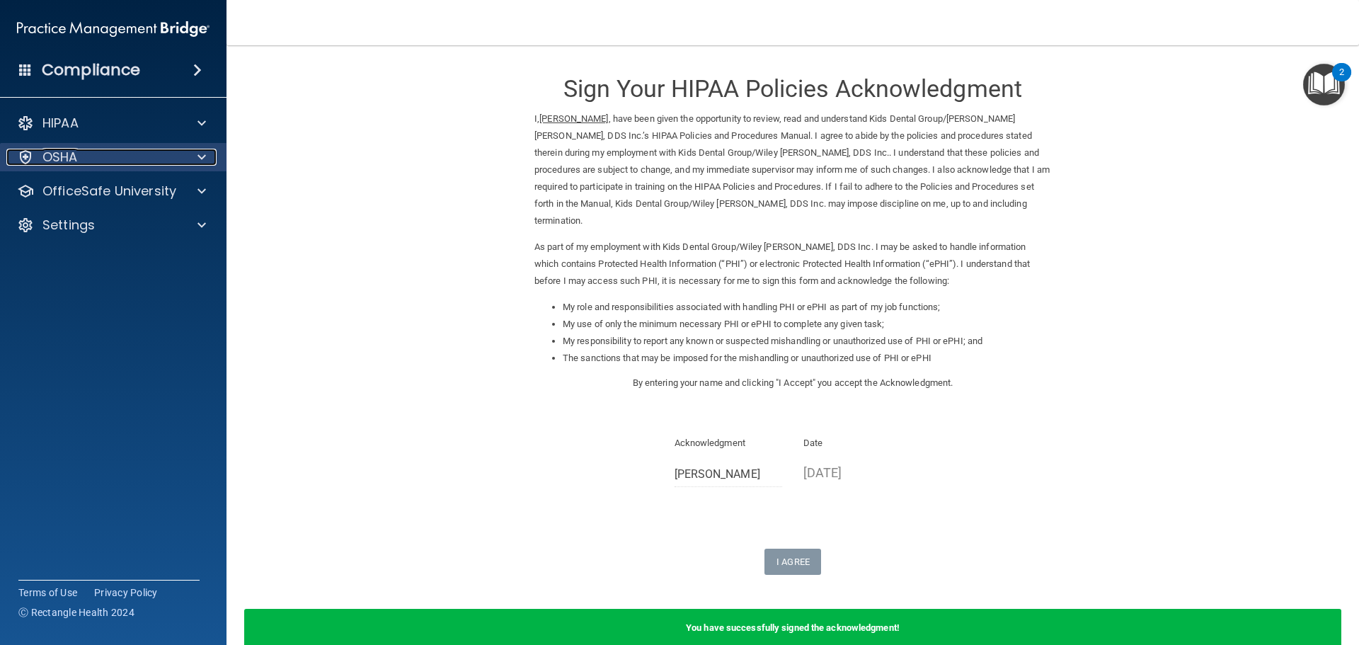
click at [84, 159] on div "OSHA" at bounding box center [93, 157] width 175 height 17
click at [86, 152] on div "OSHA" at bounding box center [93, 157] width 175 height 17
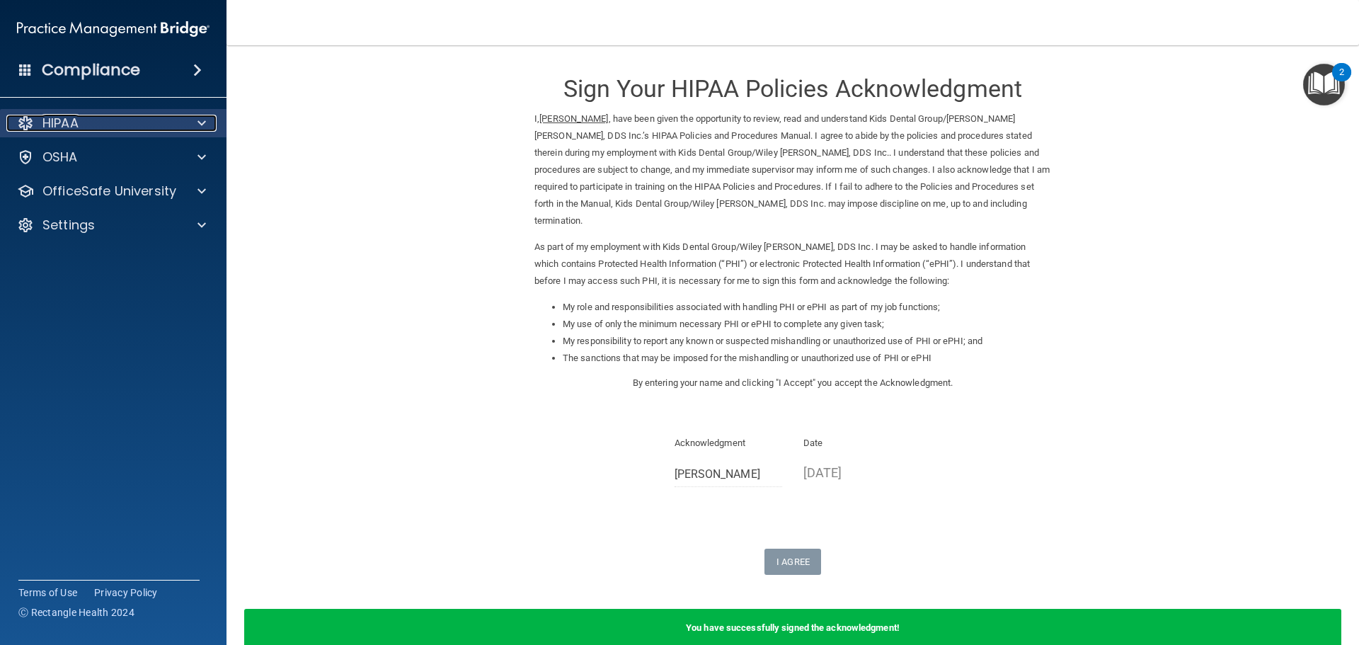
click at [79, 127] on p "HIPAA" at bounding box center [60, 123] width 36 height 17
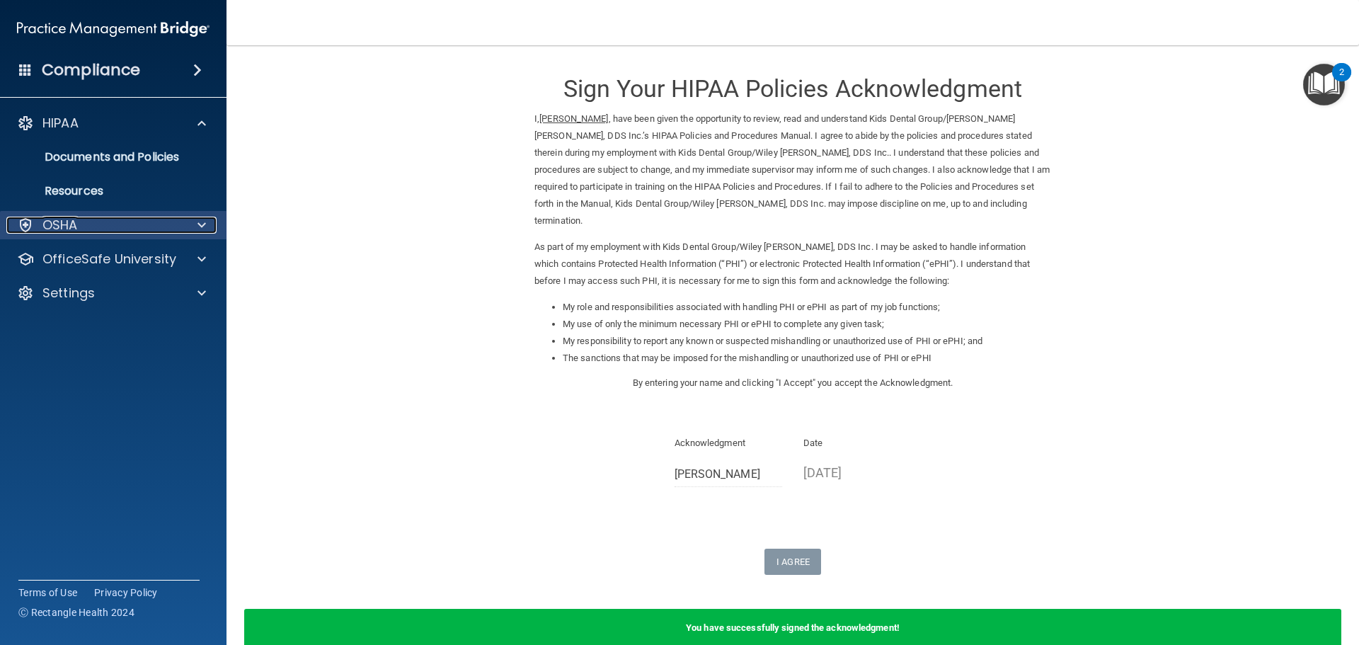
click at [73, 218] on p "OSHA" at bounding box center [59, 225] width 35 height 17
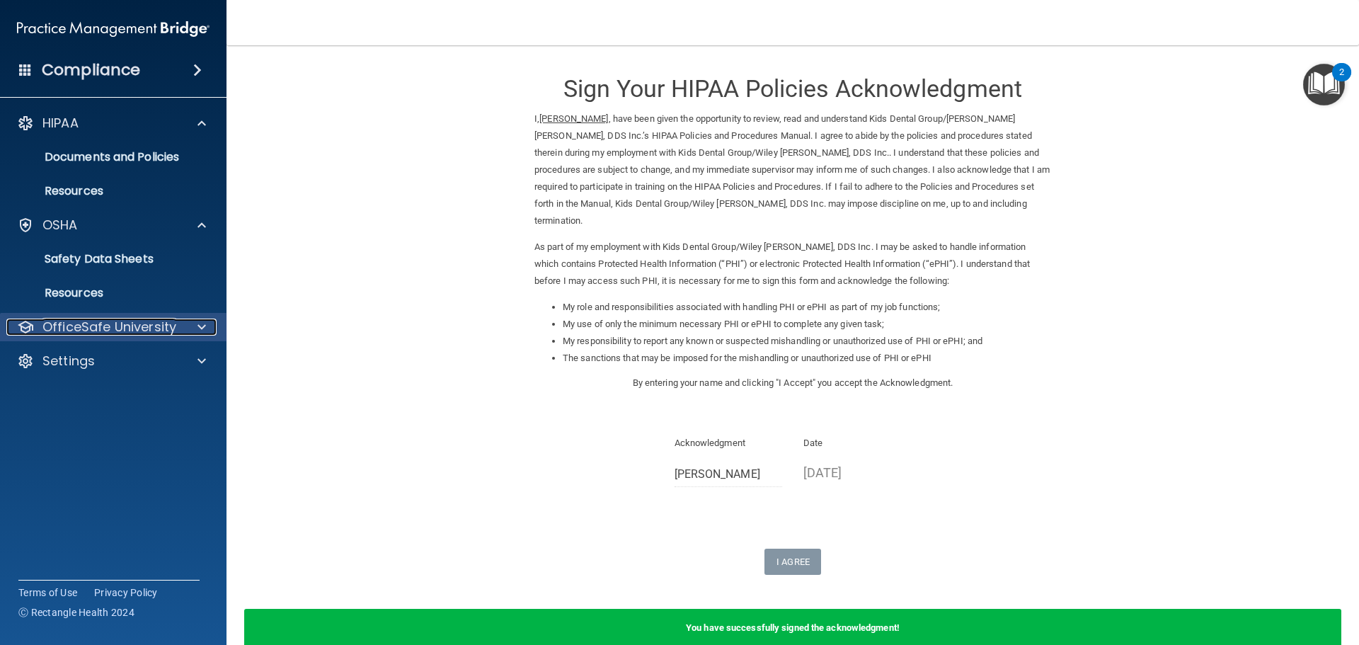
click at [199, 332] on span at bounding box center [201, 326] width 8 height 17
